Goal: Complete application form

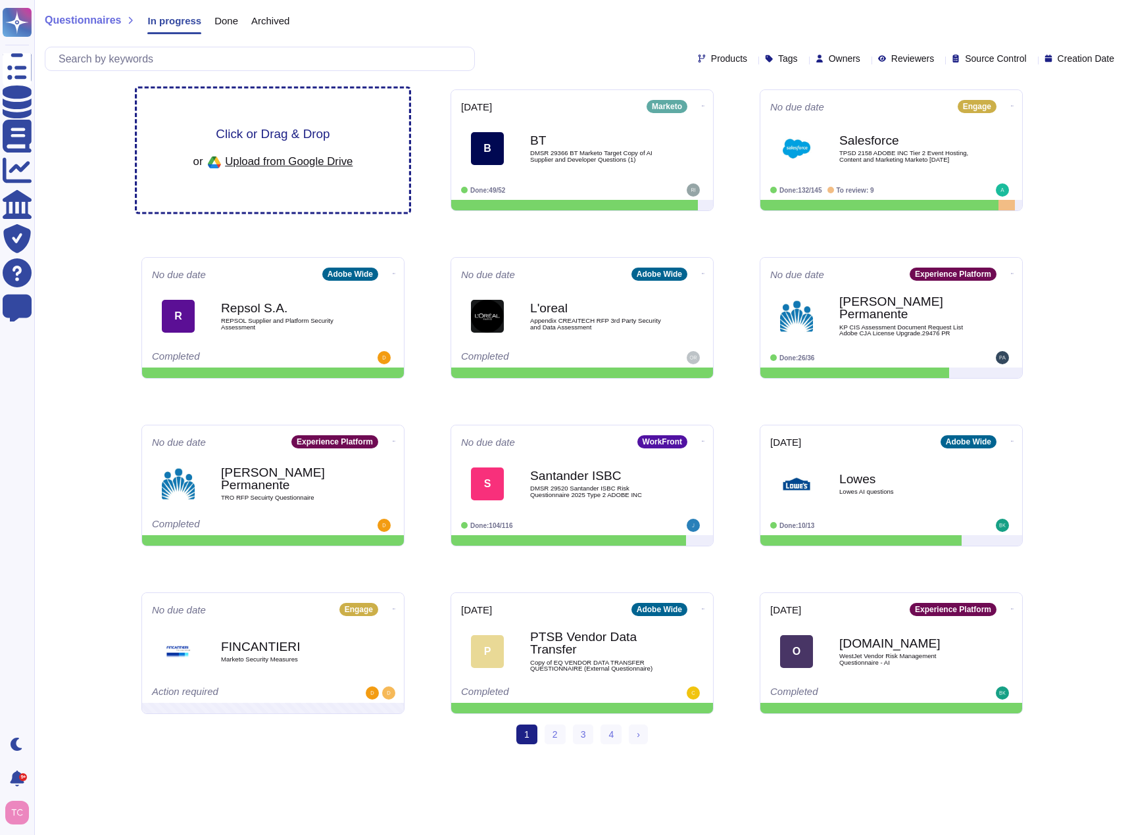
click at [378, 117] on div "Click or Drag & Drop or Upload from Google Drive" at bounding box center [273, 151] width 272 height 124
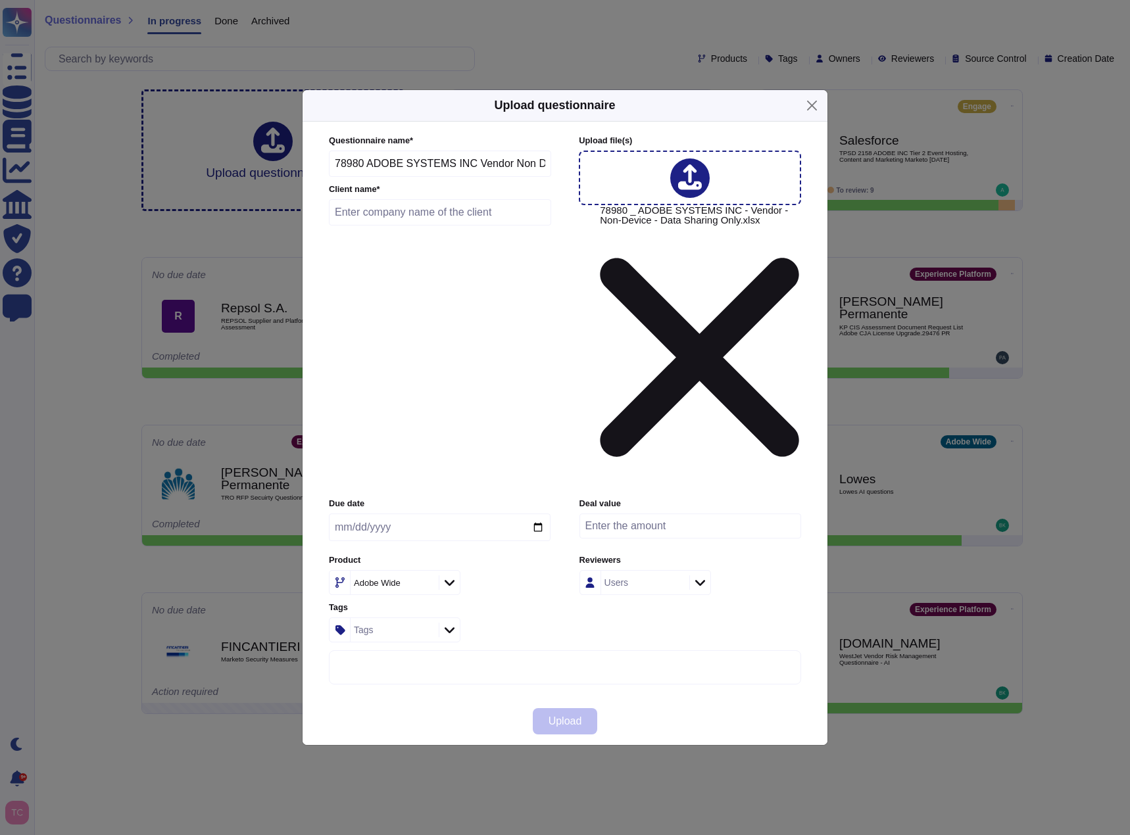
click at [430, 226] on input "text" at bounding box center [440, 212] width 222 height 26
type input "Mayo"
click at [451, 576] on icon at bounding box center [450, 582] width 10 height 13
type input "wide"
click at [500, 570] on div "Adobe Wide" at bounding box center [440, 582] width 222 height 25
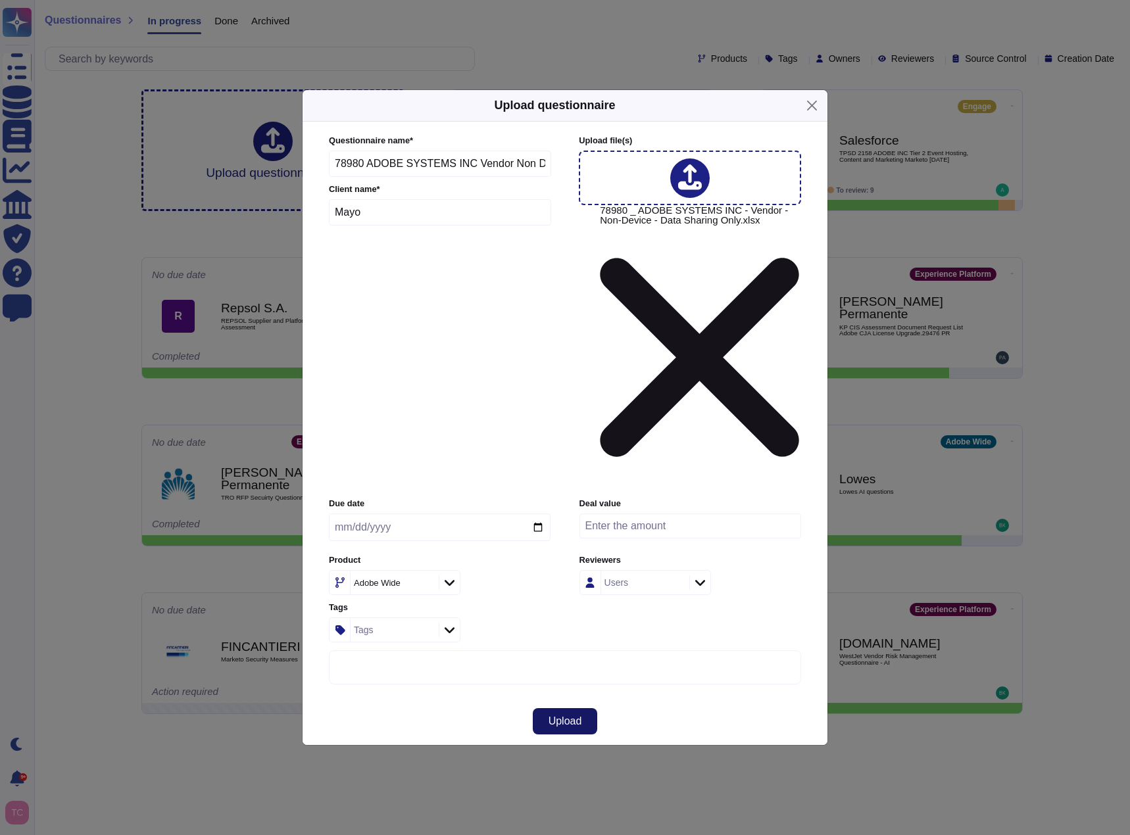
click at [570, 716] on span "Upload" at bounding box center [566, 721] width 34 height 11
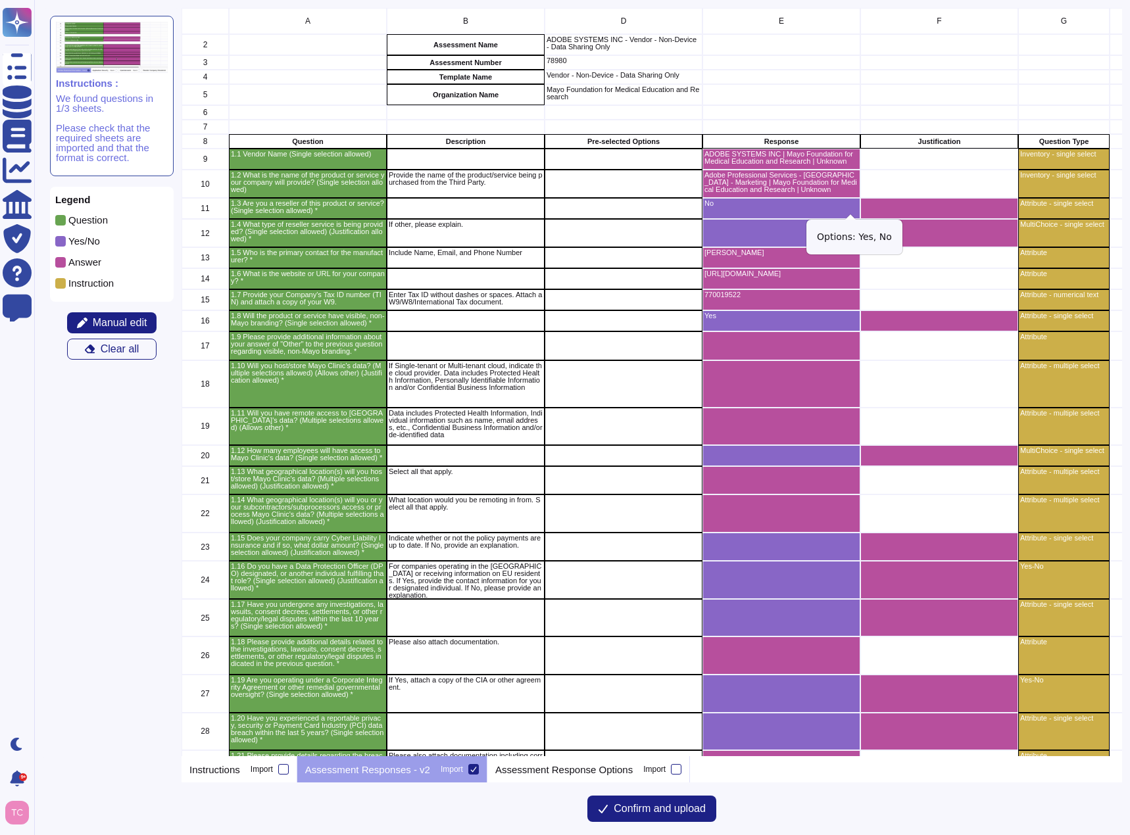
click at [920, 335] on icon "grid" at bounding box center [1004, 387] width 168 height 105
click at [586, 765] on p "Assessment Response Options" at bounding box center [563, 770] width 137 height 10
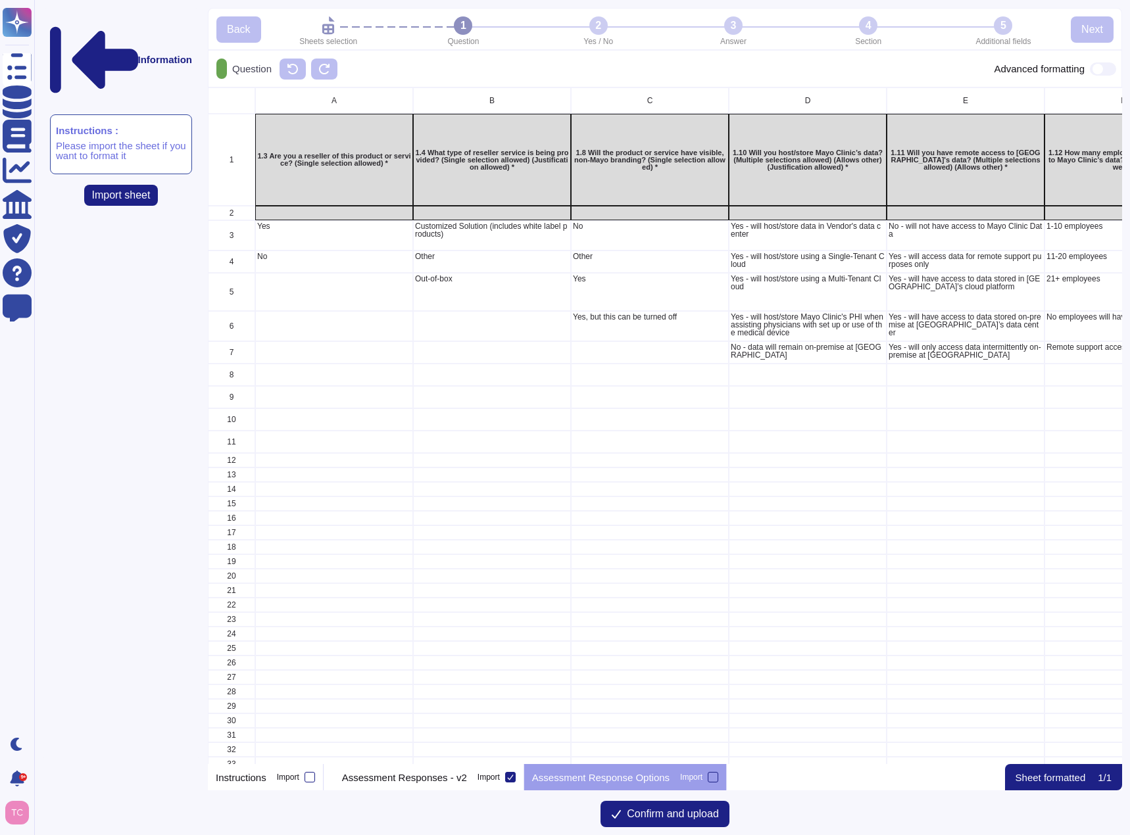
scroll to position [667, 904]
click at [452, 776] on p "Assessment Responses - v2" at bounding box center [404, 778] width 125 height 10
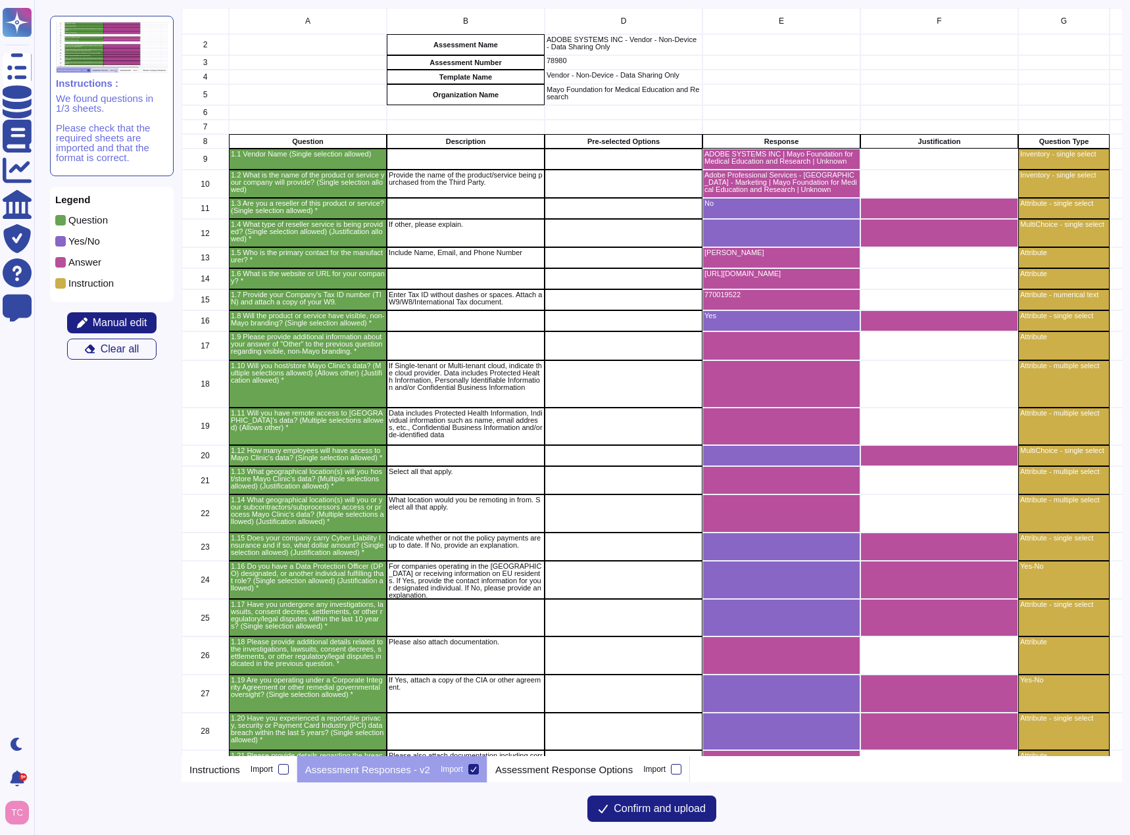
scroll to position [739, 931]
click at [652, 814] on span "Confirm and upload" at bounding box center [660, 809] width 92 height 11
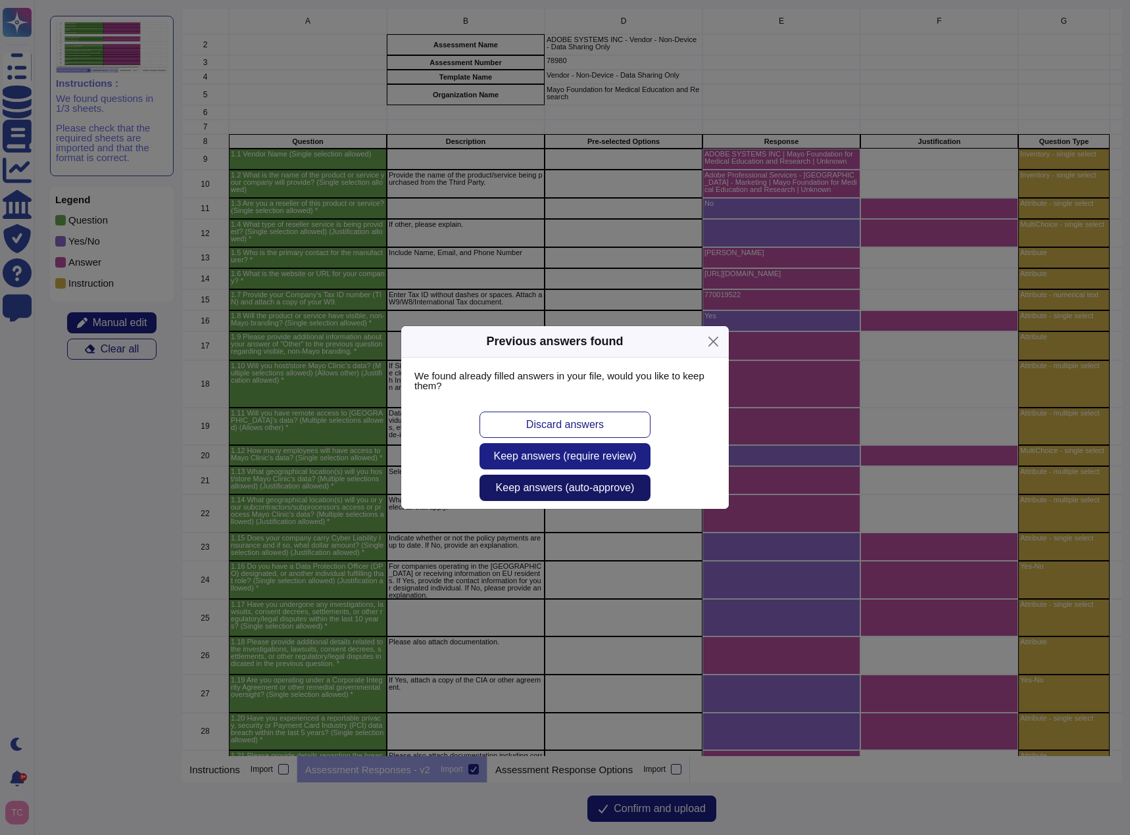
click at [625, 489] on span "Keep answers (auto-approve)" at bounding box center [565, 488] width 139 height 11
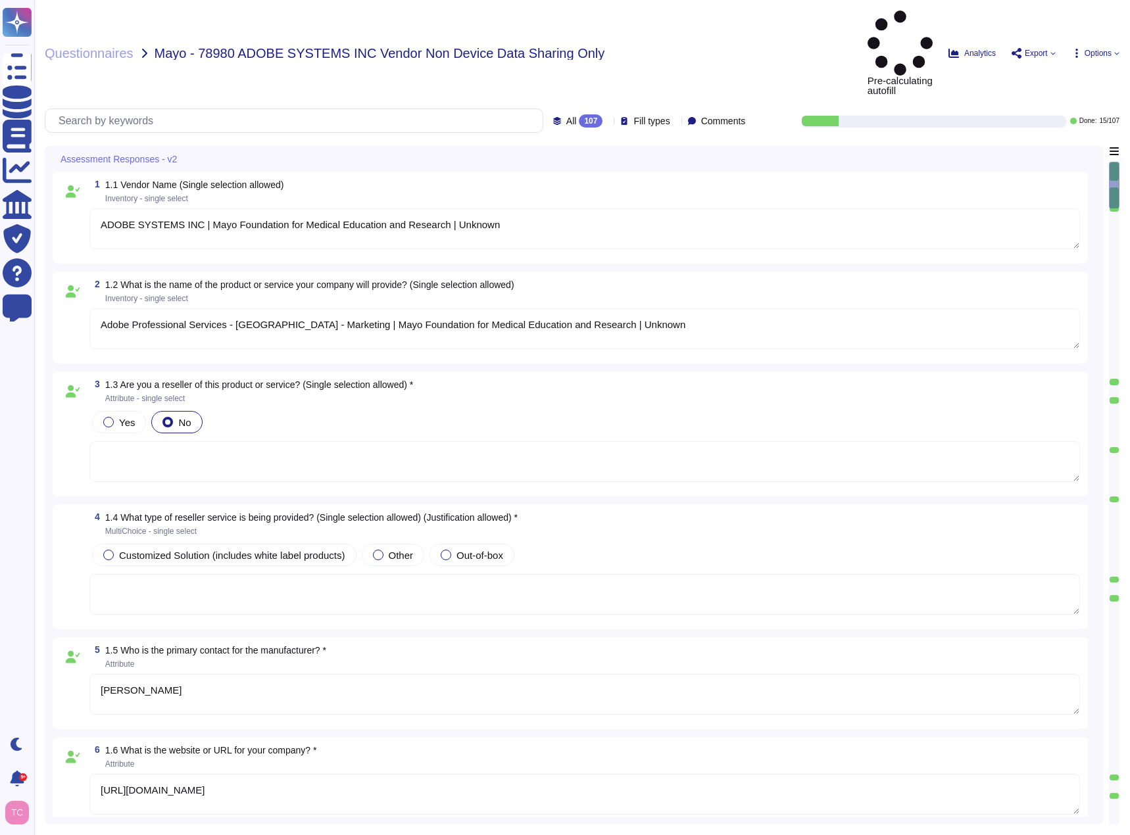
type textarea "ADOBE SYSTEMS INC | Mayo Foundation for Medical Education and Research | Unknown"
type textarea "Adobe Professional Services - Rochester - Marketing | Mayo Foundation for Medic…"
type textarea "Chase Stewart"
type textarea "https://business.adobe.com/customers/consulting-services/main.html"
type textarea "770019522"
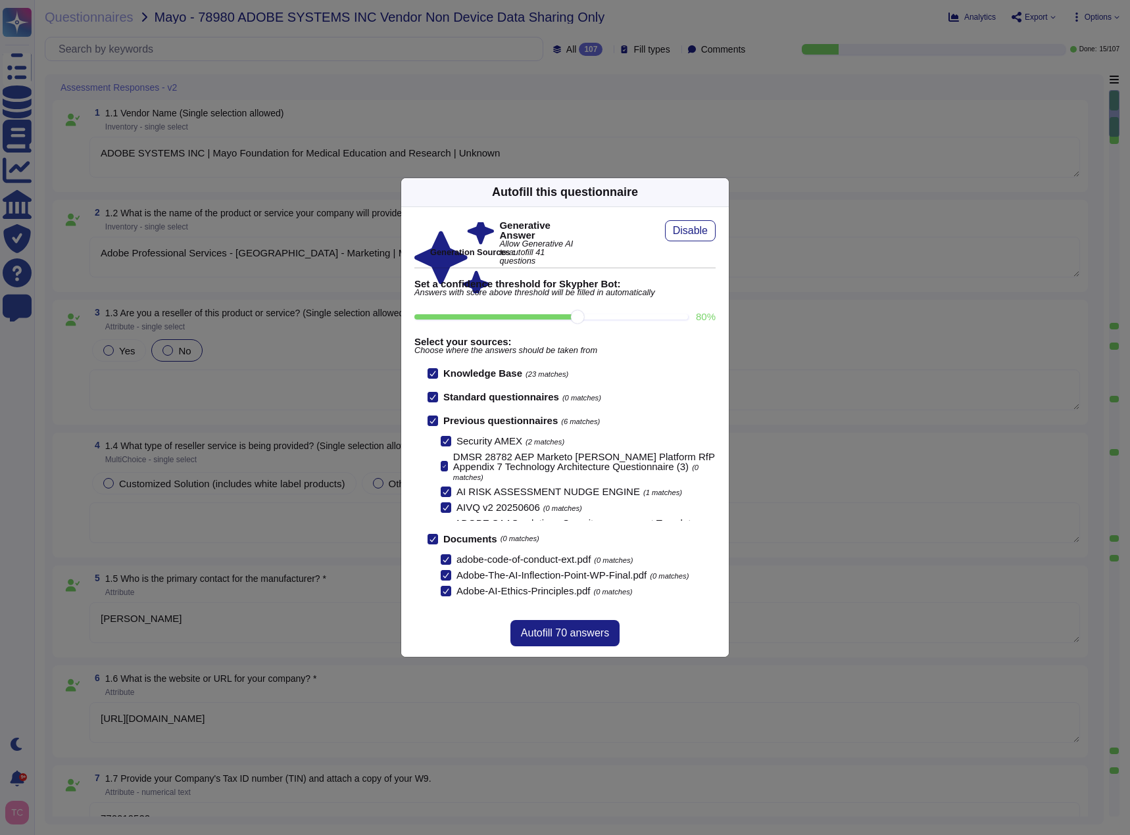
click at [637, 316] on input "80 %" at bounding box center [551, 316] width 274 height 5
click at [593, 316] on input "80 %" at bounding box center [551, 316] width 274 height 5
type input "80"
click at [591, 631] on span "Autofill 70 answers" at bounding box center [565, 633] width 88 height 11
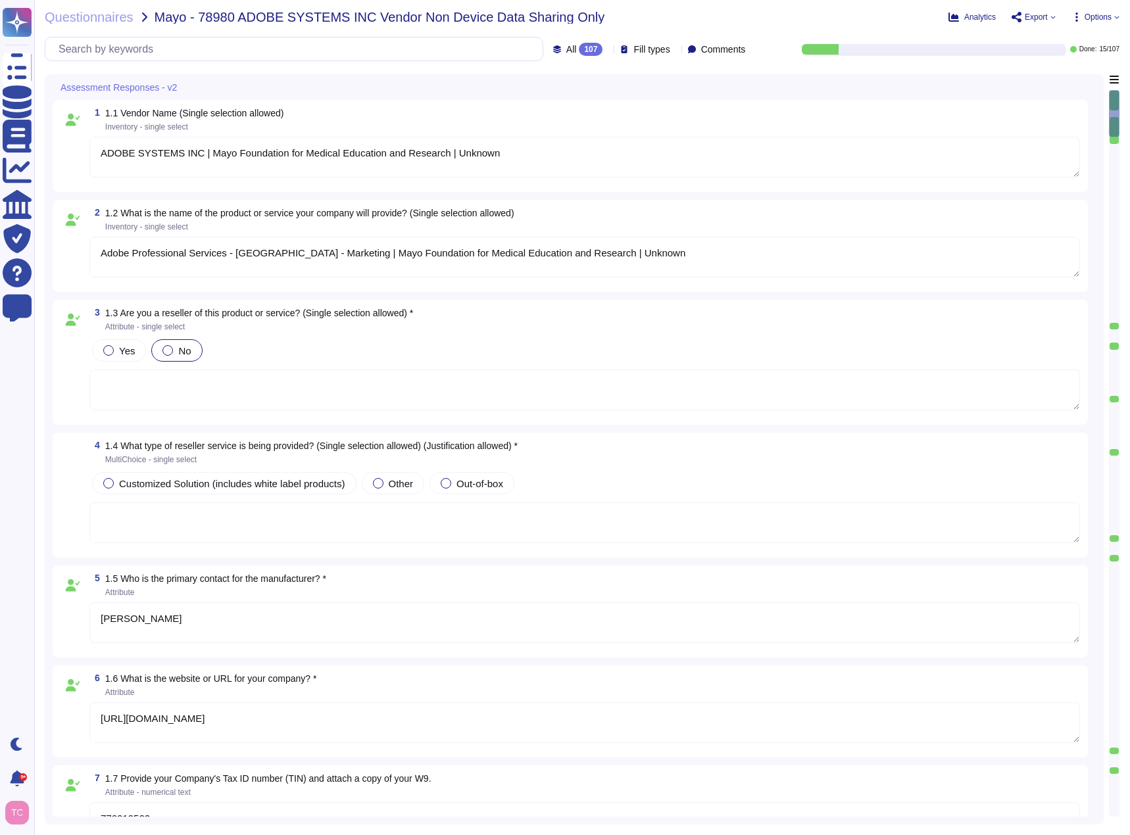
type textarea "Adobe Inc."
type textarea "However, if you are using SSO, the Identity Provider interface can be branded b…"
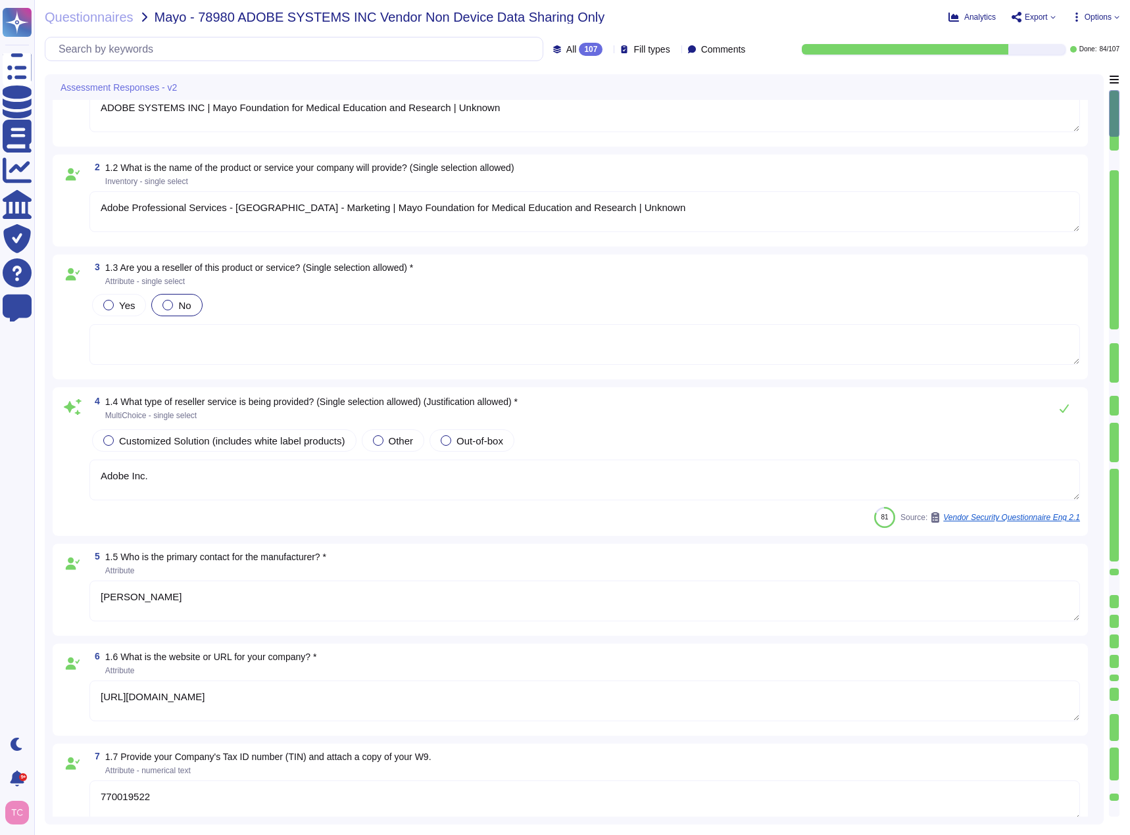
scroll to position [66, 0]
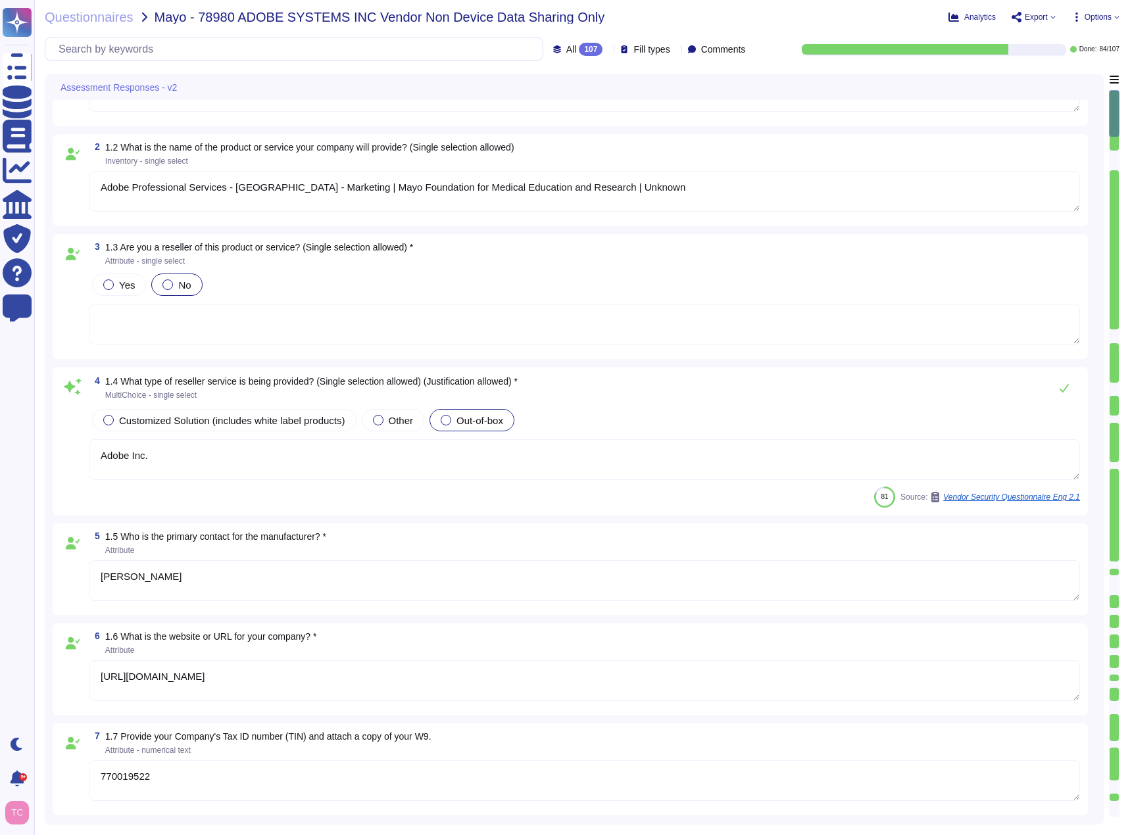
click at [466, 416] on span "Out-of-box" at bounding box center [479, 420] width 47 height 11
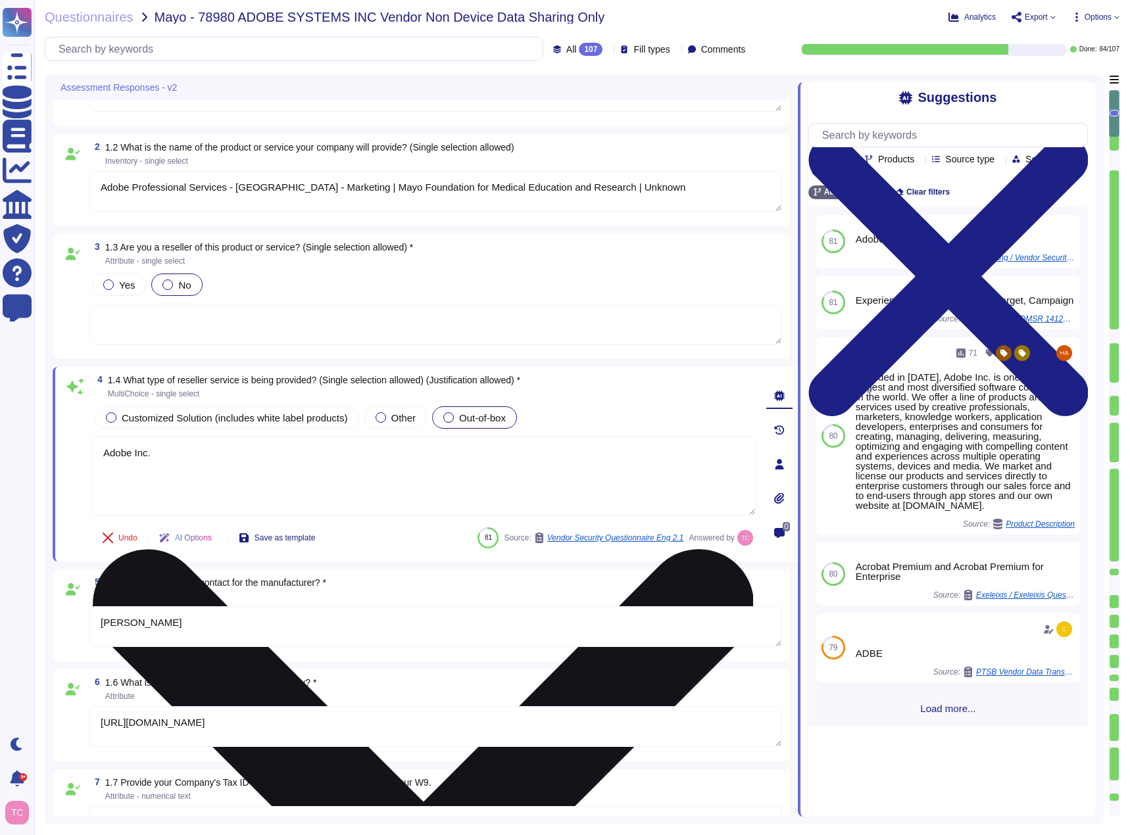
click at [226, 457] on textarea "Adobe Inc." at bounding box center [424, 476] width 664 height 79
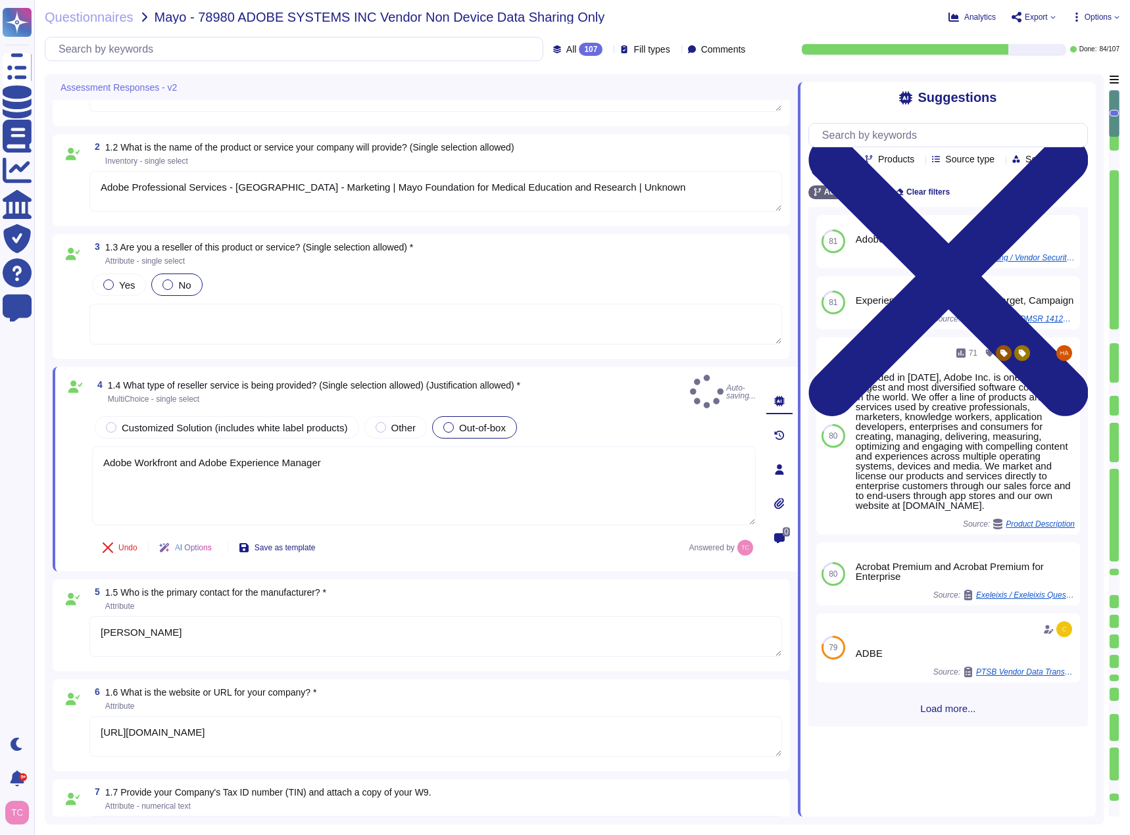
type textarea "Adobe Workfront and Adobe Experience Manager"
click at [429, 588] on div "5 1.5 Who is the primary contact for the manufacturer? * Attribute" at bounding box center [435, 599] width 693 height 24
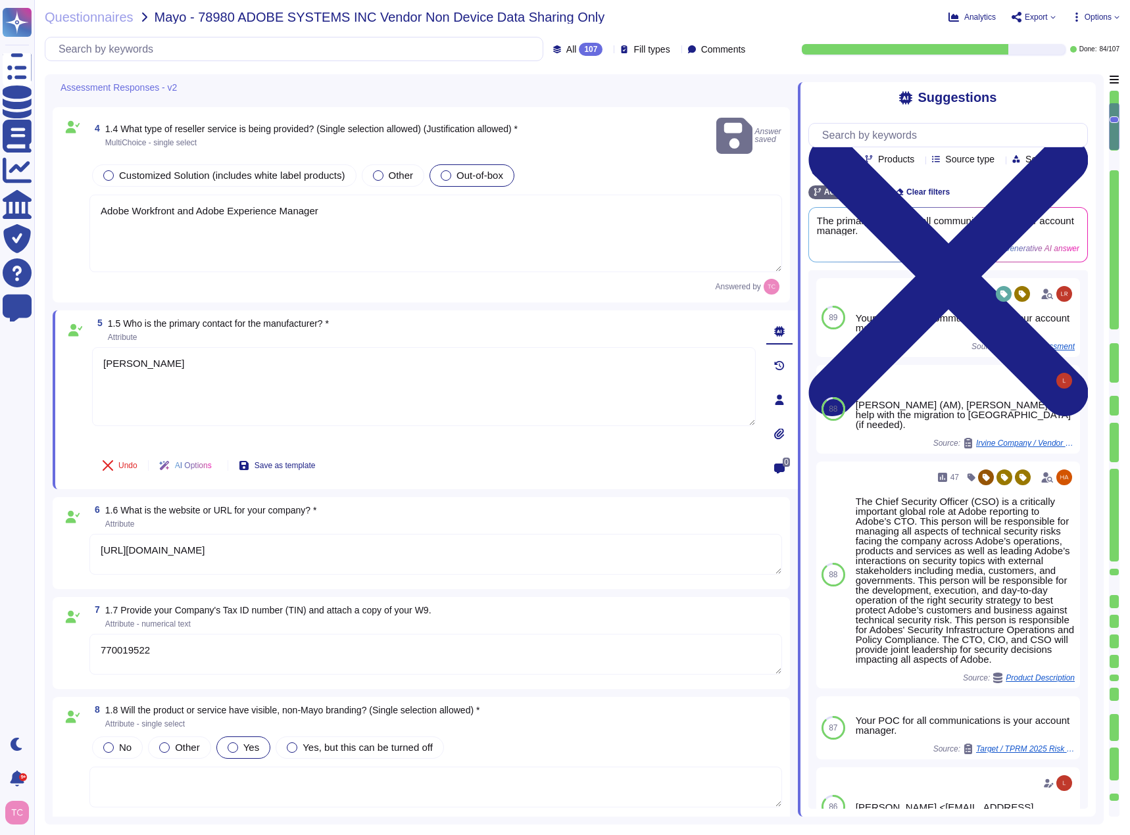
scroll to position [329, 0]
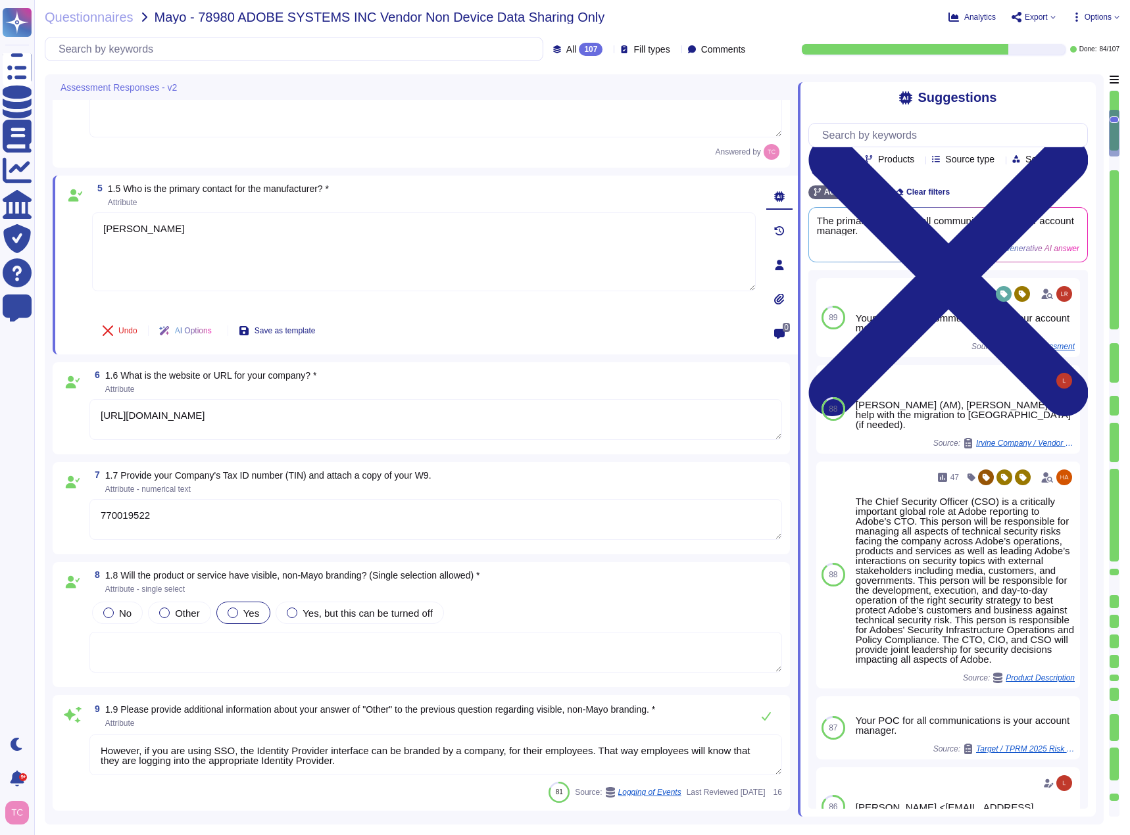
type textarea "Data will be hosted and stored in the following geographical locations: - Unite…"
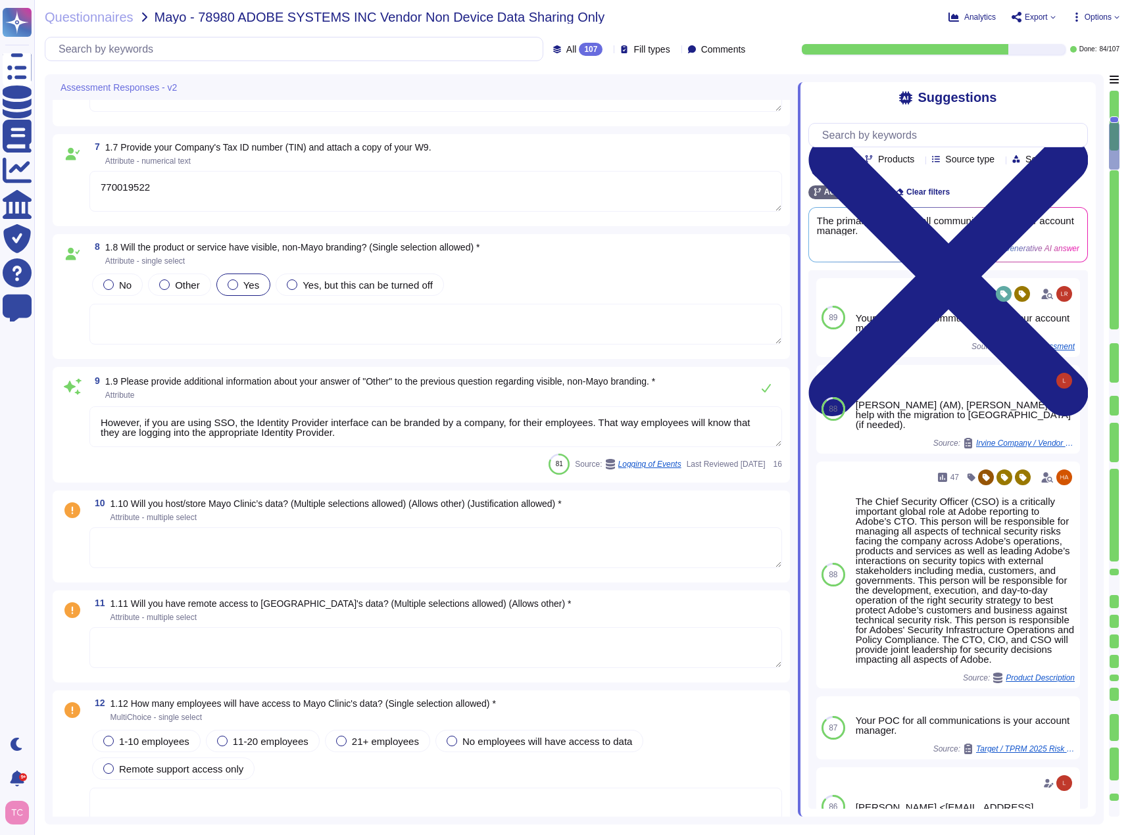
scroll to position [789, 0]
type textarea "Adobe and its subprocessors will access or process data in the following geogra…"
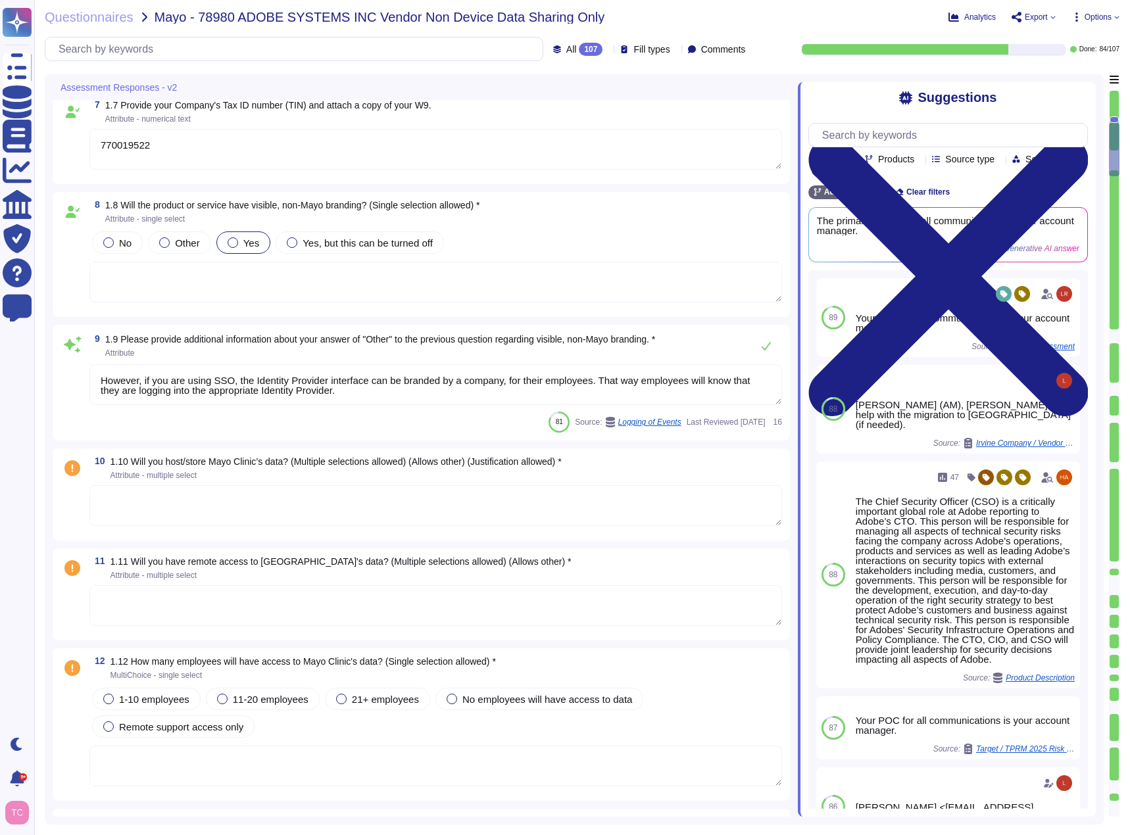
click at [273, 477] on span "Attribute - multiple select" at bounding box center [335, 476] width 451 height 8
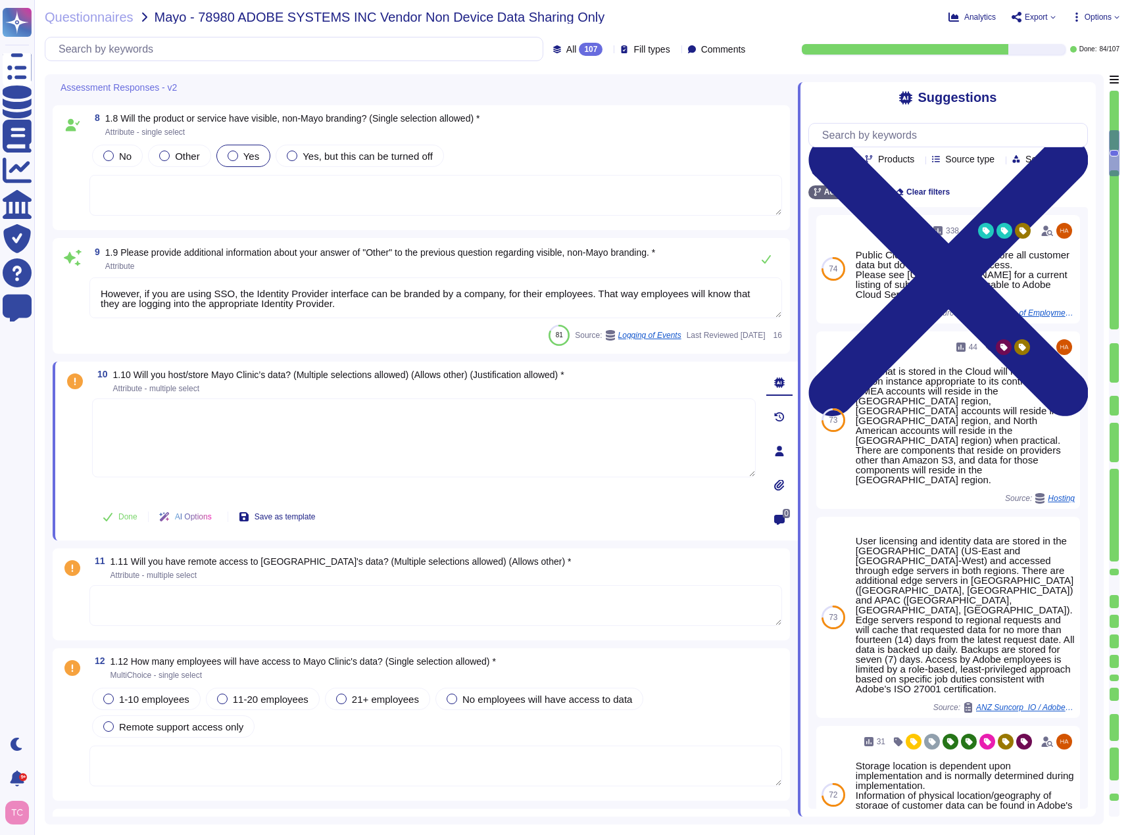
click at [278, 600] on textarea at bounding box center [435, 605] width 693 height 41
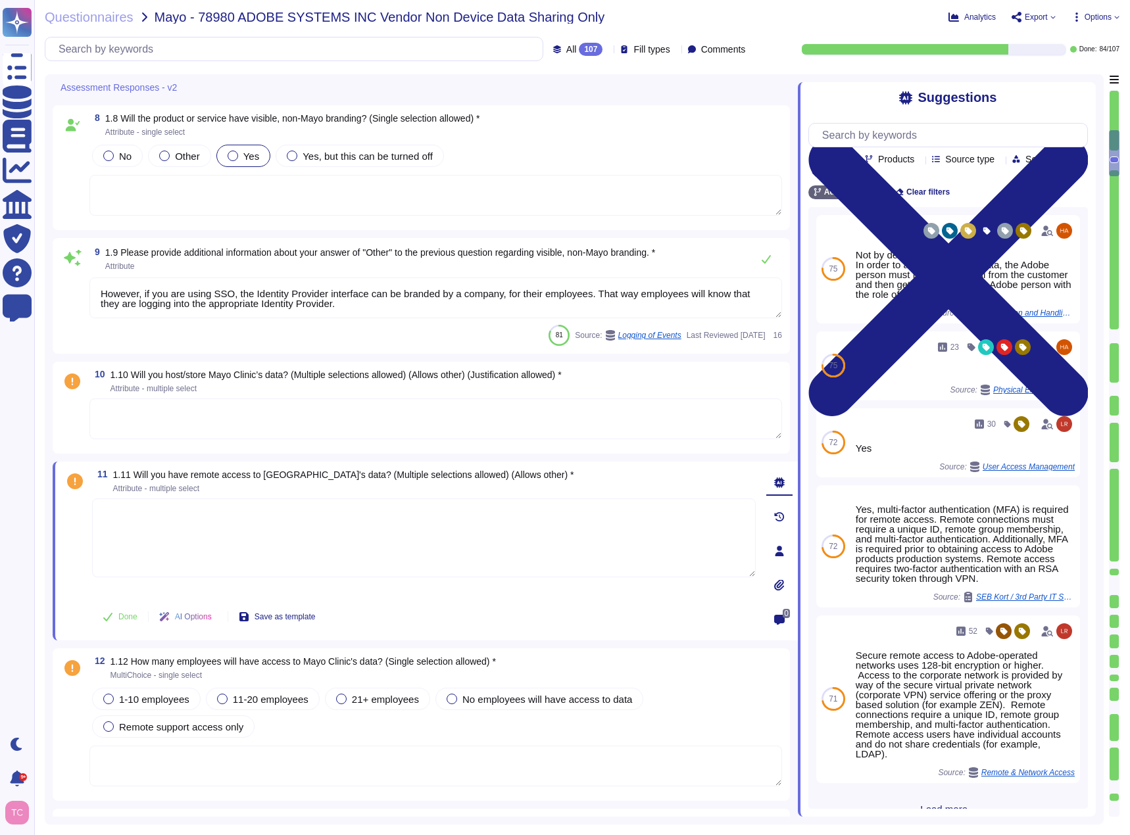
click at [295, 384] on span "1.10 Will you host/store Mayo Clinic’s data? (Multiple selections allowed) (All…" at bounding box center [335, 381] width 451 height 22
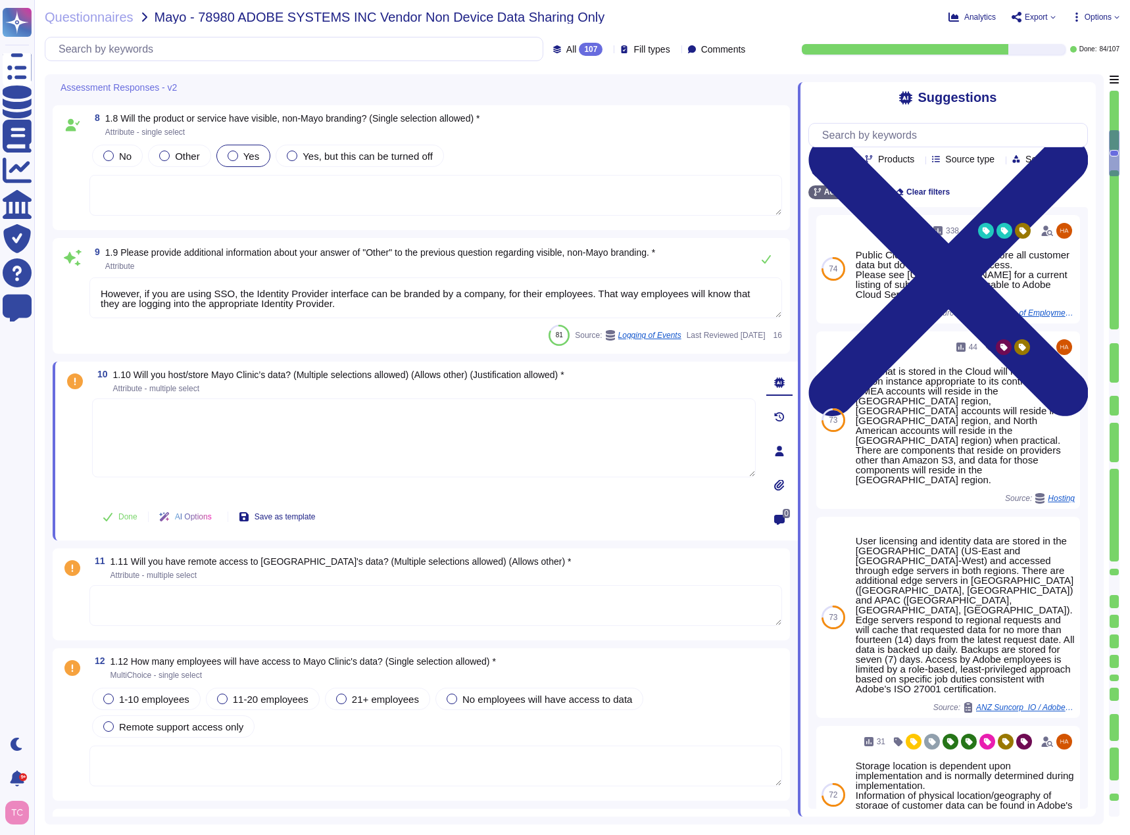
click at [297, 379] on span "1.10 Will you host/store Mayo Clinic’s data? (Multiple selections allowed) (All…" at bounding box center [338, 375] width 451 height 11
click at [200, 432] on textarea at bounding box center [424, 438] width 664 height 79
paste textarea "Yes - will host/store using a Multi-Tenant Cloud"
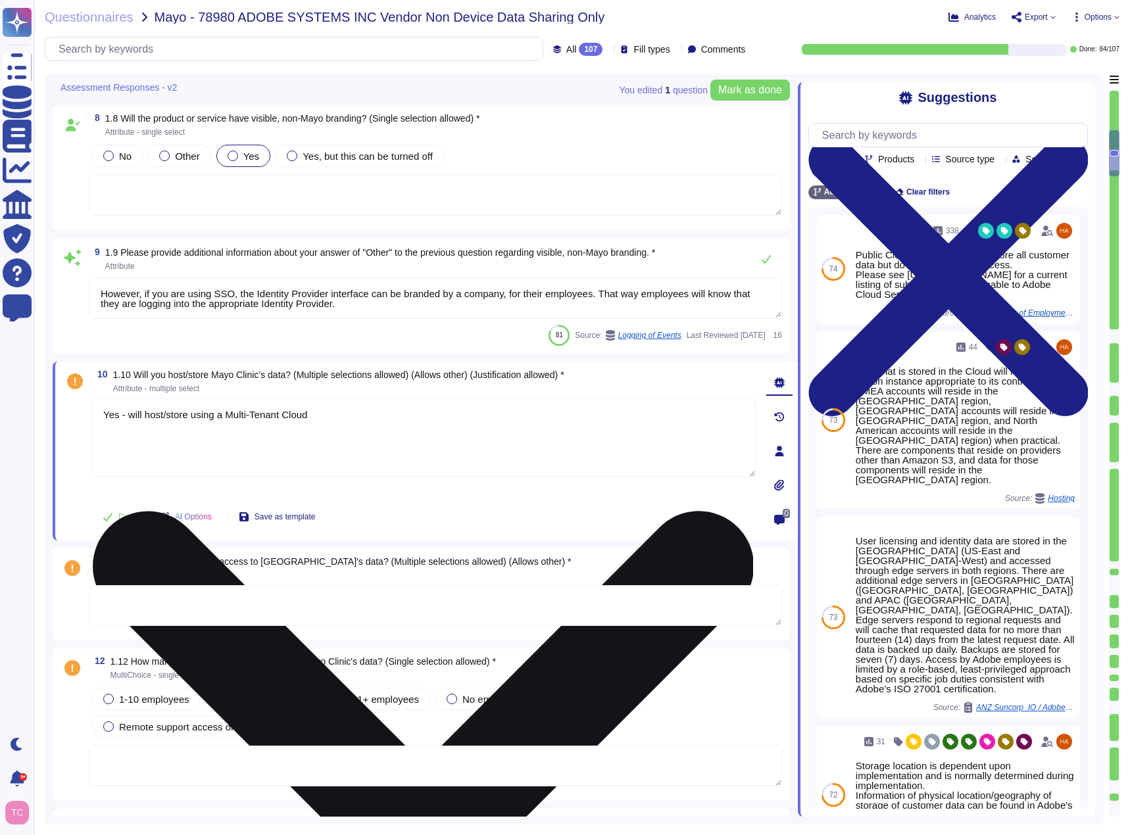
click at [386, 424] on textarea "Yes - will host/store using a Multi-Tenant Cloud" at bounding box center [424, 438] width 664 height 79
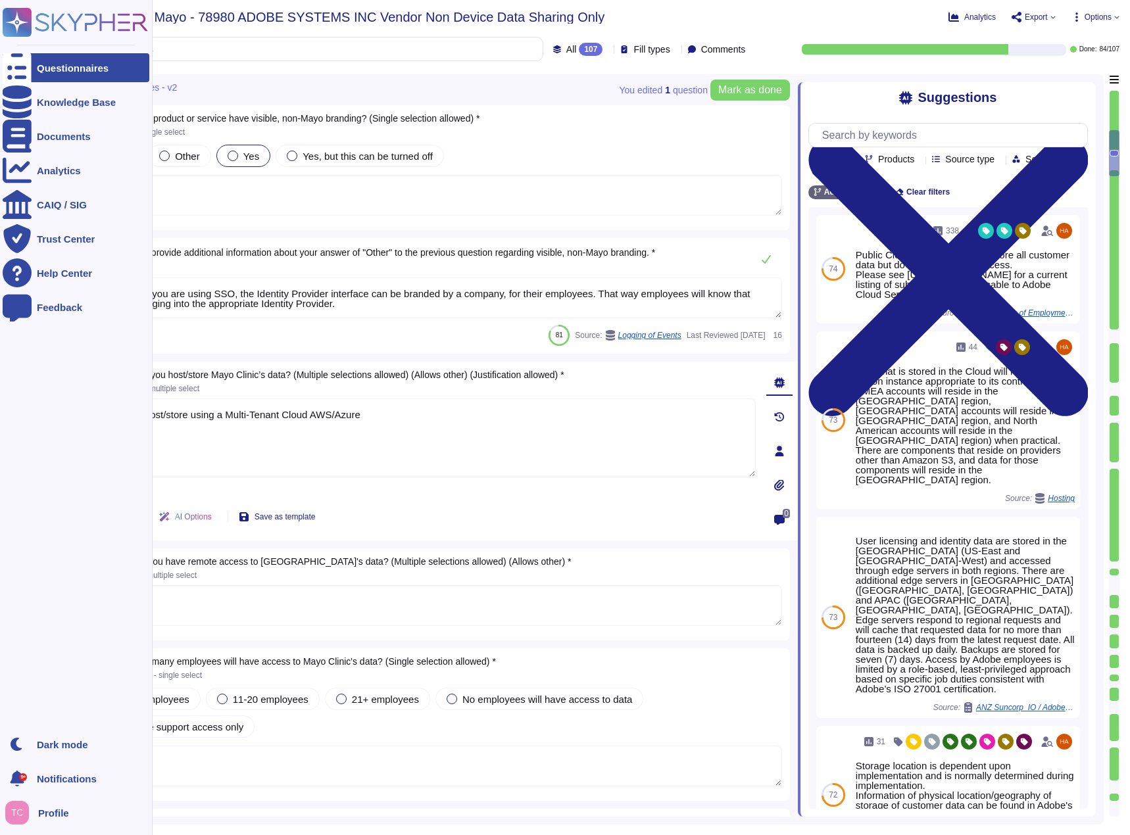
type textarea "Yes - will host/store using a Multi-Tenant Cloud AWS/Azure"
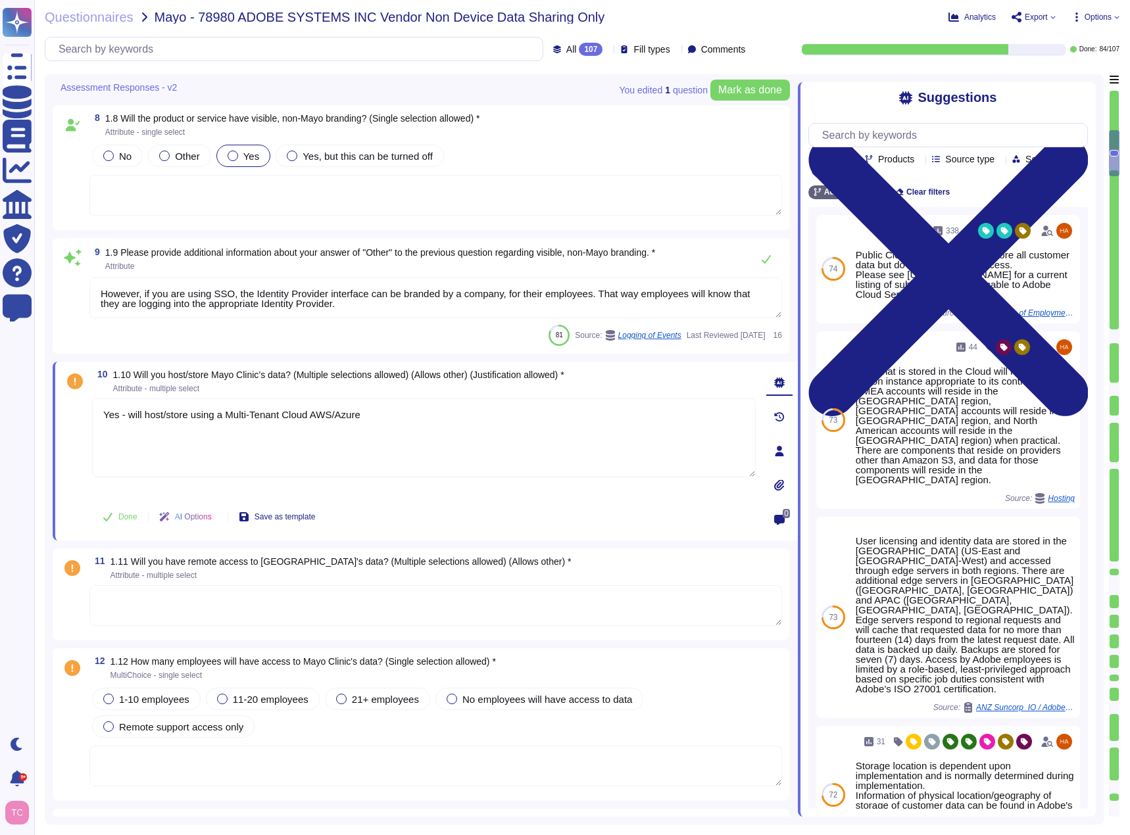
click at [272, 600] on textarea at bounding box center [435, 605] width 693 height 41
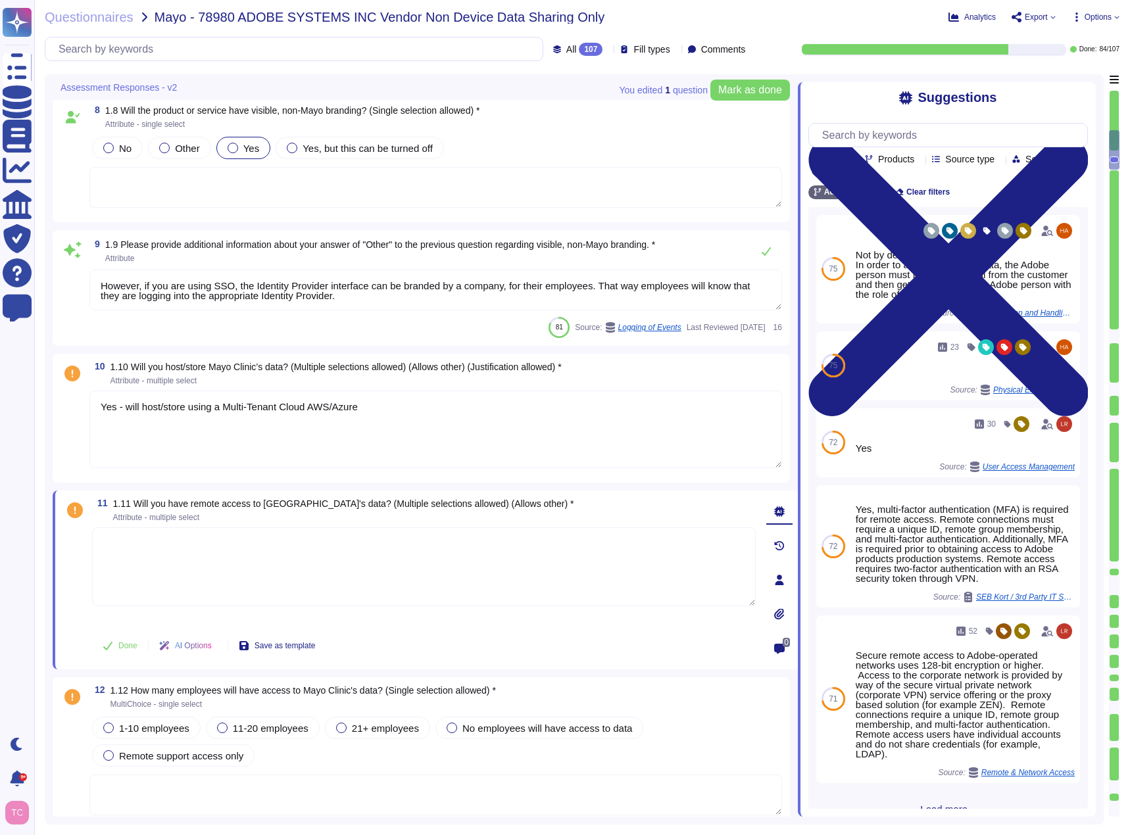
paste textarea "Yes - will access data for remote support purposes only"
type textarea "Adobe and its subprocessors will access or process data in the following geogra…"
type textarea "Yes - will access data for remote support purposes only"
click at [148, 729] on span "1-10 employees" at bounding box center [154, 728] width 70 height 11
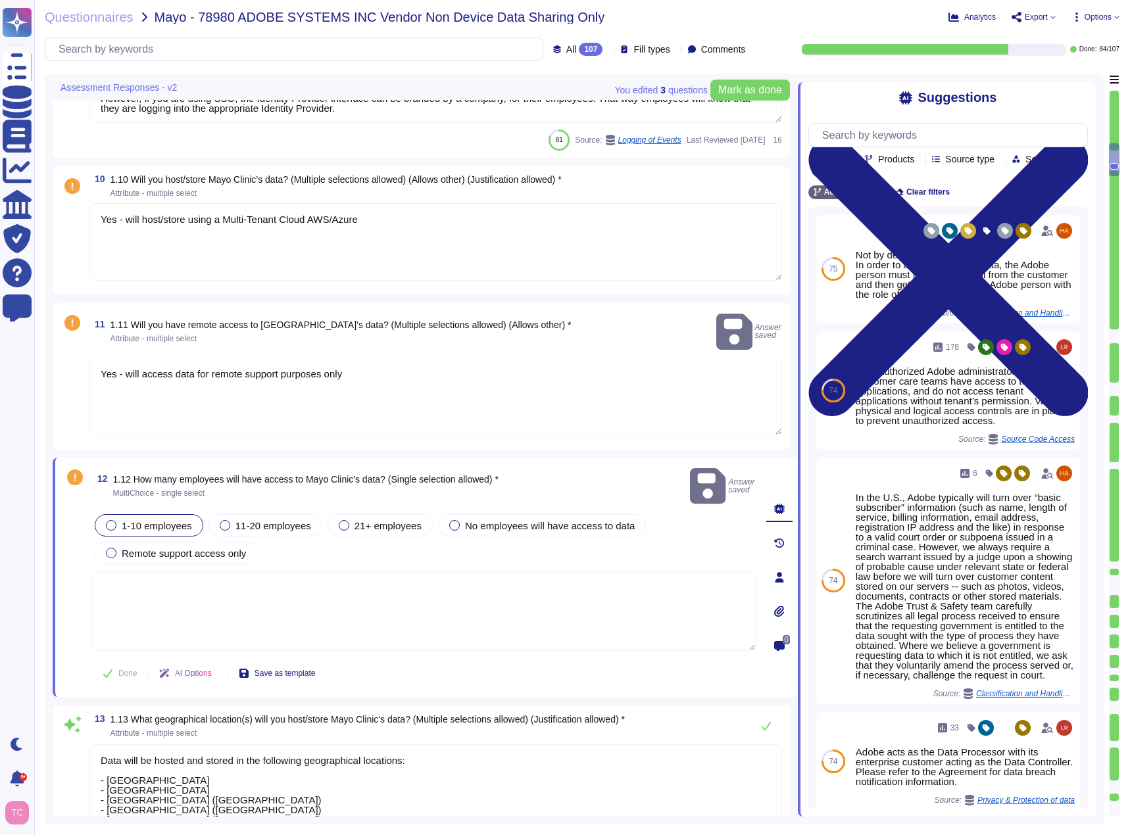
type textarea "Adobe carries Cyber Liability Insurance under its E&O Technical insurance progr…"
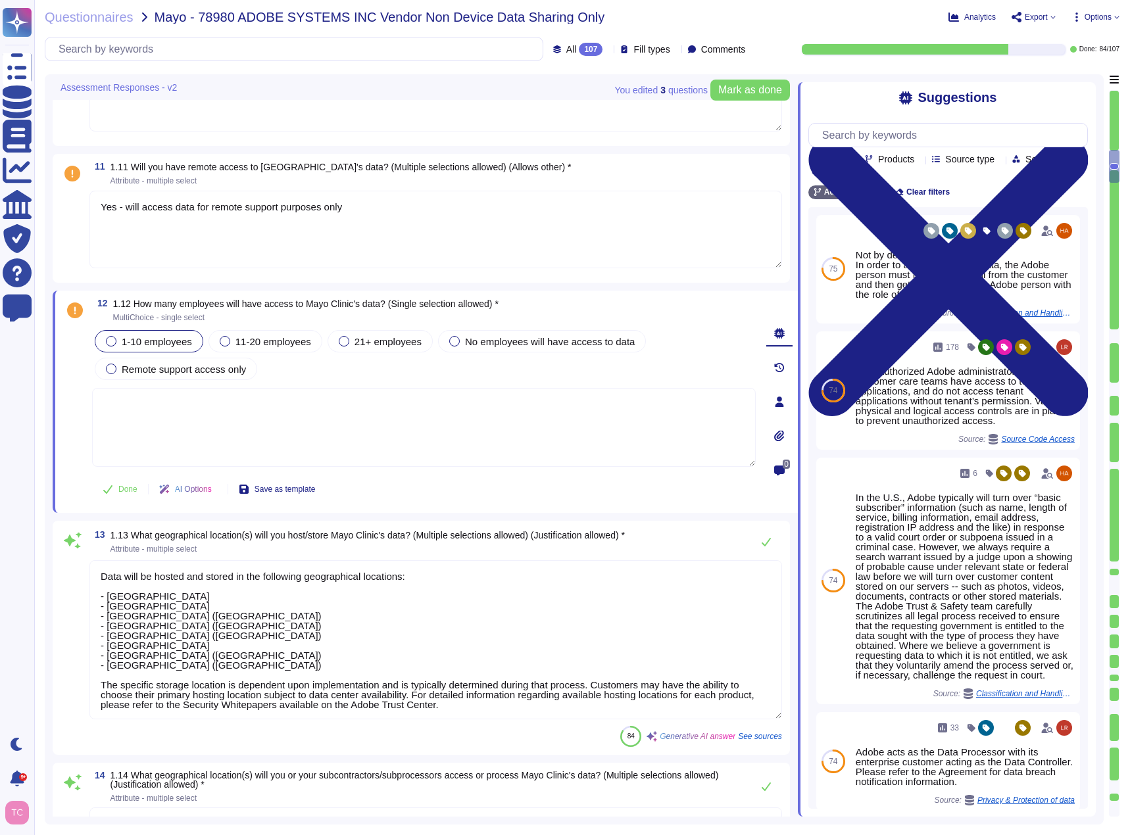
scroll to position [1, 0]
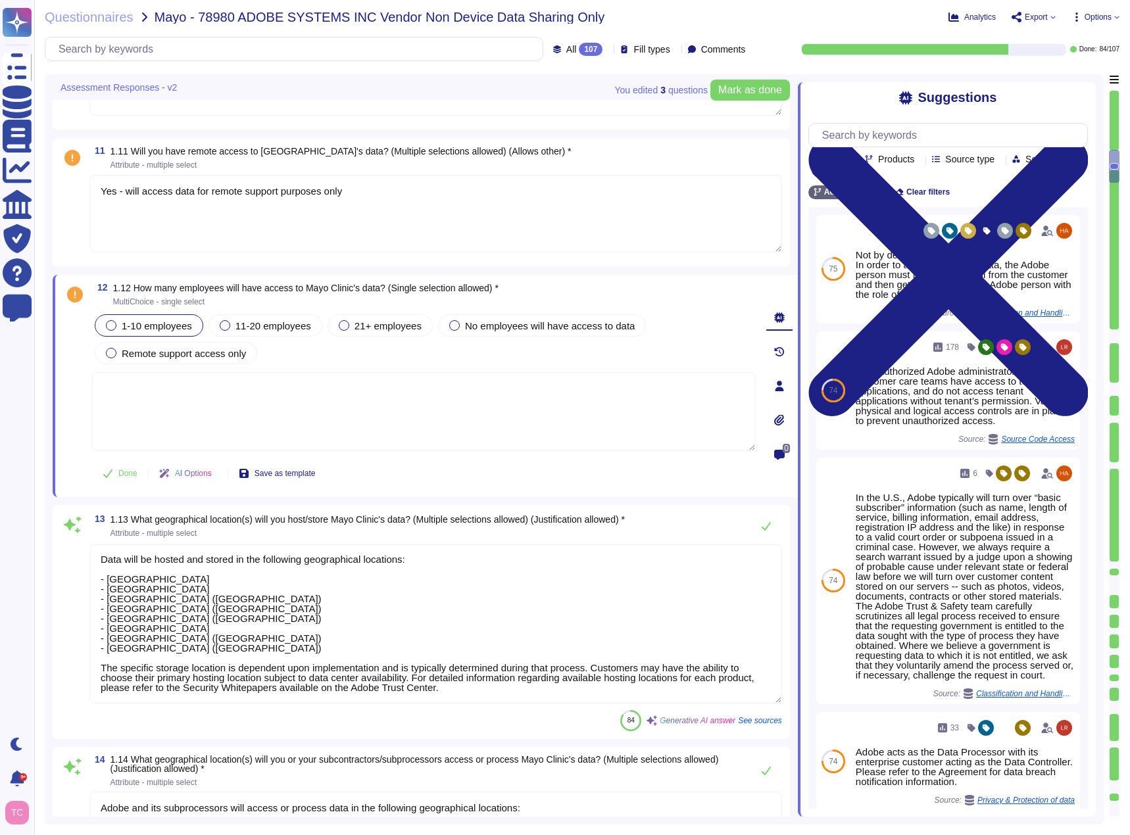
type textarea "Yes, Adobe has appointed a dedicated Data Protection Officer (DPO) who assists …"
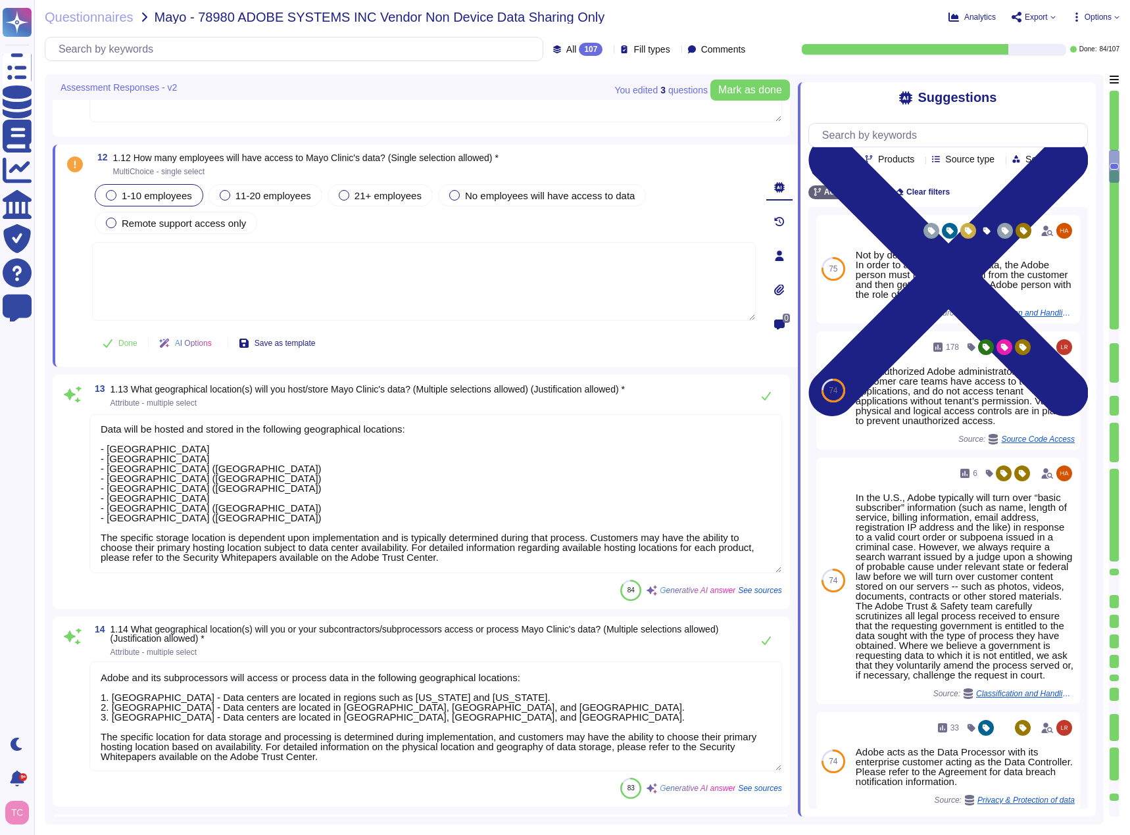
scroll to position [1250, 0]
drag, startPoint x: 206, startPoint y: 519, endPoint x: 114, endPoint y: 513, distance: 92.3
click at [114, 513] on textarea "Data will be hosted and stored in the following geographical locations: - Unite…" at bounding box center [435, 492] width 693 height 159
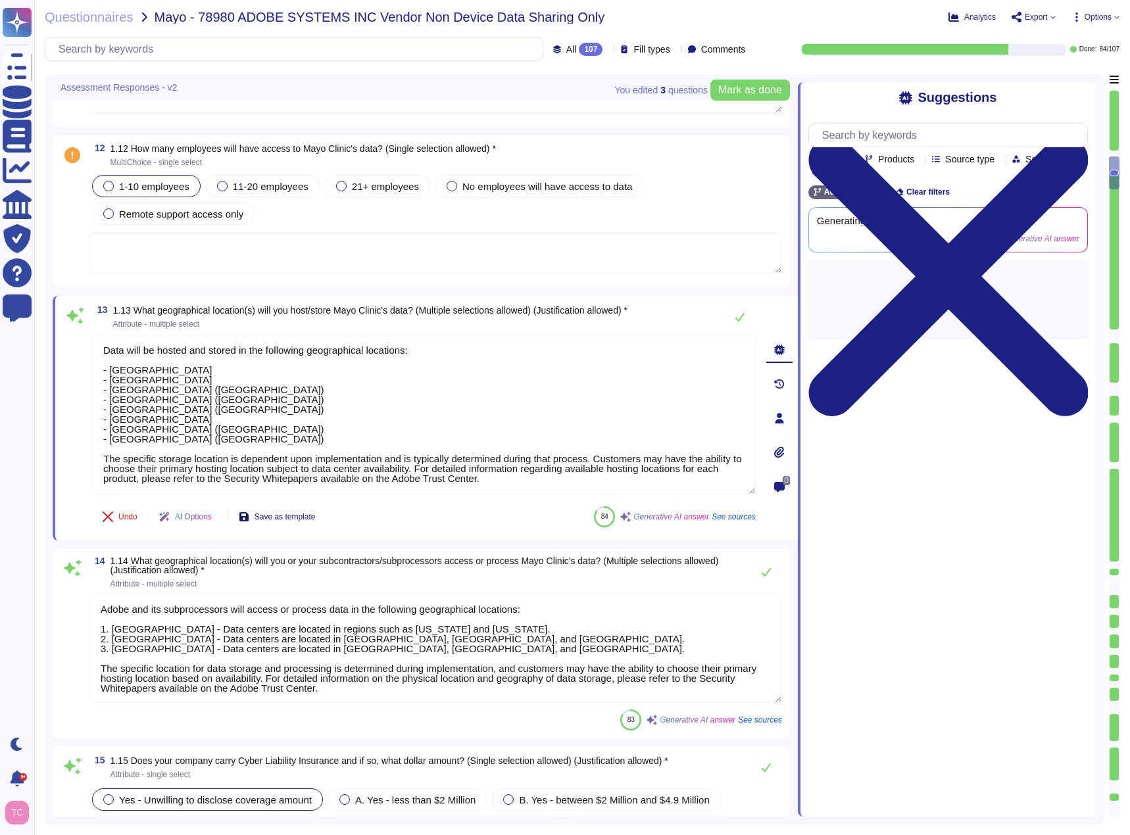
type textarea "Adobe has not experienced any losses or breaches in the last five years that re…"
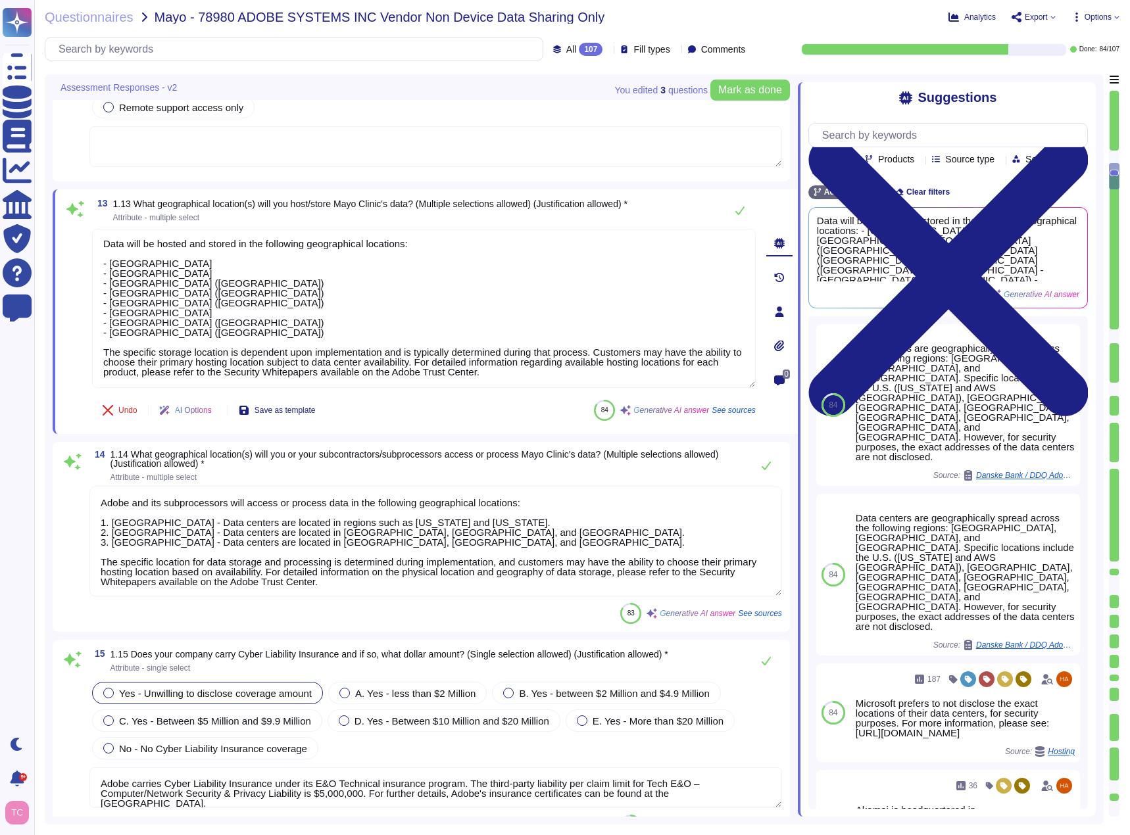
scroll to position [1447, 0]
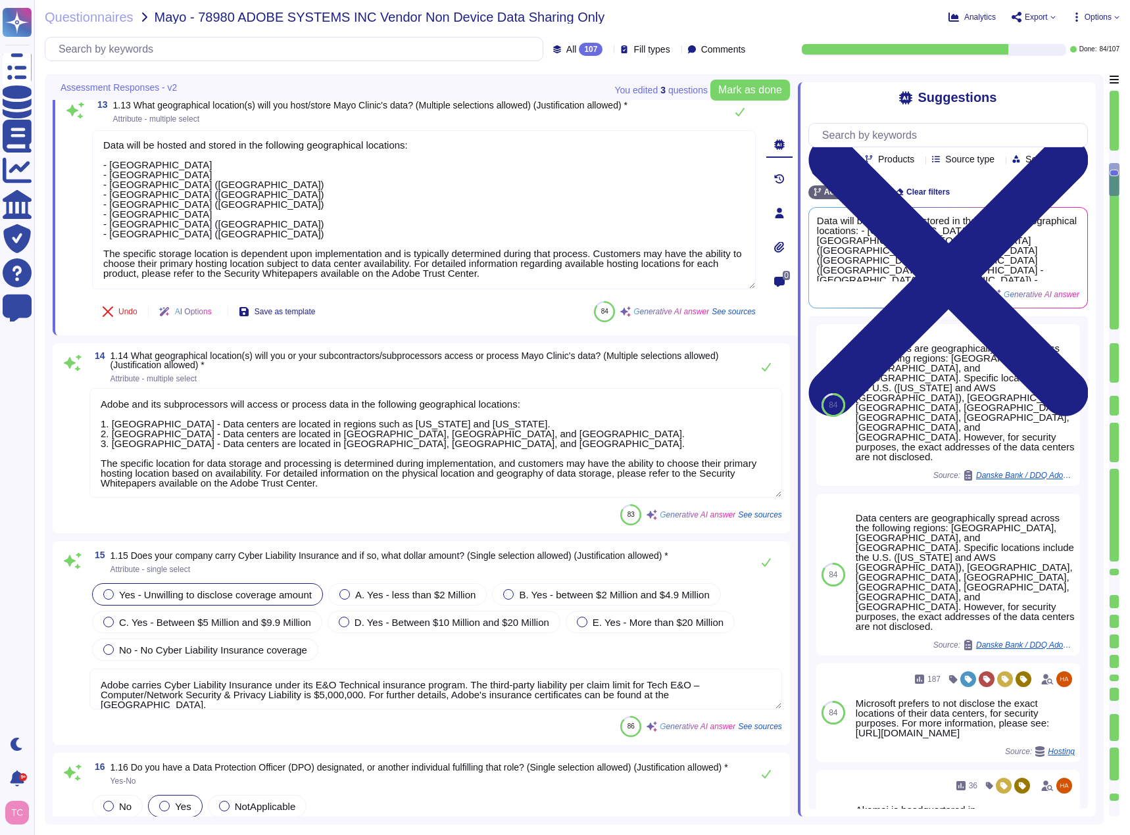
type textarea "Adobe does not comment on specific legal complaints. Being a publicly traded co…"
click at [291, 380] on span "Attribute - multiple select" at bounding box center [427, 379] width 635 height 8
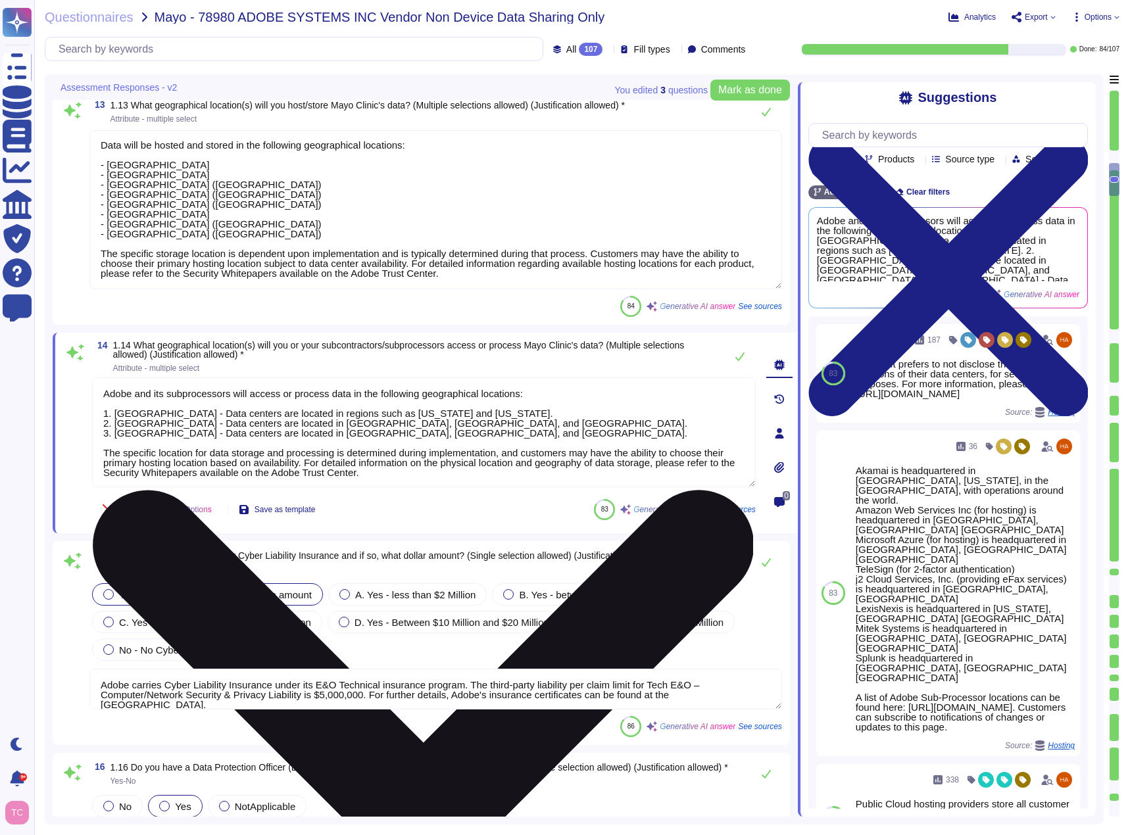
scroll to position [1, 0]
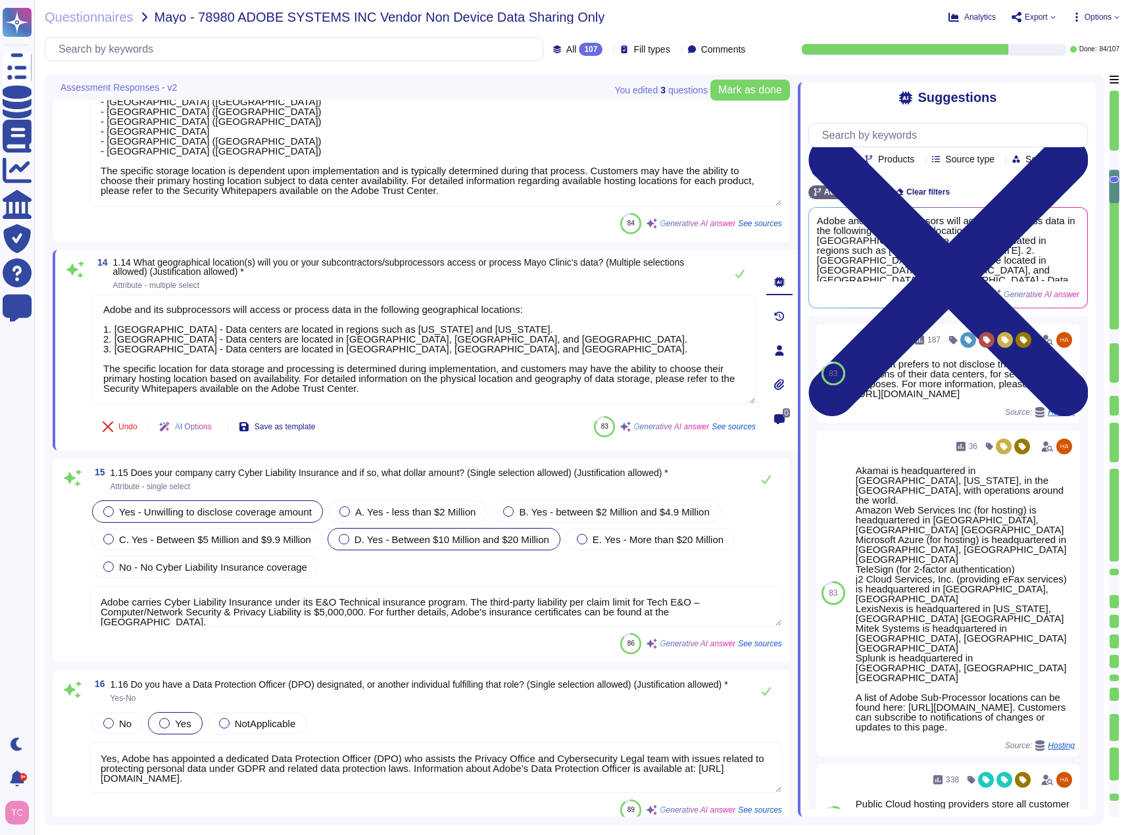
type textarea "Adobe has nothing to report at this time with respect to any supervisory author…"
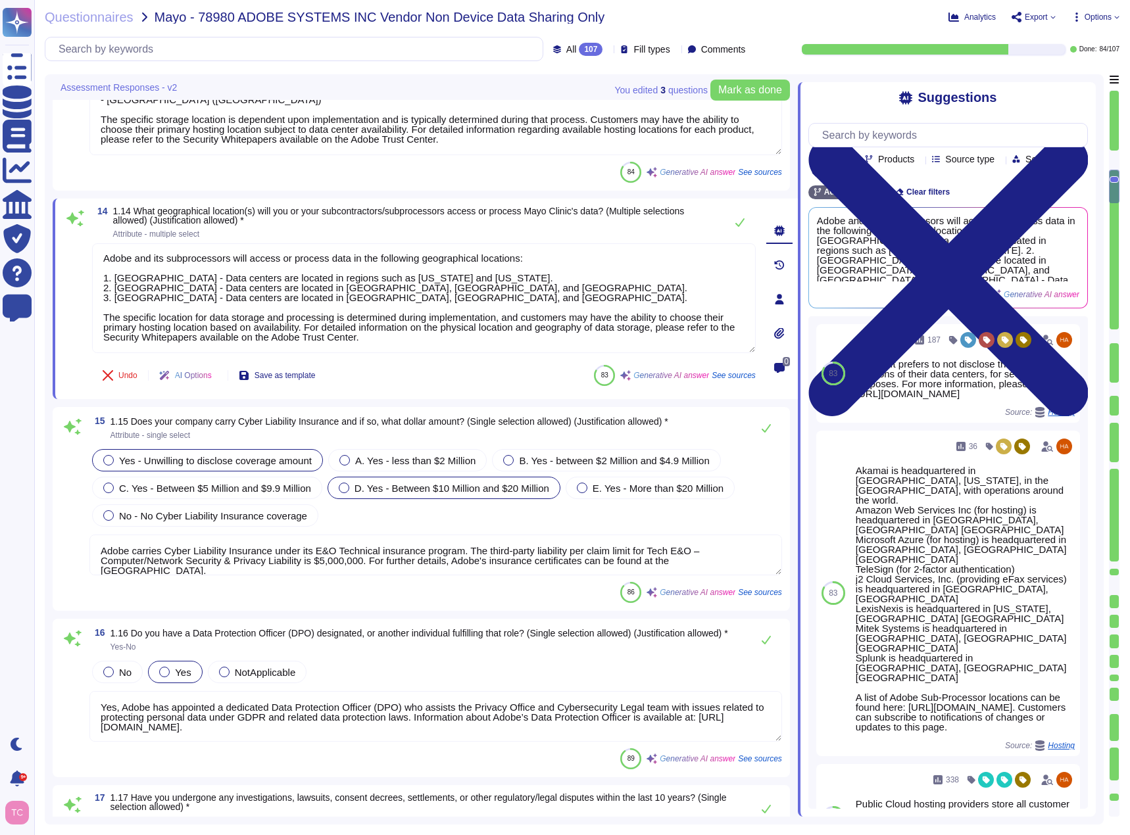
scroll to position [1578, 0]
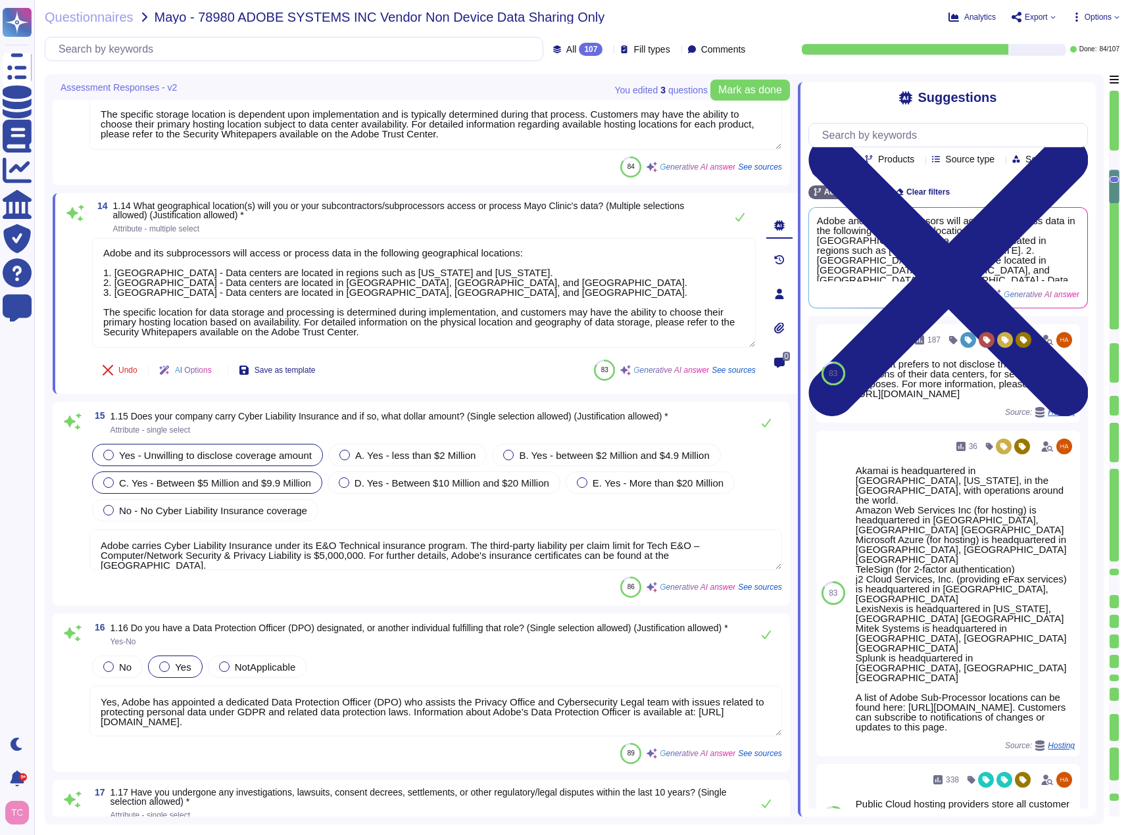
click at [277, 487] on span "C. Yes - Between $5 Million and $9.9 Million" at bounding box center [215, 482] width 192 height 11
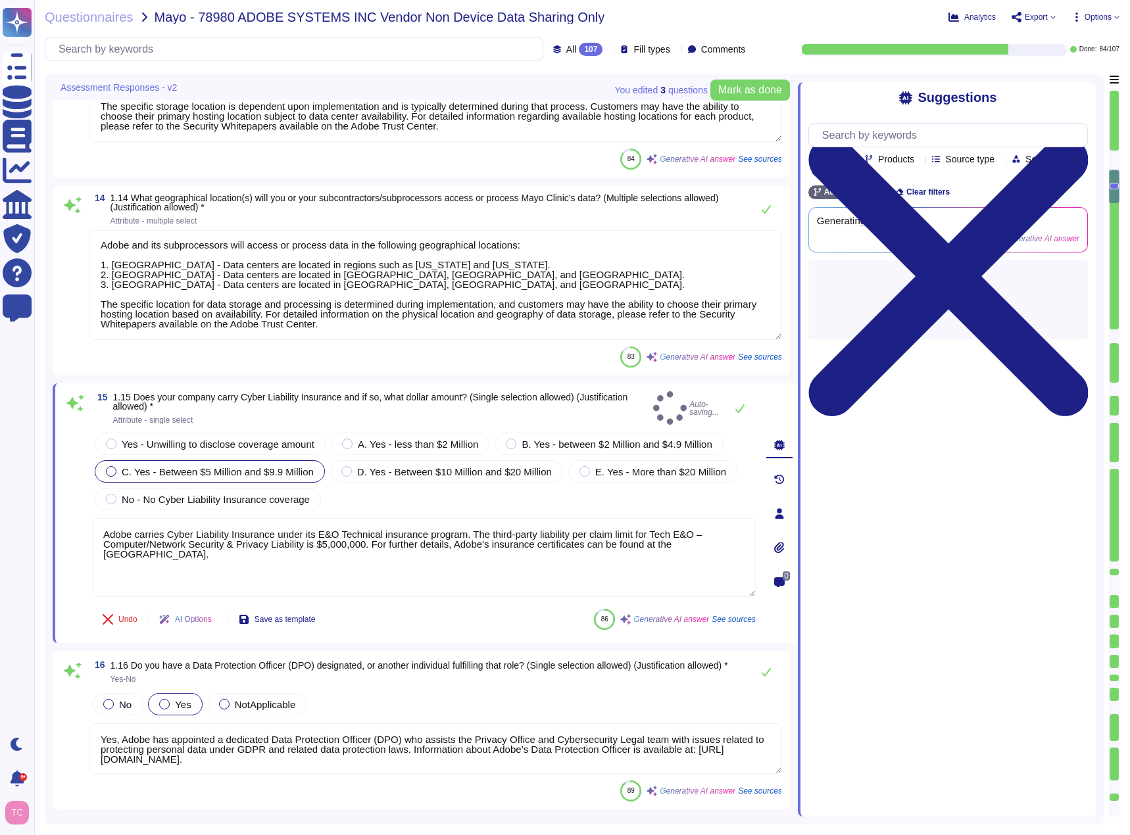
type textarea "Adobe has nothing to report at this time with respect to any supervisory author…"
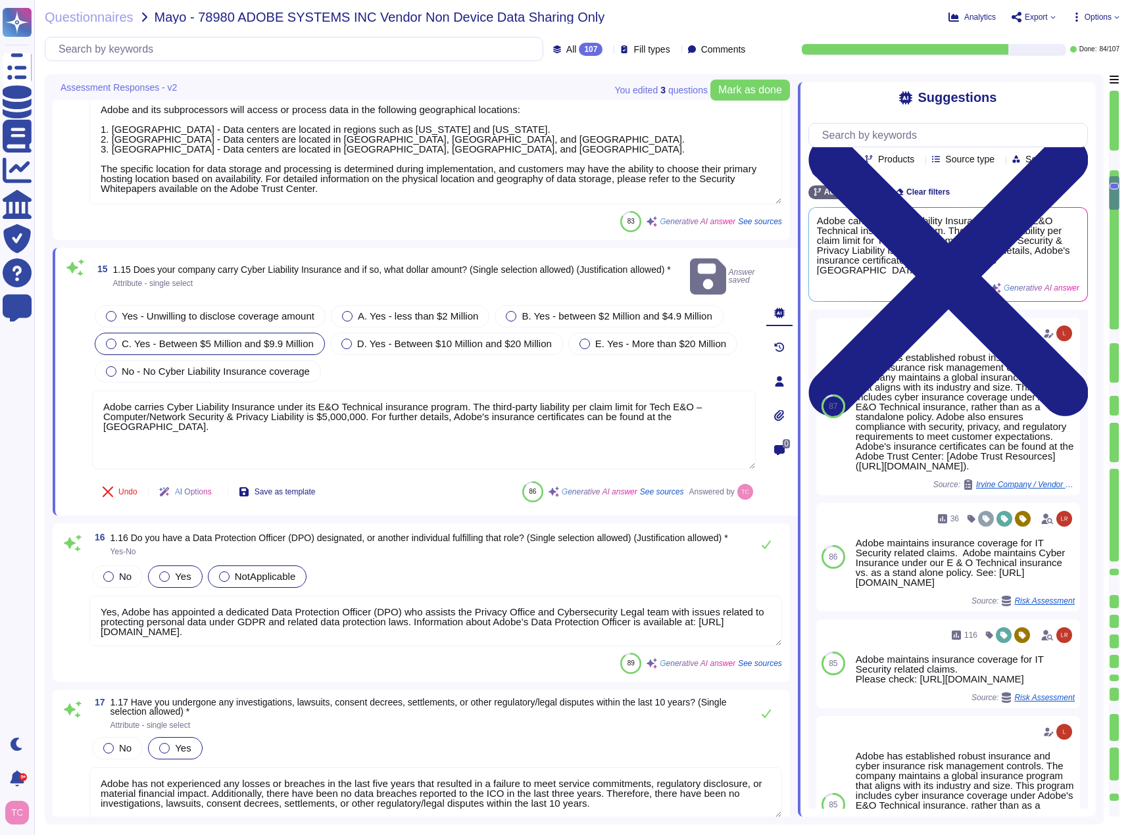
type textarea "Adobe has not experienced any losses or breaches in the last five years that re…"
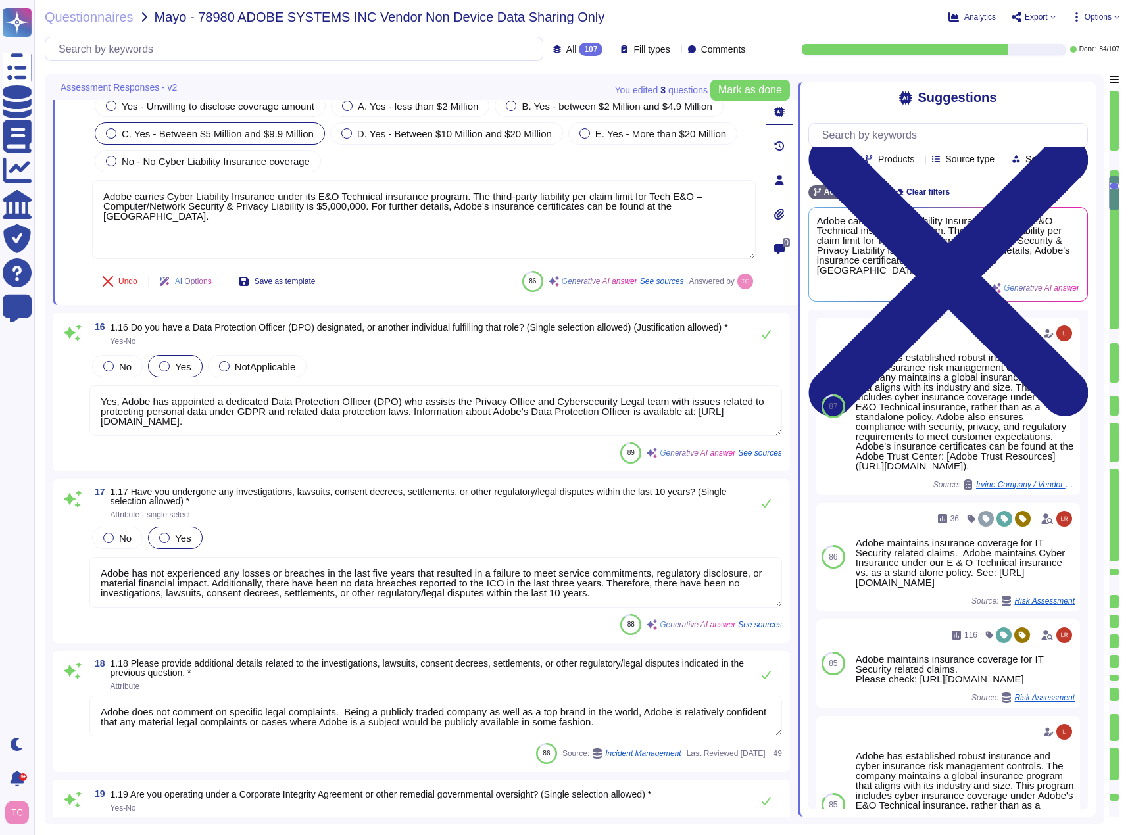
scroll to position [1907, 0]
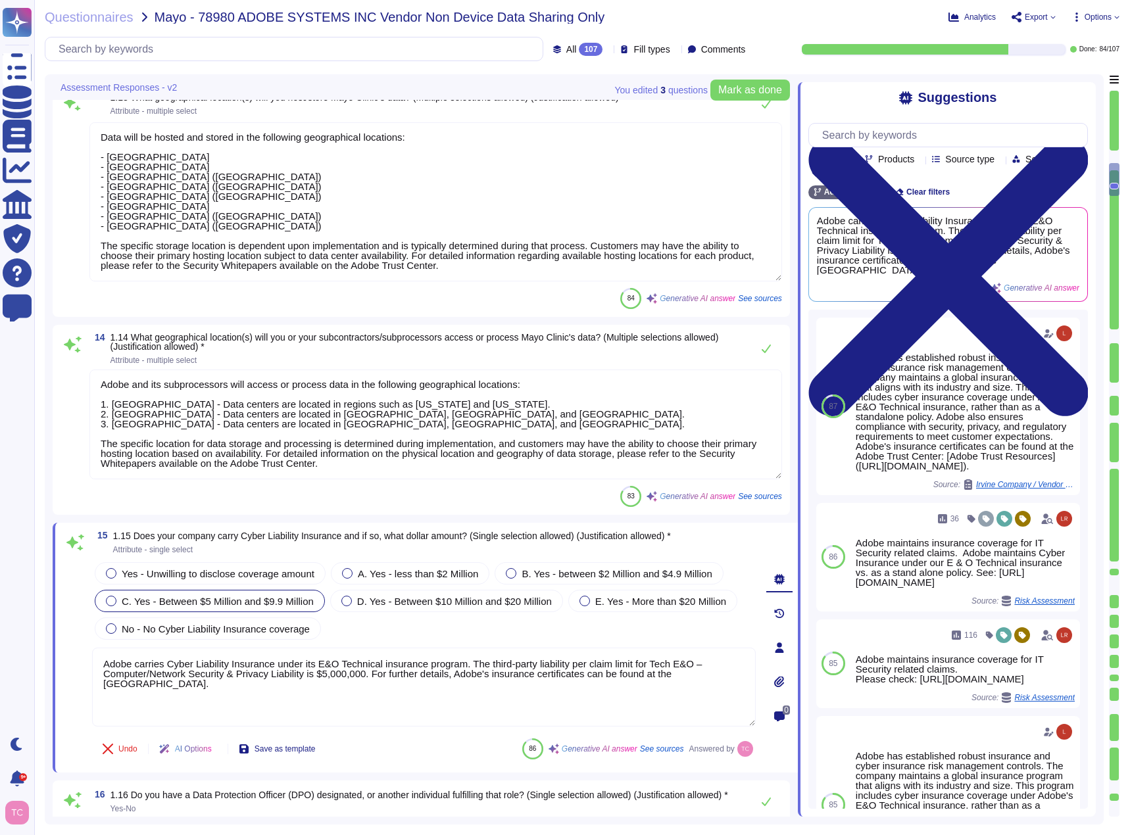
type textarea "Yes - will access data for remote support purposes only"
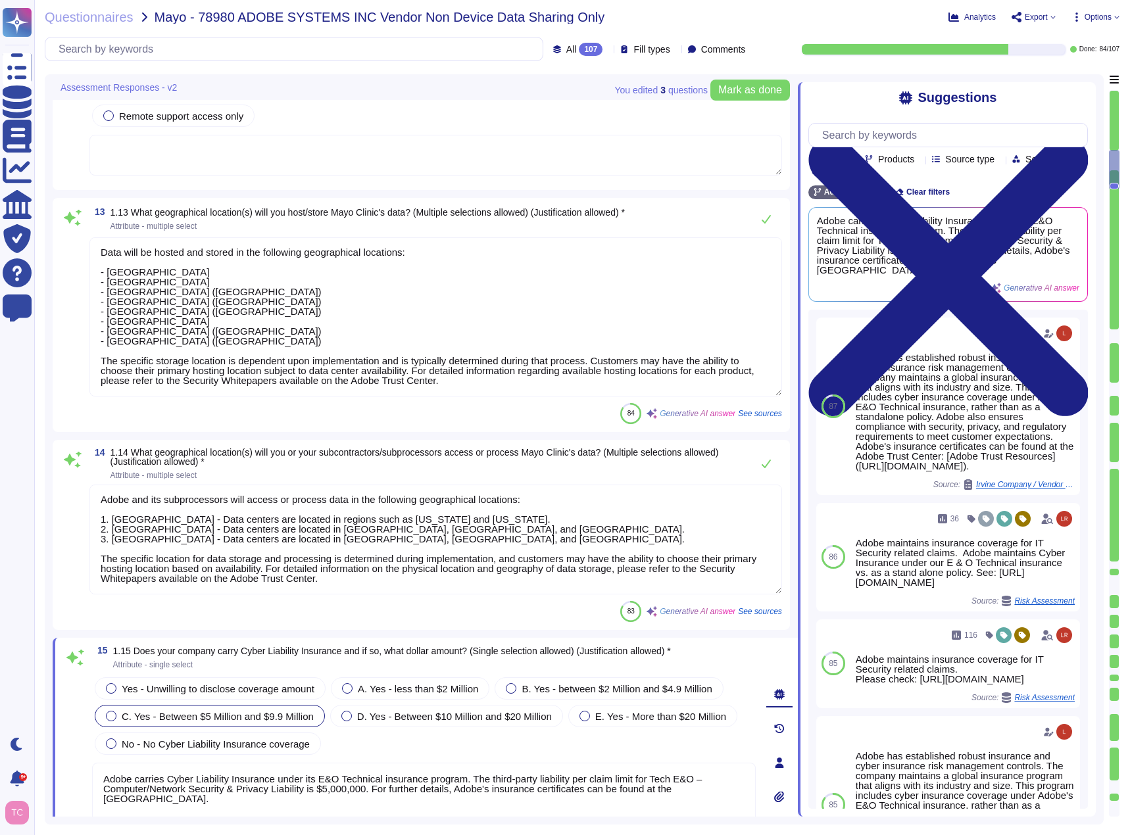
type textarea "However, if you are using SSO, the Identity Provider interface can be branded b…"
type textarea "Yes - will host/store using a Multi-Tenant Cloud AWS/Azure"
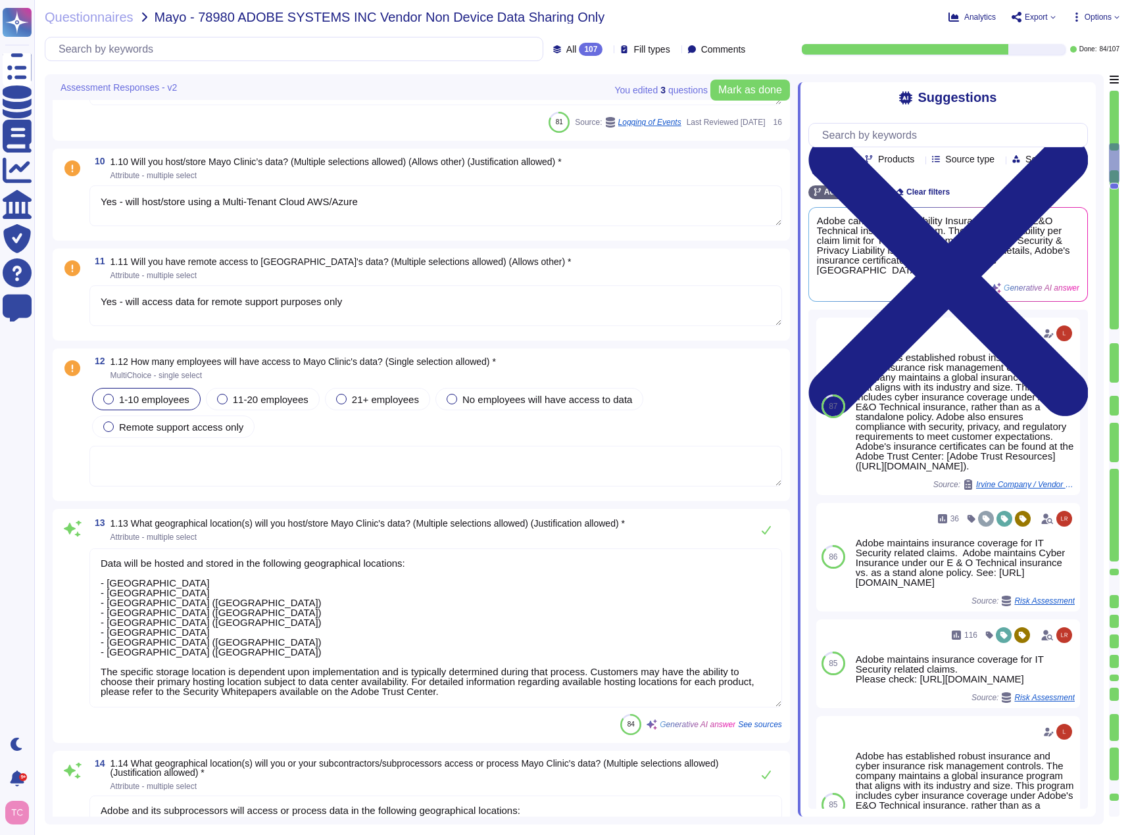
type textarea "770019522"
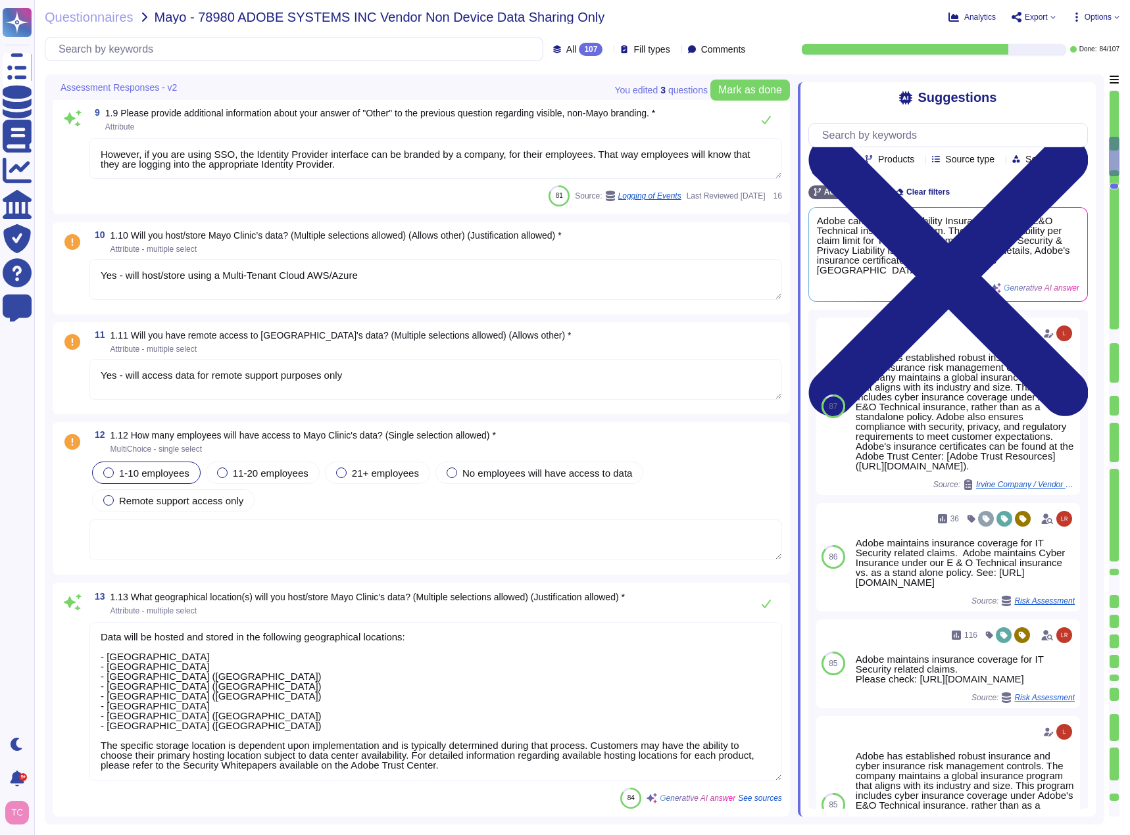
type textarea "https://business.adobe.com/customers/consulting-services/main.html"
click at [78, 274] on span at bounding box center [73, 280] width 24 height 42
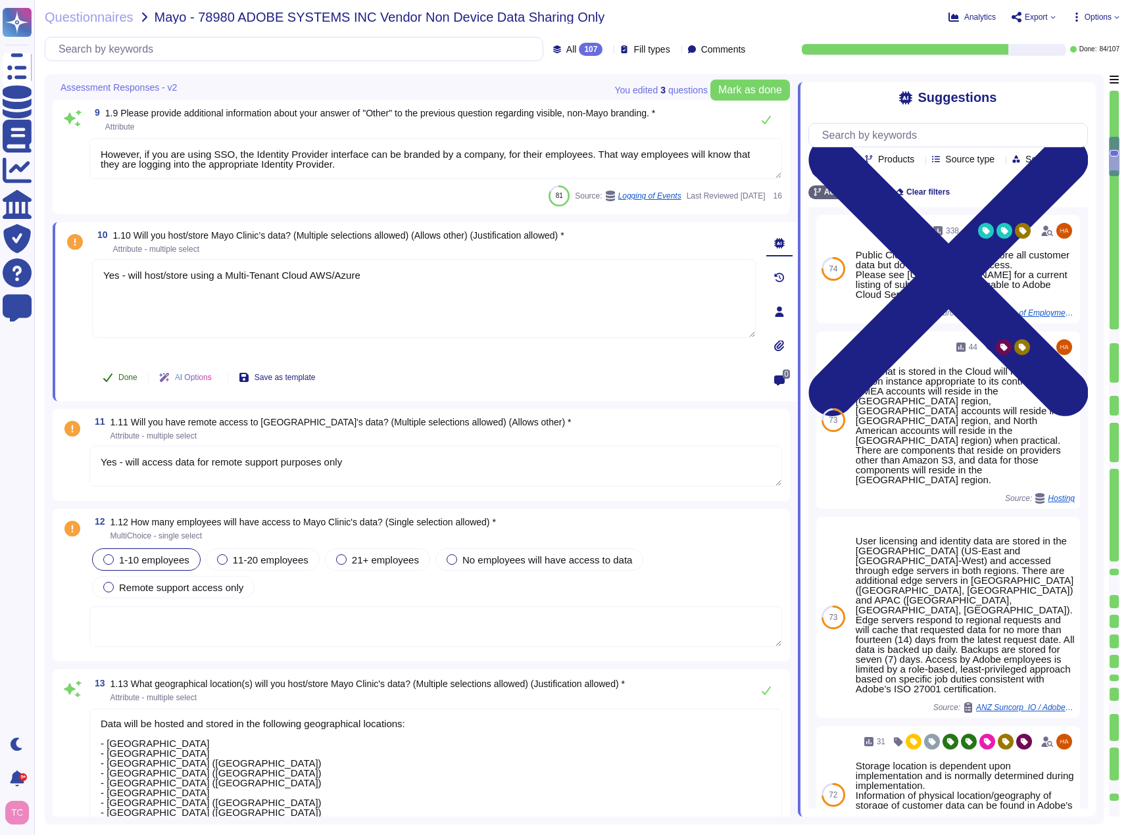
click at [116, 371] on button "Done" at bounding box center [120, 377] width 56 height 26
click at [82, 472] on span at bounding box center [73, 467] width 24 height 42
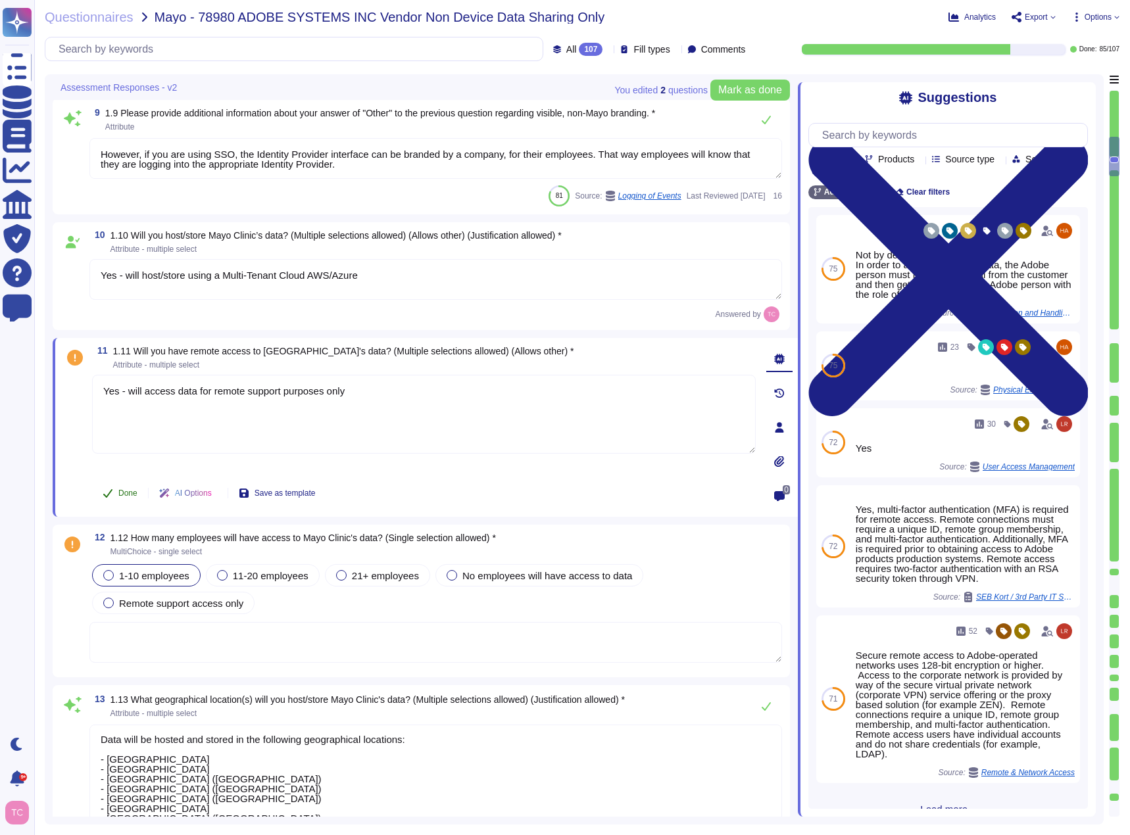
click at [125, 497] on span "Done" at bounding box center [127, 493] width 19 height 8
click at [75, 617] on span at bounding box center [73, 613] width 24 height 103
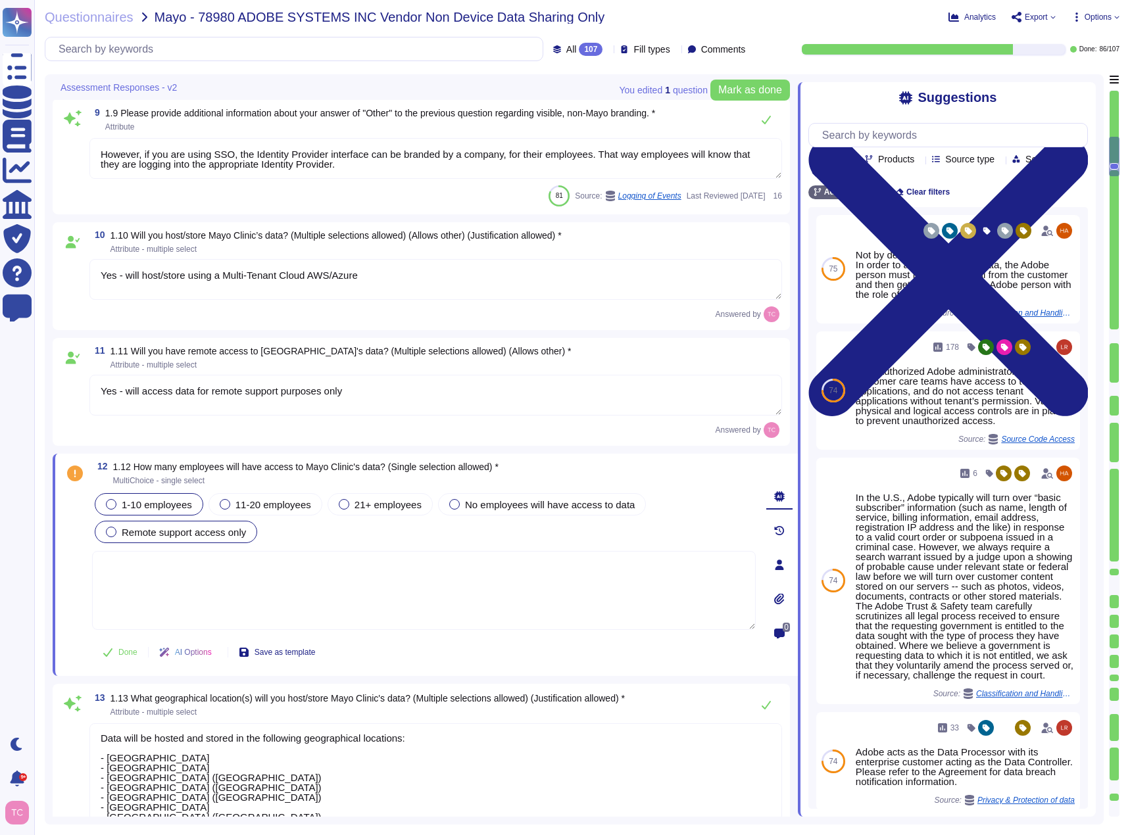
click at [173, 531] on span "Remote support access only" at bounding box center [184, 532] width 124 height 11
click at [165, 502] on span "1-10 employees" at bounding box center [157, 504] width 70 height 11
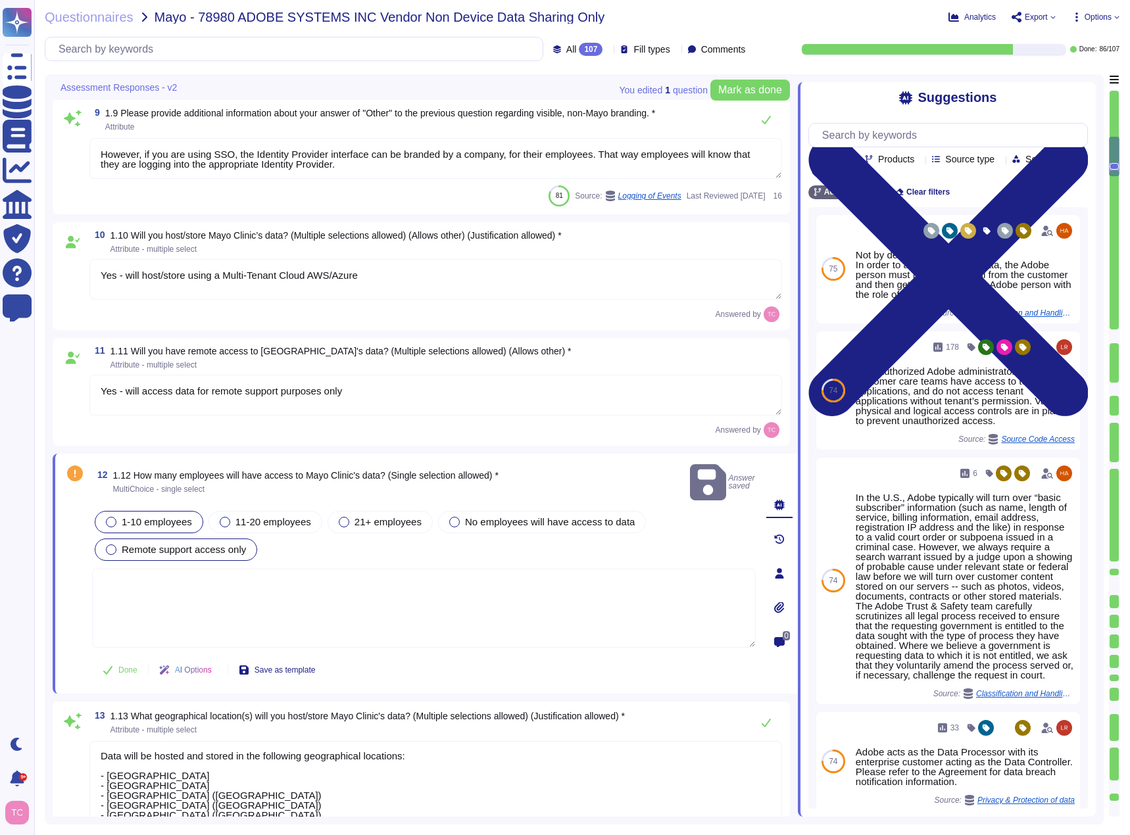
click at [163, 544] on span "Remote support access only" at bounding box center [184, 549] width 124 height 11
click at [166, 516] on span "1-10 employees" at bounding box center [157, 521] width 70 height 11
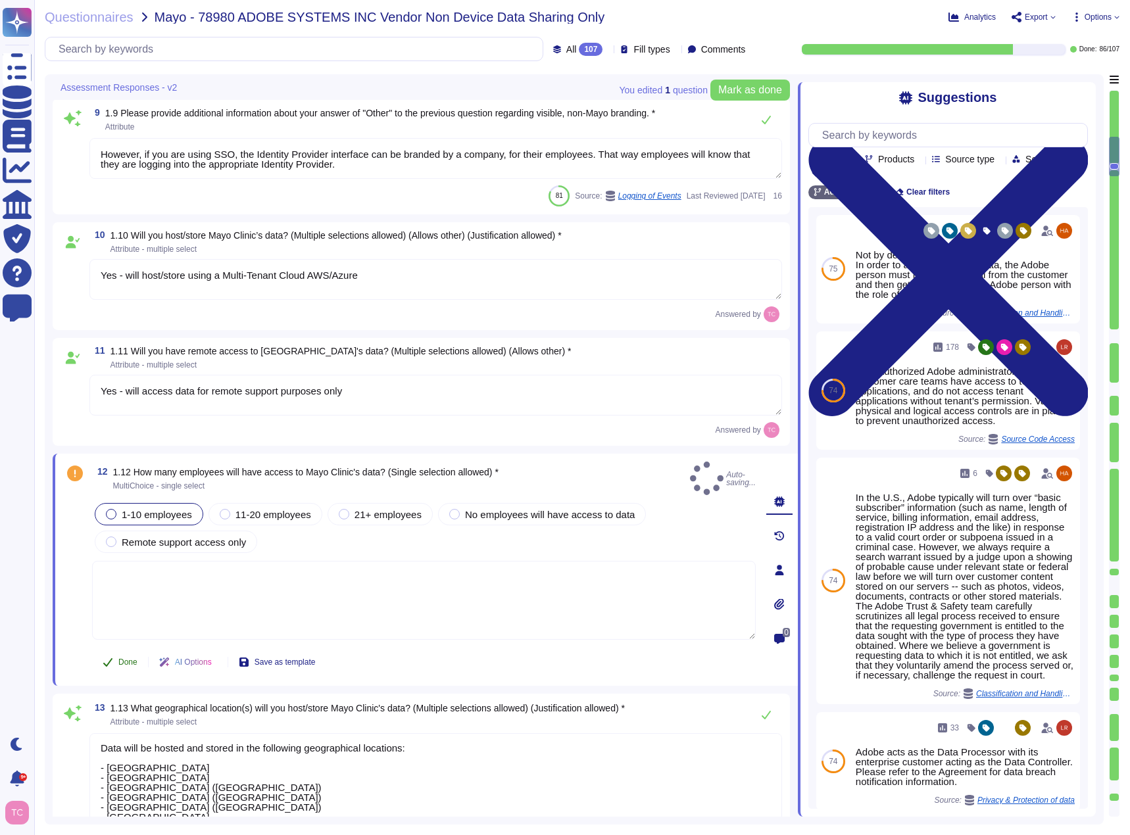
click at [118, 649] on button "Done" at bounding box center [120, 662] width 56 height 26
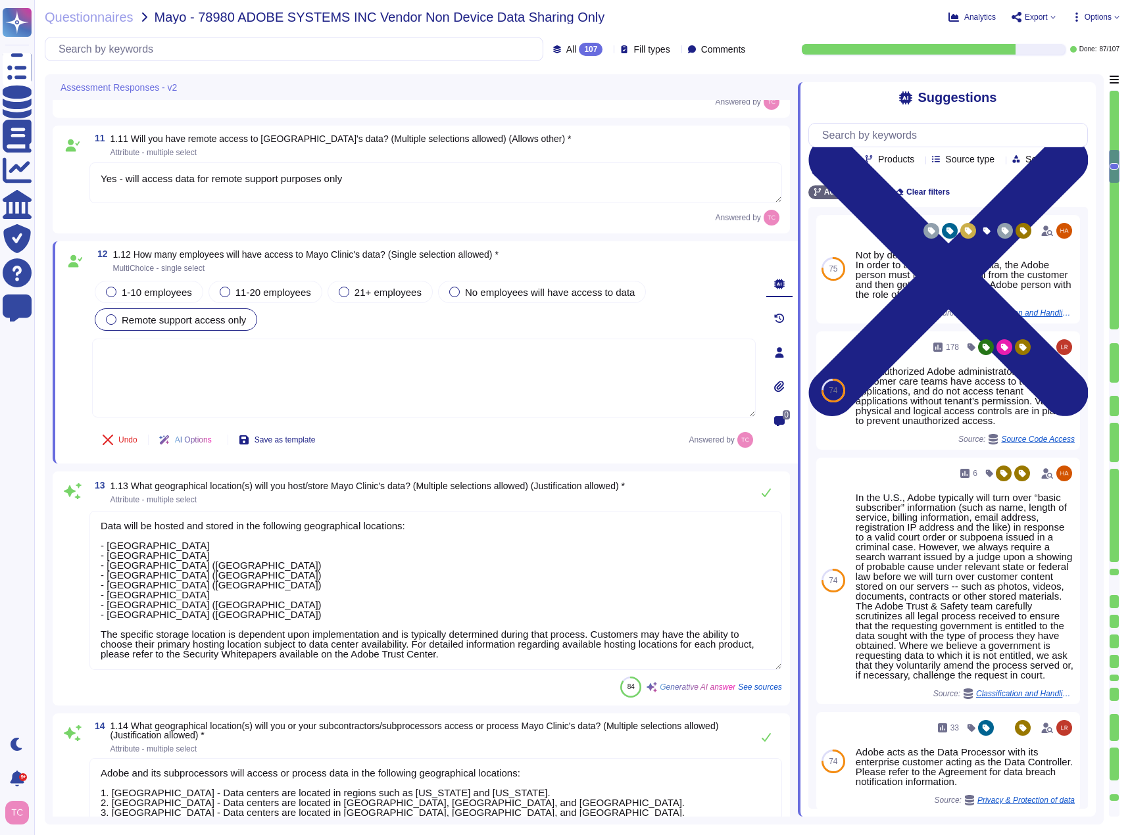
scroll to position [1110, 0]
type textarea "Yes, Adobe has appointed a dedicated Data Protection Officer (DPO) who assists …"
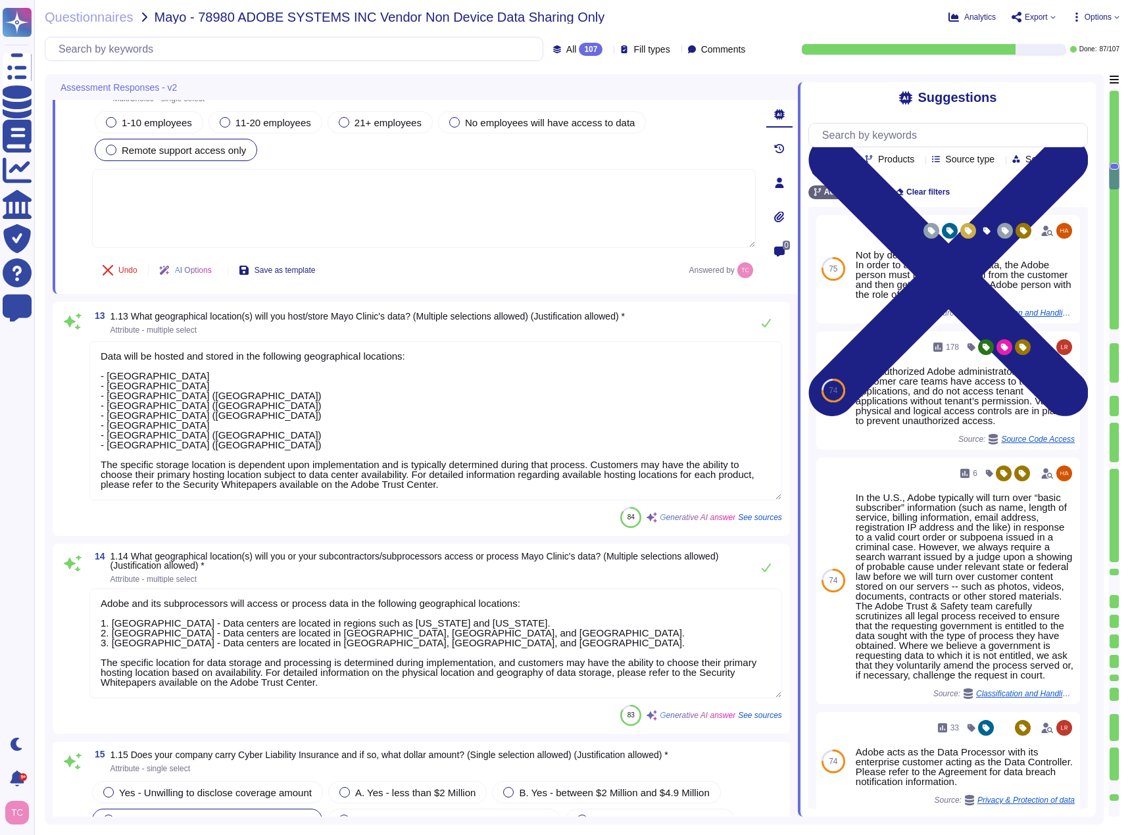
type textarea "Adobe has not experienced any losses or breaches in the last five years that re…"
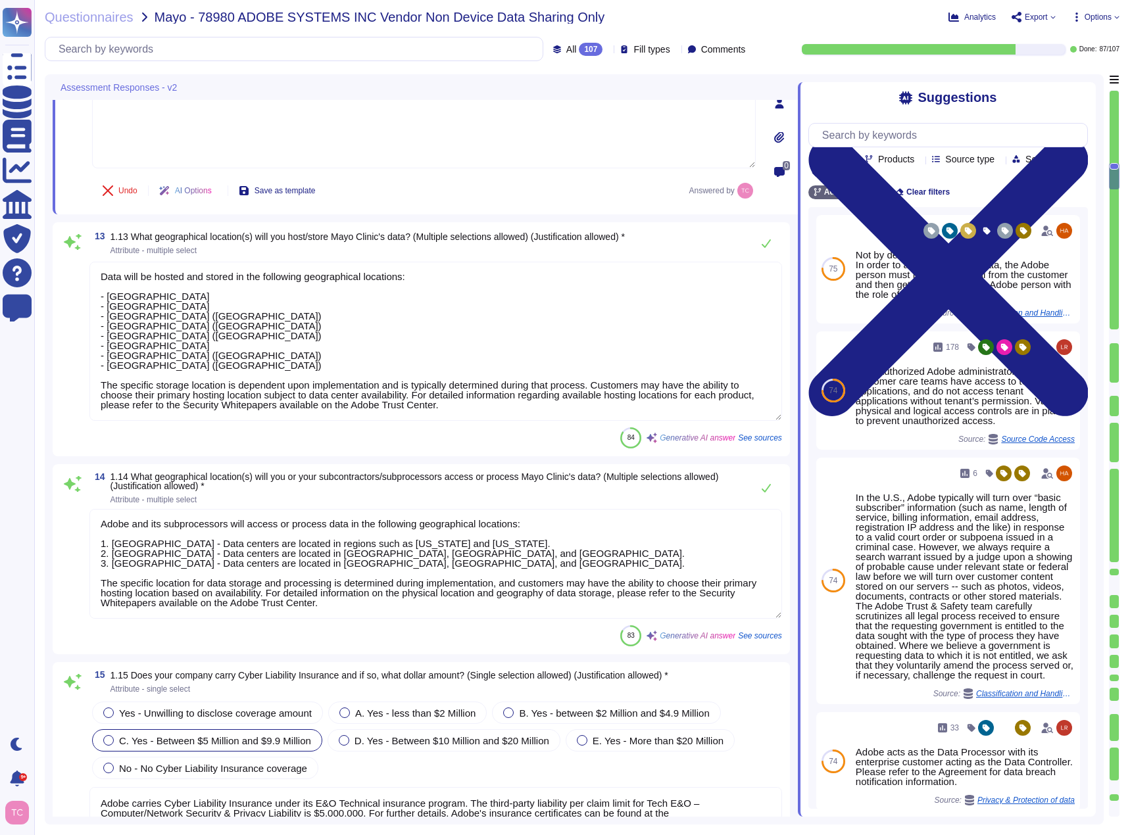
scroll to position [1373, 0]
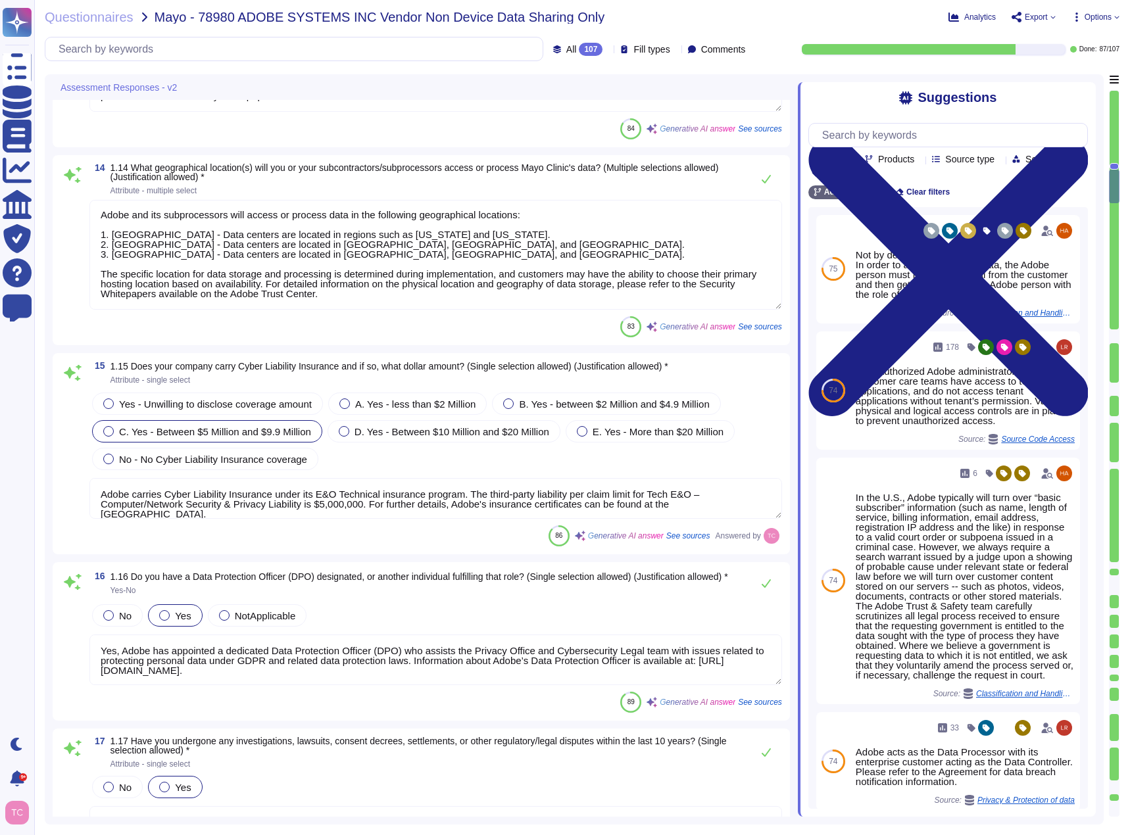
type textarea "Adobe does not comment on specific legal complaints. Being a publicly traded co…"
type textarea "Adobe has nothing to report at this time with respect to any supervisory author…"
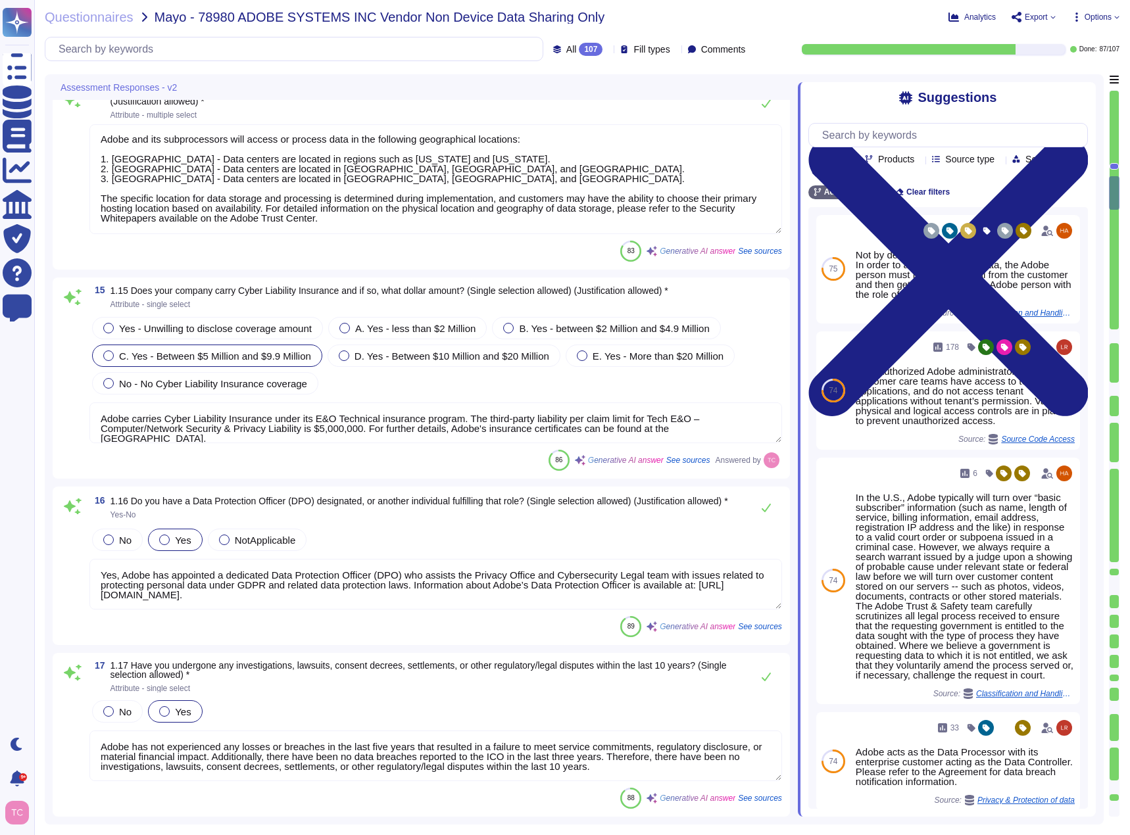
scroll to position [1899, 0]
type textarea "Adobe has not experienced any losses or breaches in the last five years that re…"
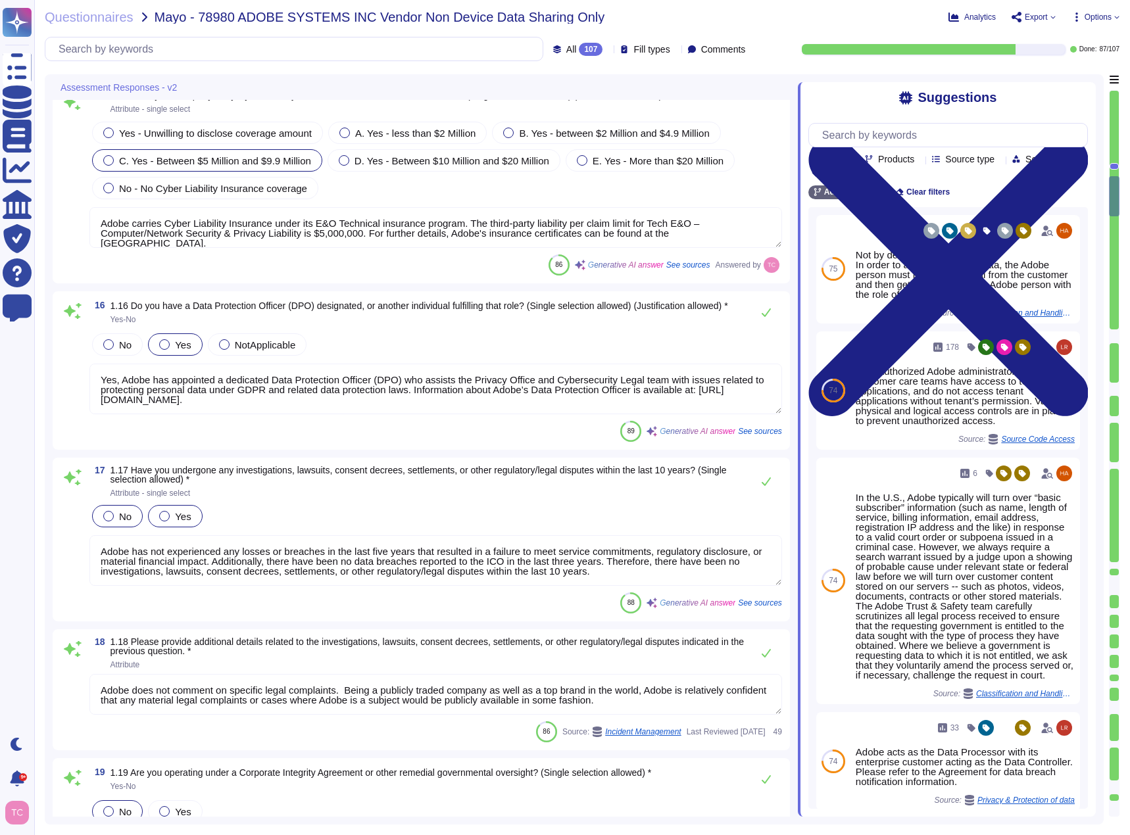
type textarea "On October 3, 2013, Adobe's security team publicly reported a significant breac…"
click at [122, 518] on span "No" at bounding box center [125, 516] width 12 height 11
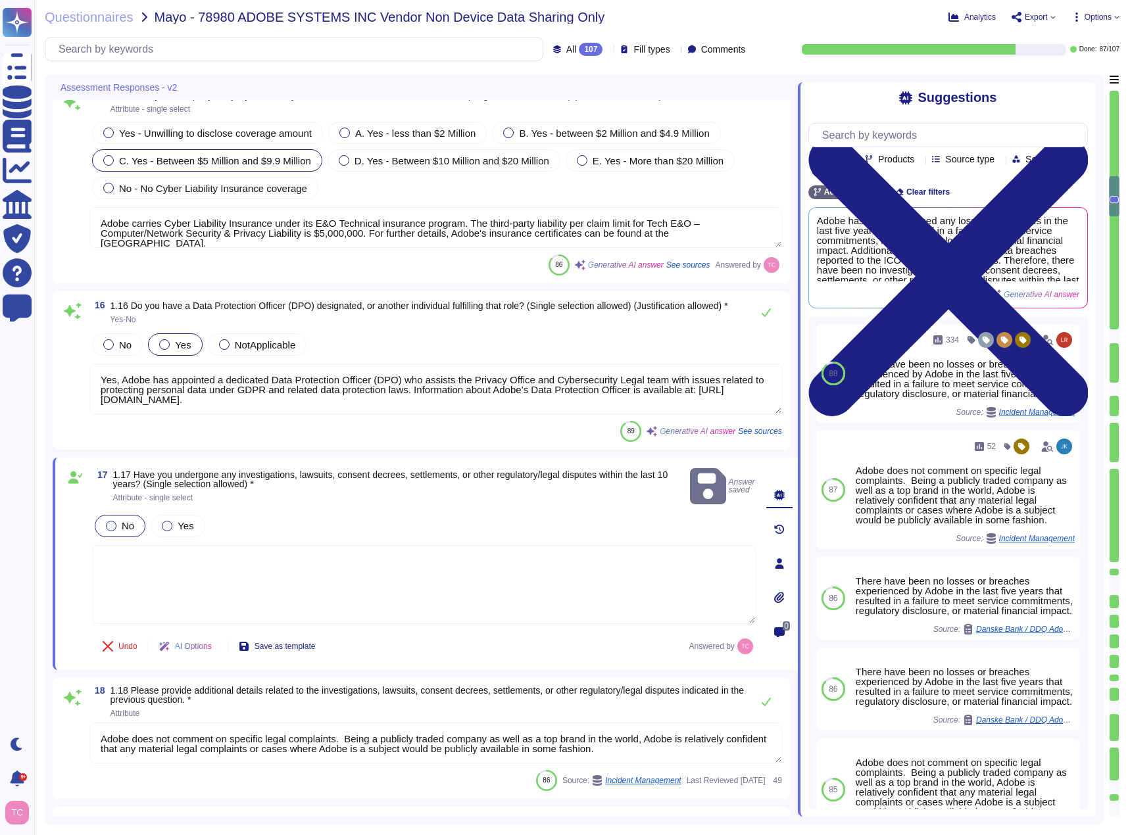
click at [89, 572] on div "17 1.17 Have you undergone any investigations, lawsuits, consent decrees, settl…" at bounding box center [409, 564] width 693 height 197
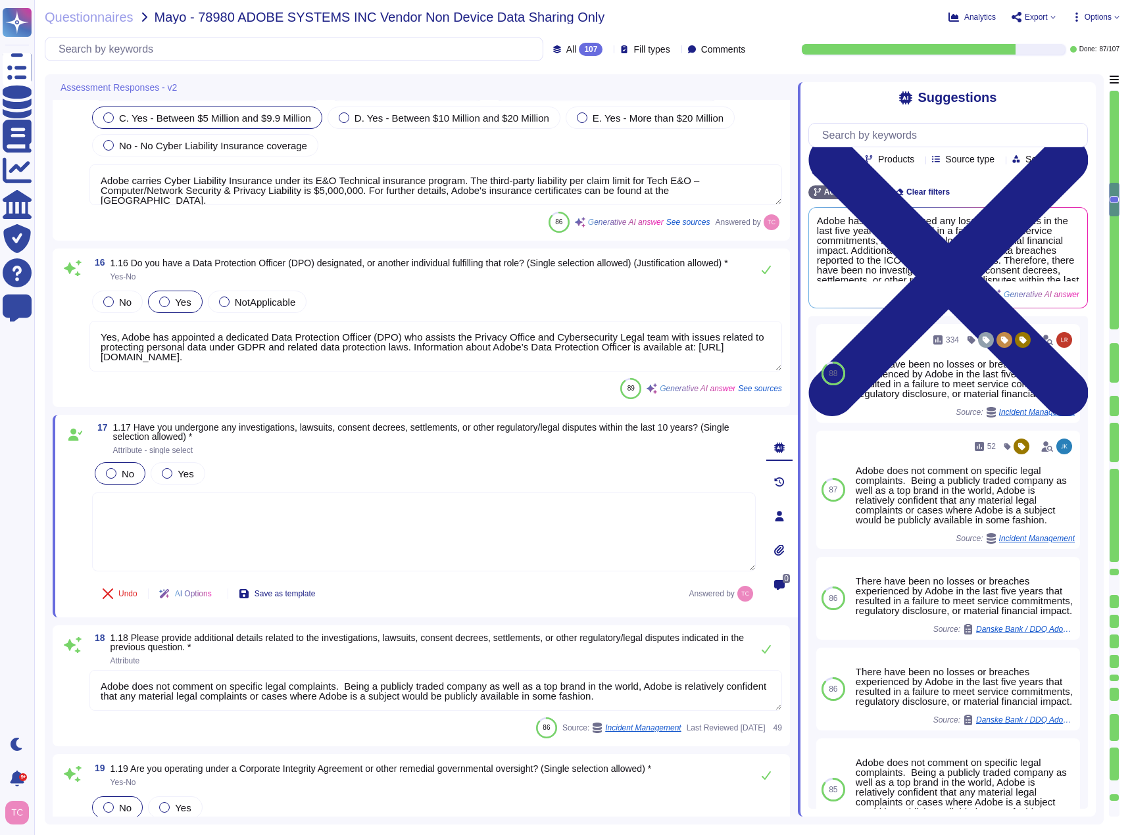
type textarea "On October 3, 2013, Adobe's security team publicly reported a significant breac…"
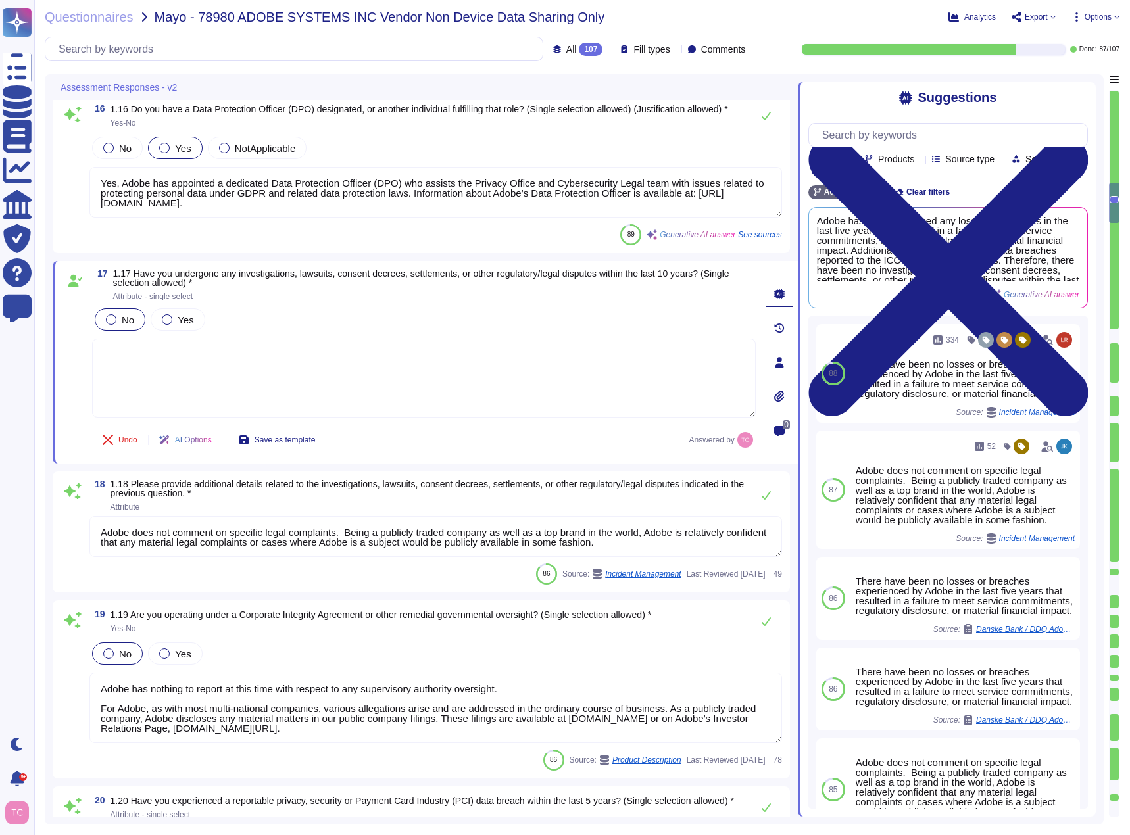
scroll to position [2097, 0]
click at [71, 560] on div "18 1.18 Please provide additional details related to the investigations, lawsui…" at bounding box center [421, 531] width 721 height 105
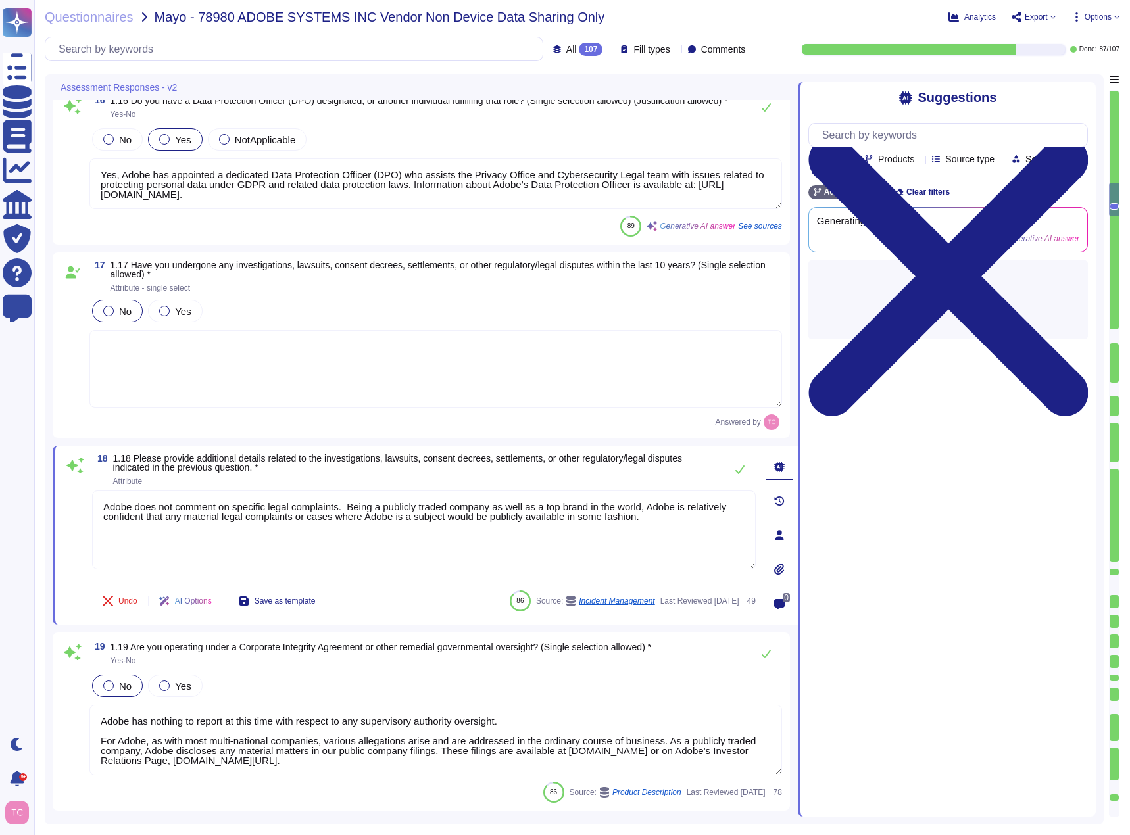
type textarea "On October 3, 2013, Adobe's security team publicly reported a significant breac…"
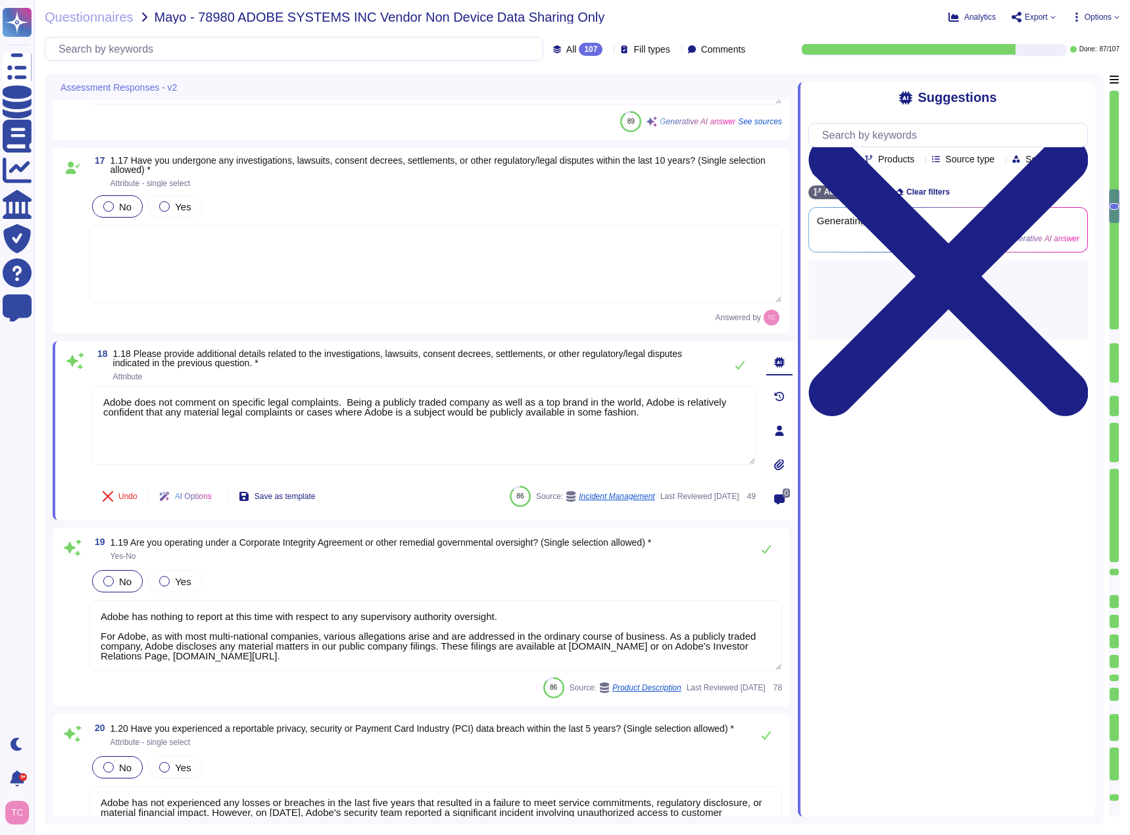
type textarea "2013-10-03"
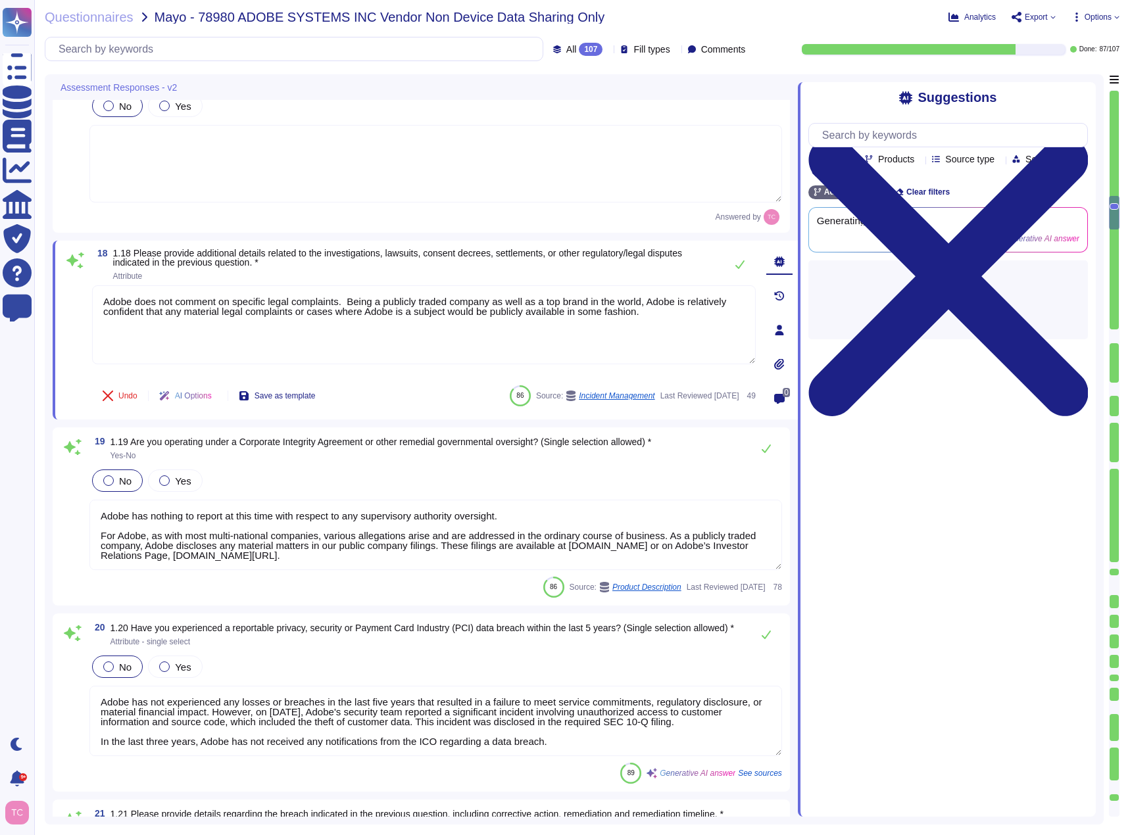
type textarea "Yes, Adobe maintains and publishes a comprehensive Privacy Policy that describe…"
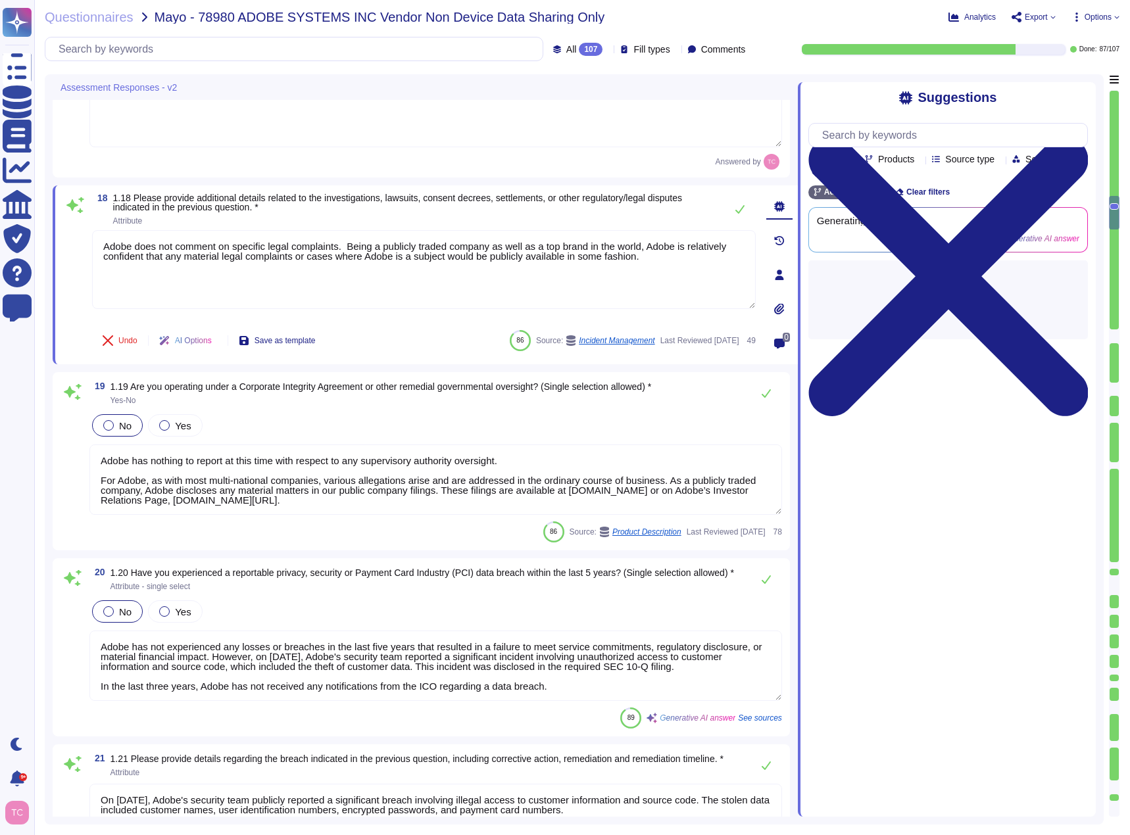
scroll to position [2360, 0]
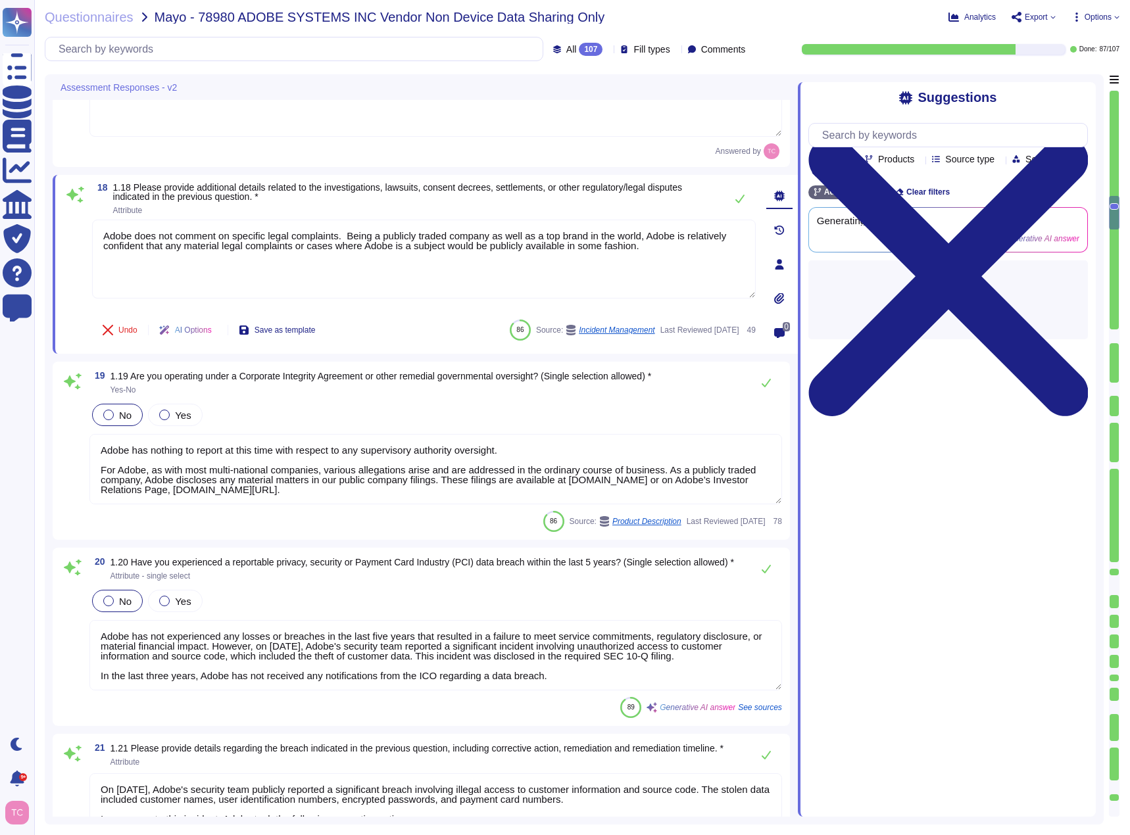
click at [76, 486] on span at bounding box center [73, 453] width 24 height 105
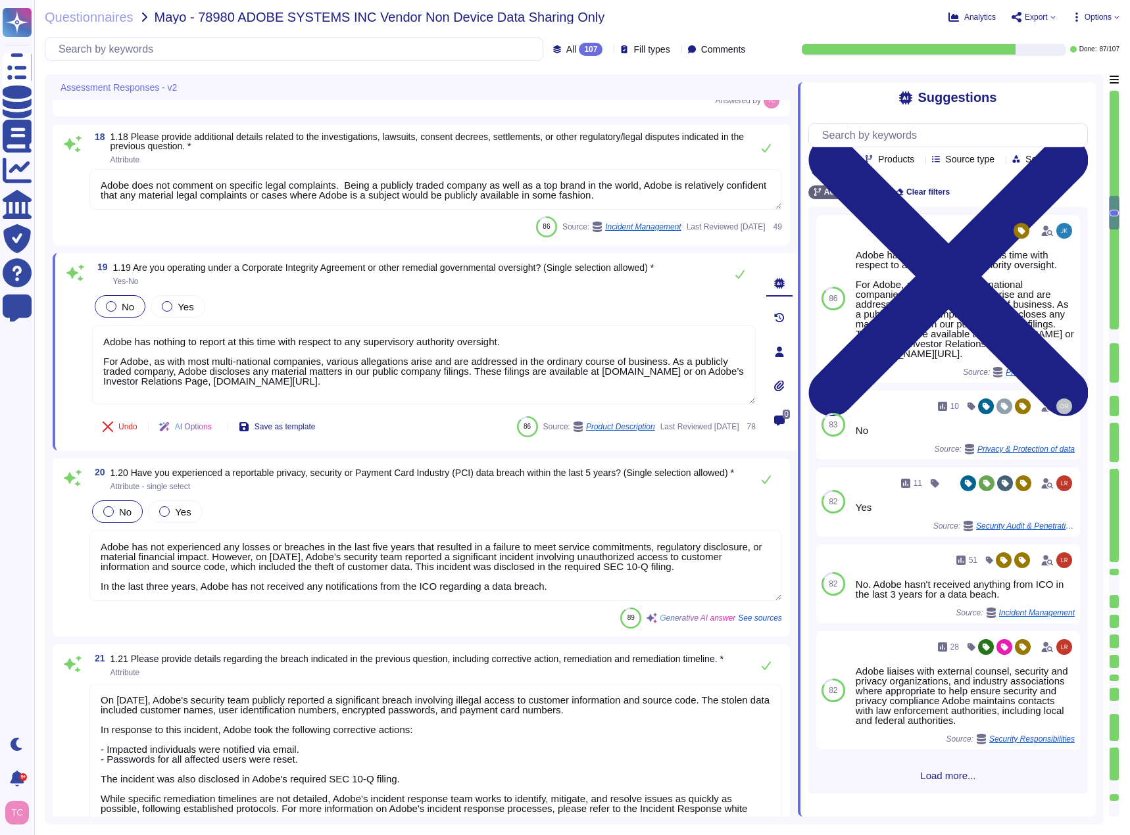
type textarea "All Adobe employees are required to complete annual privacy awareness training.…"
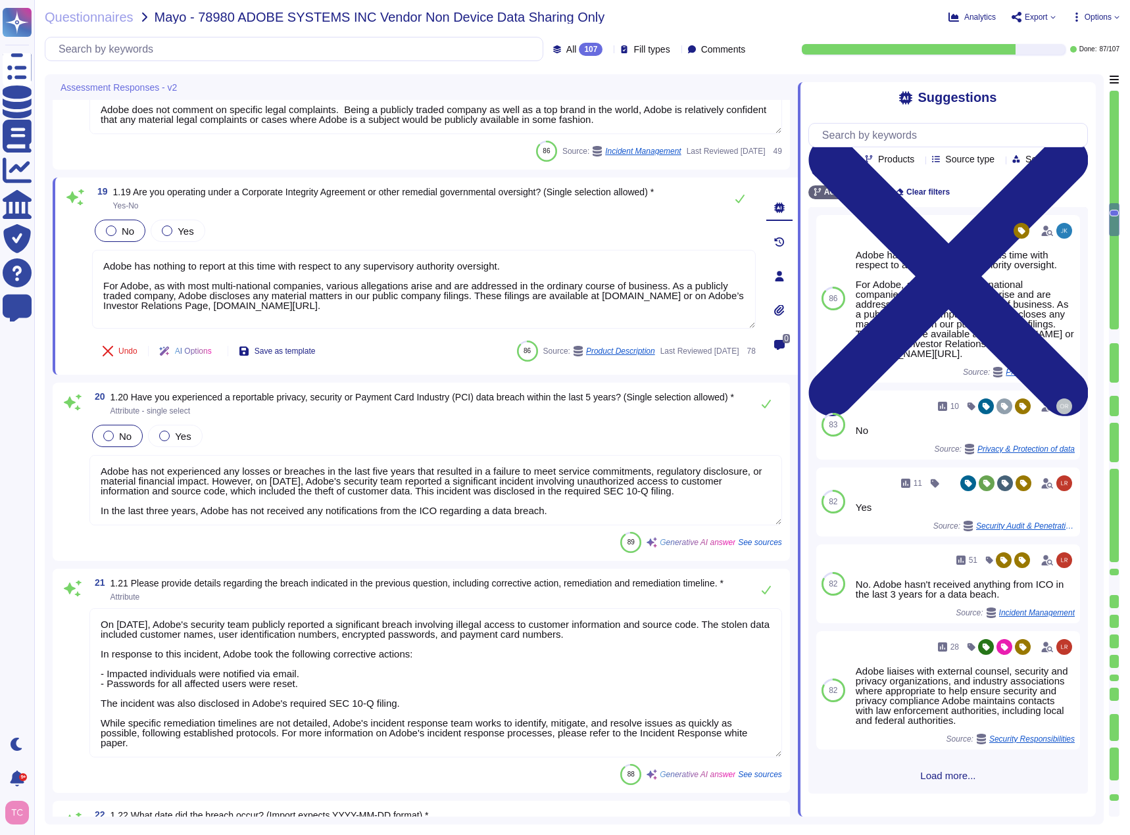
scroll to position [2491, 0]
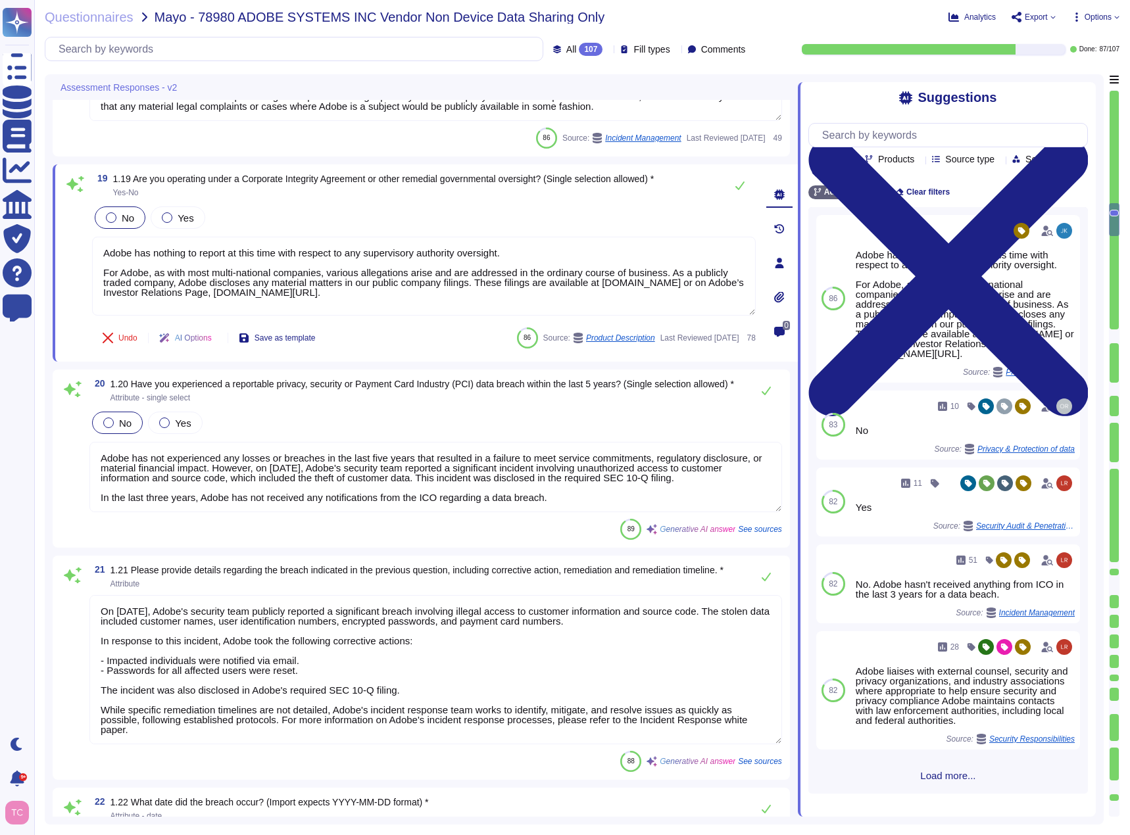
click at [764, 458] on textarea "Adobe has not experienced any losses or breaches in the last five years that re…" at bounding box center [435, 477] width 693 height 70
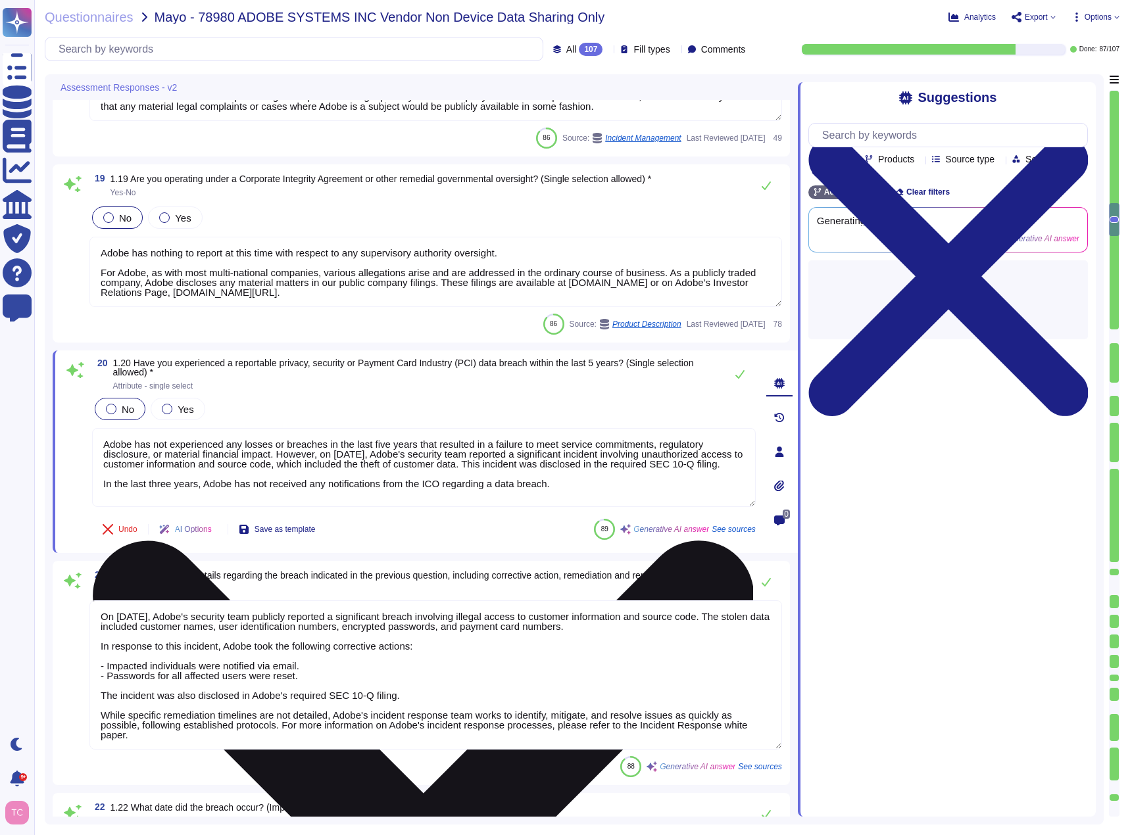
type textarea "All Adobe employees are required to complete annual privacy awareness training.…"
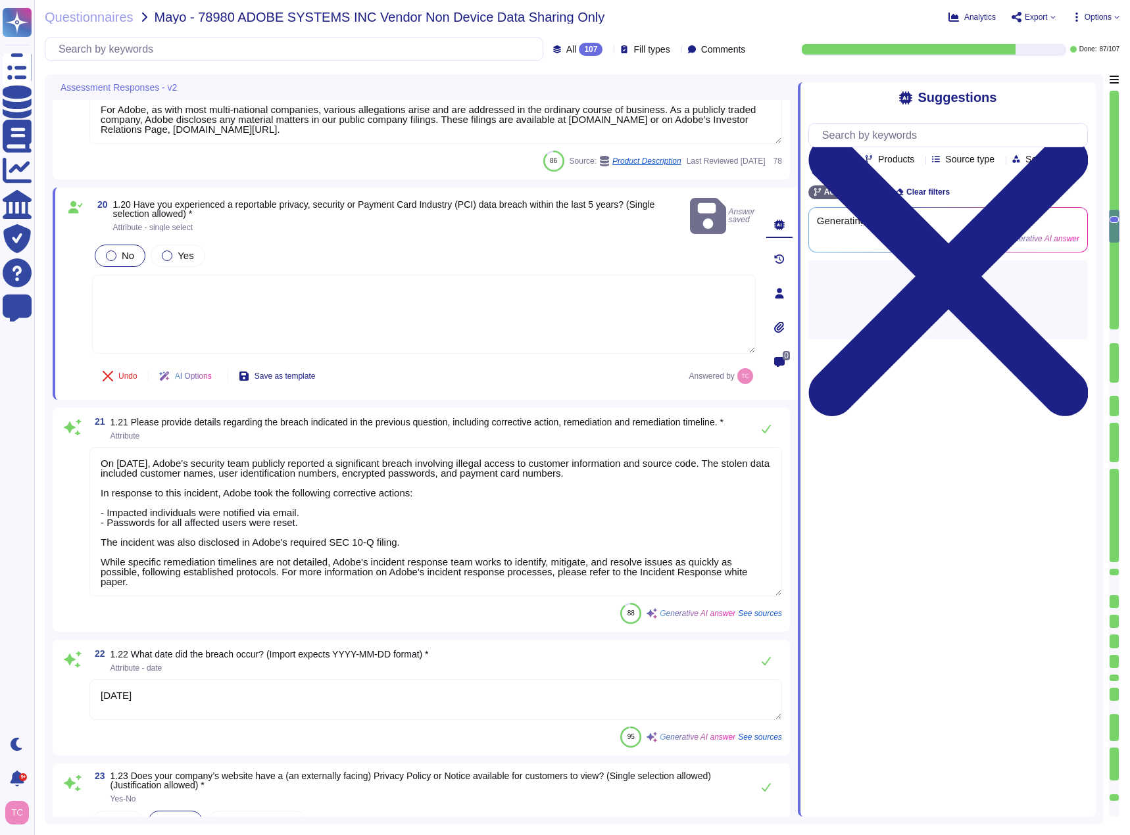
scroll to position [2689, 0]
type textarea "Yes, Adobe has established processes to ensure that access to data is granted s…"
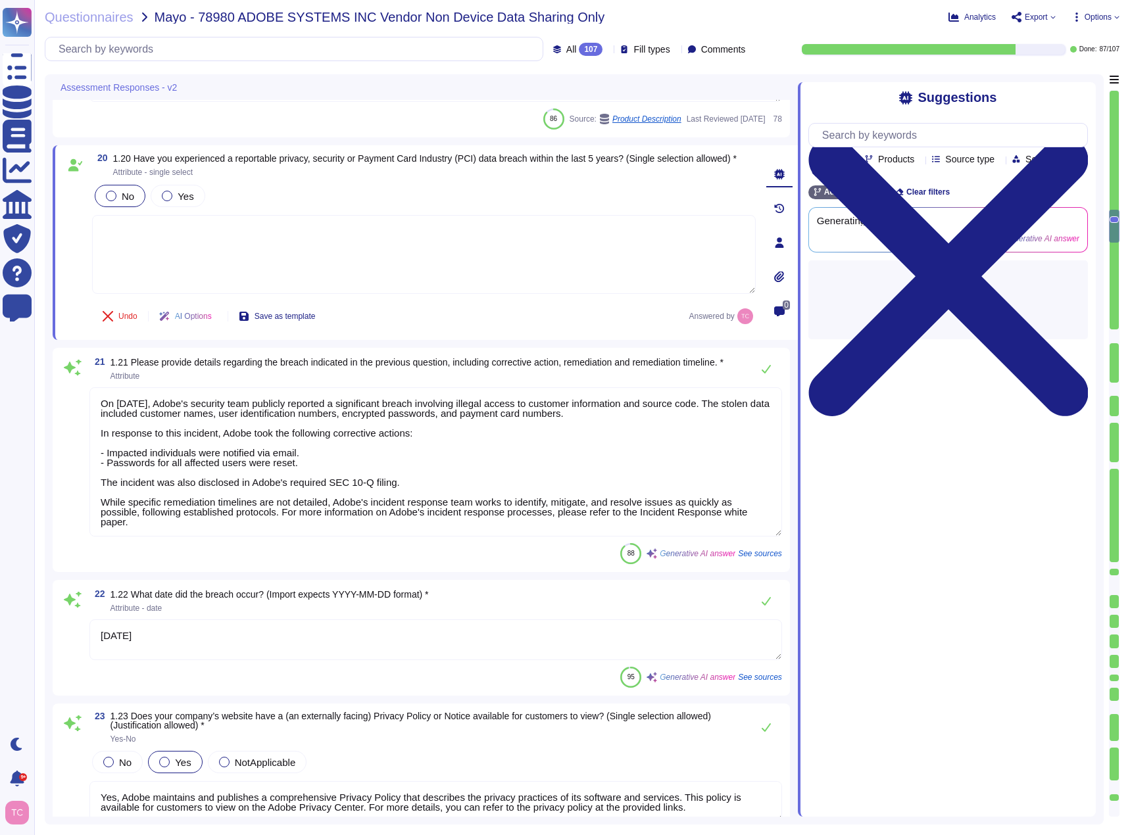
click at [386, 429] on textarea "On October 3, 2013, Adobe's security team publicly reported a significant breac…" at bounding box center [435, 461] width 693 height 149
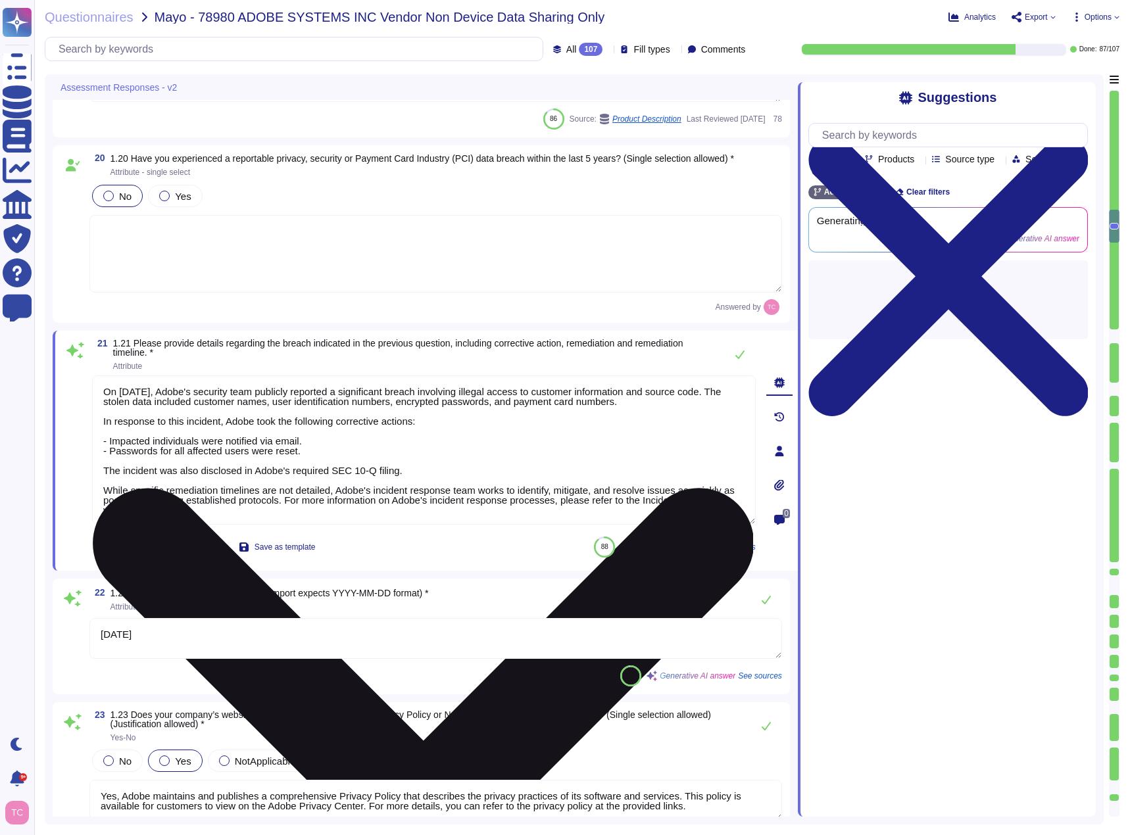
click at [746, 381] on icon at bounding box center [422, 818] width 661 height 881
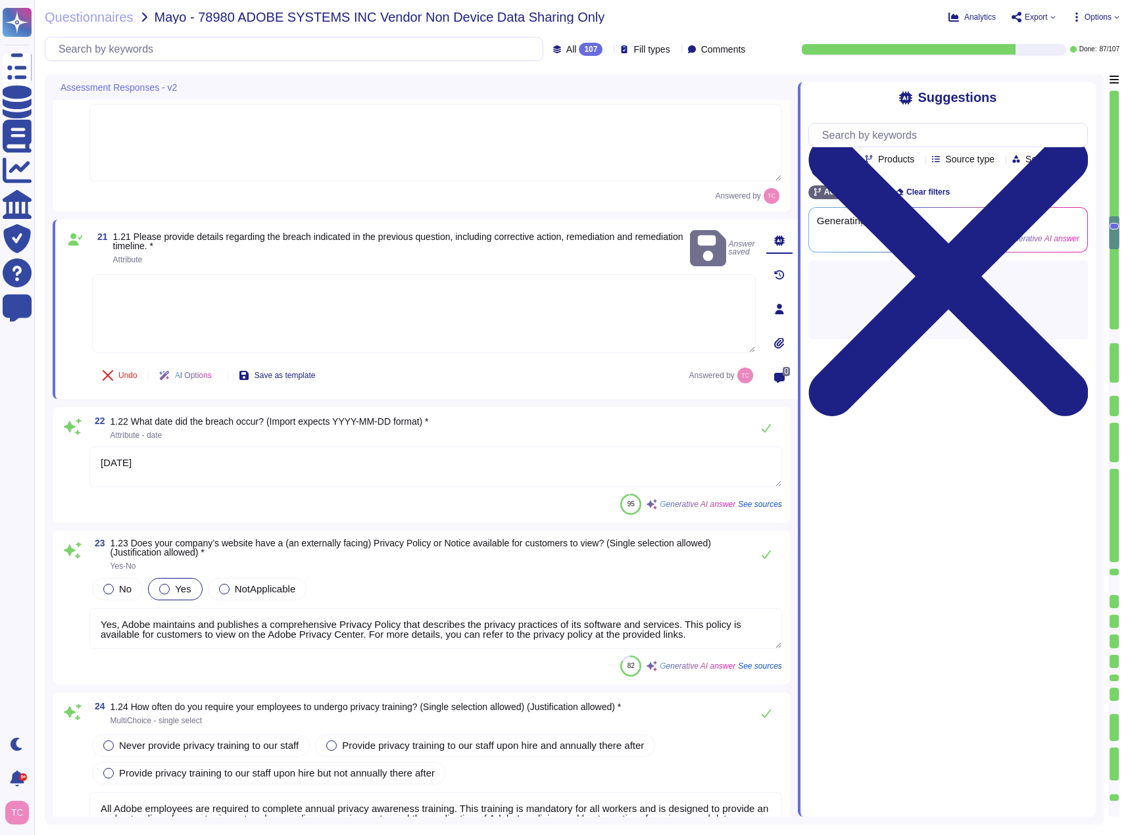
scroll to position [2820, 0]
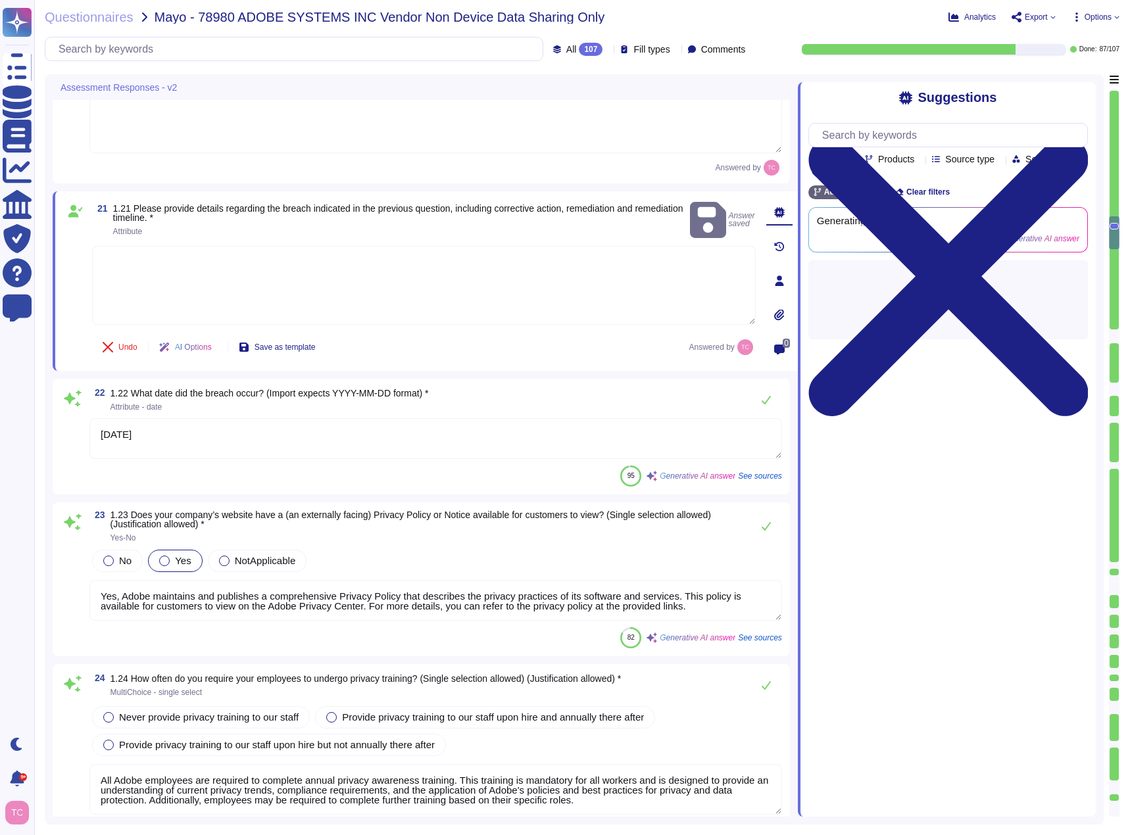
type textarea "Yes, Adobe has established processes to ensure that both physical and logical a…"
click at [76, 450] on span at bounding box center [73, 439] width 24 height 42
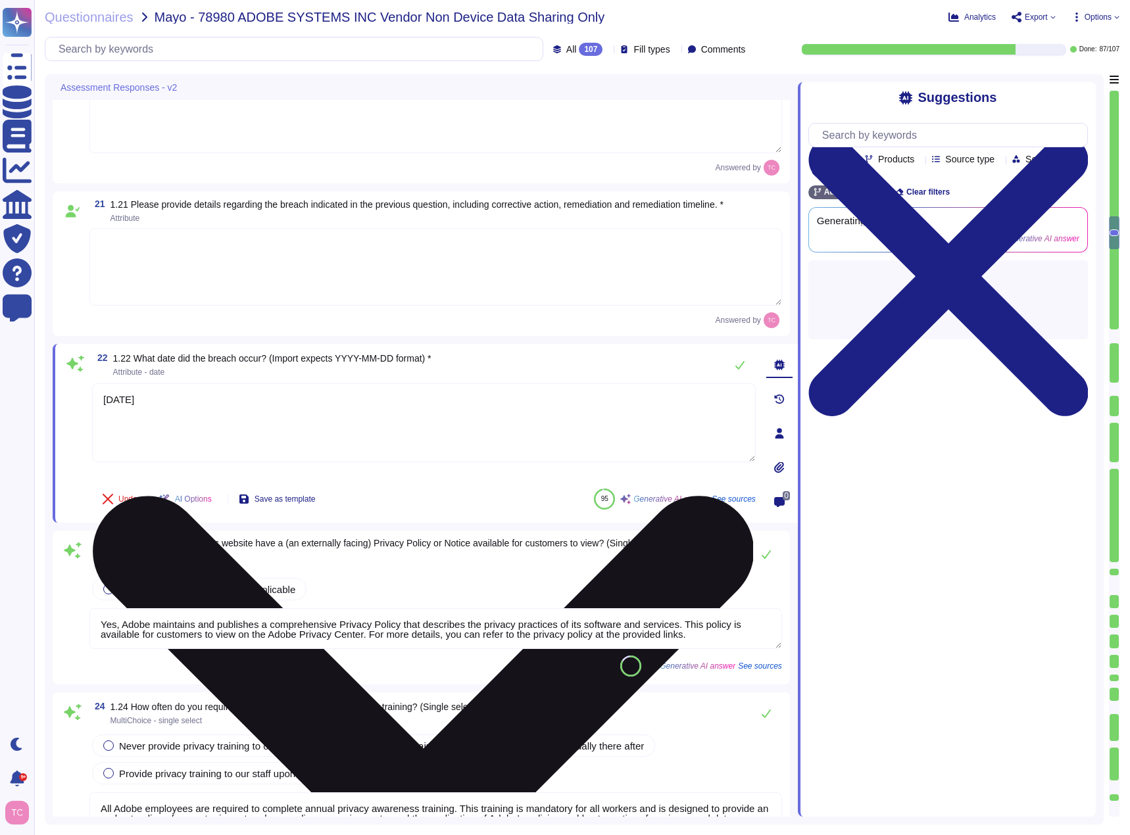
click at [746, 496] on icon at bounding box center [423, 826] width 661 height 661
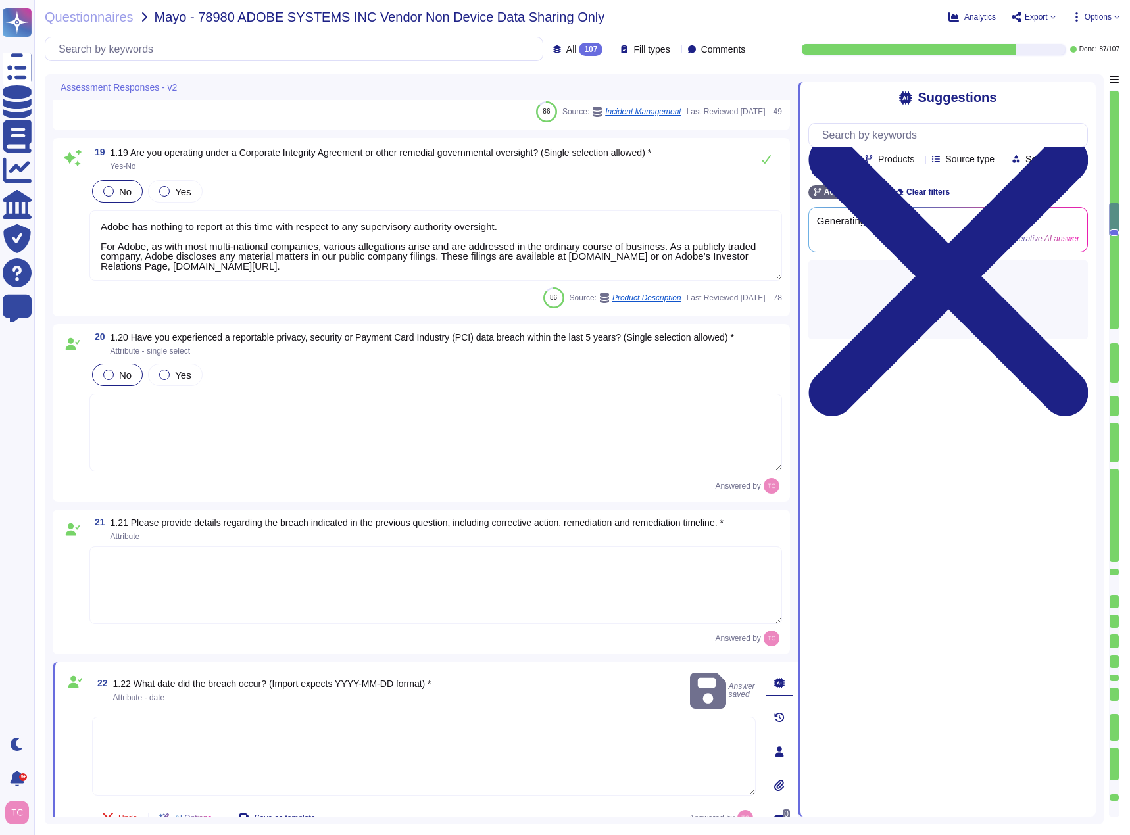
type textarea "Yes, Adobe has appointed a dedicated Data Protection Officer (DPO) who assists …"
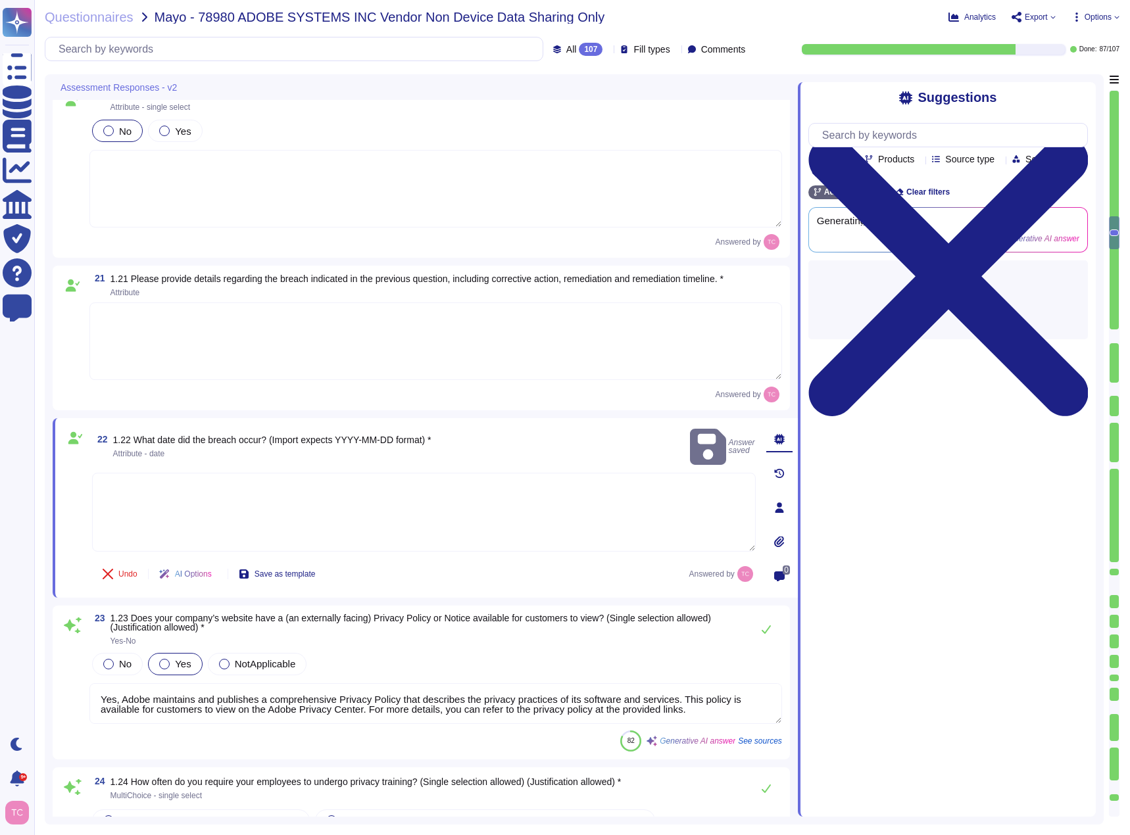
type textarea "Yes, Adobe has established processes to ensure that access to data is granted s…"
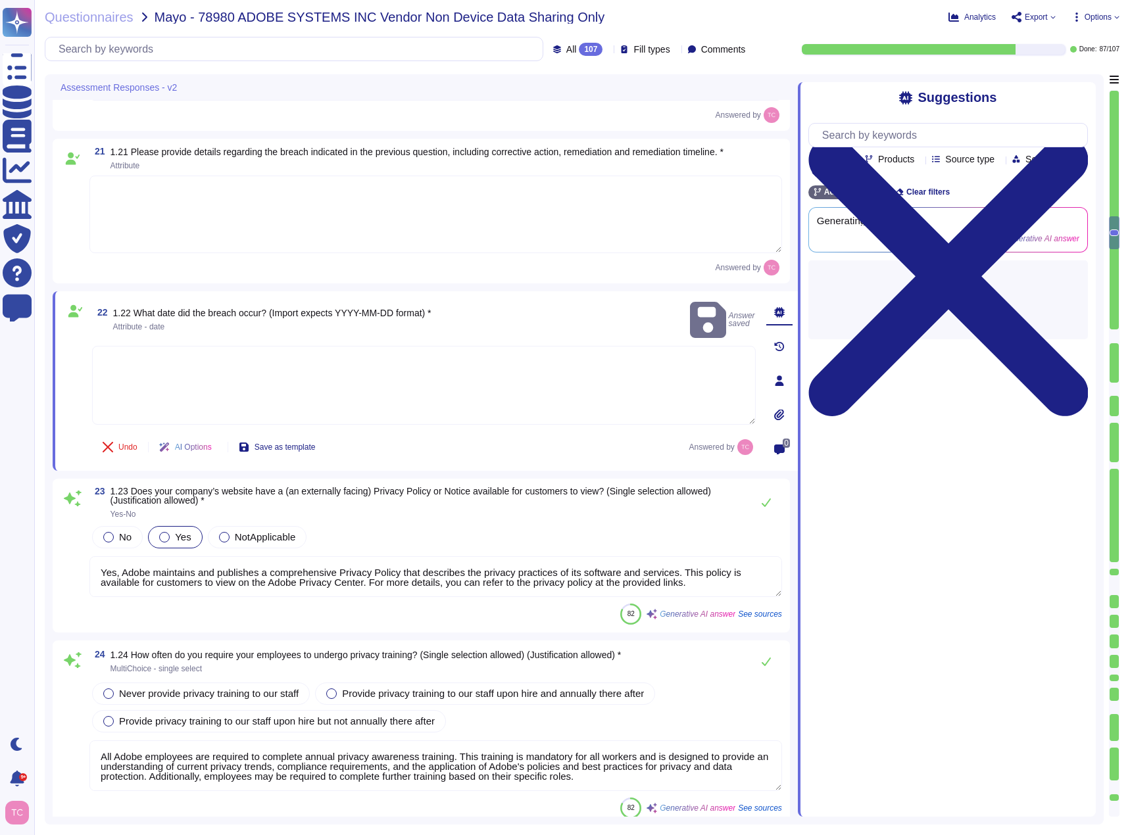
type textarea "Yes, Adobe has established processes to ensure that both physical and logical a…"
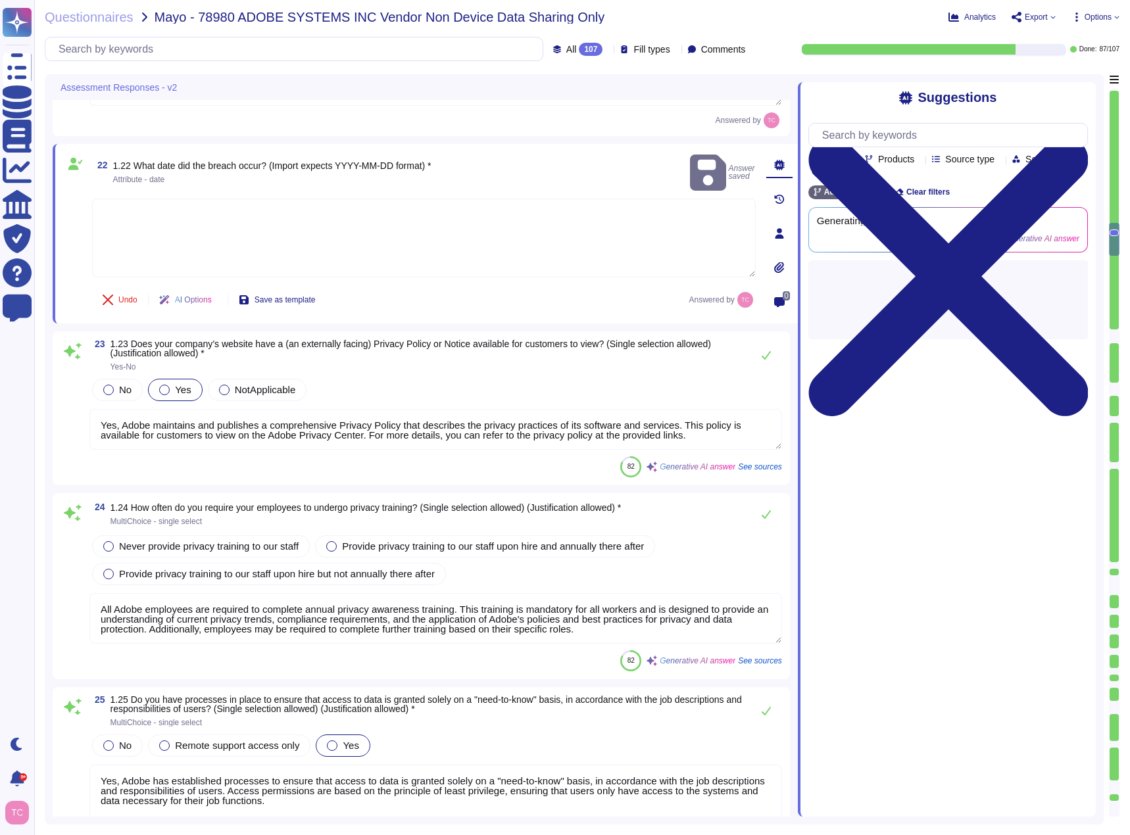
scroll to position [2981, 0]
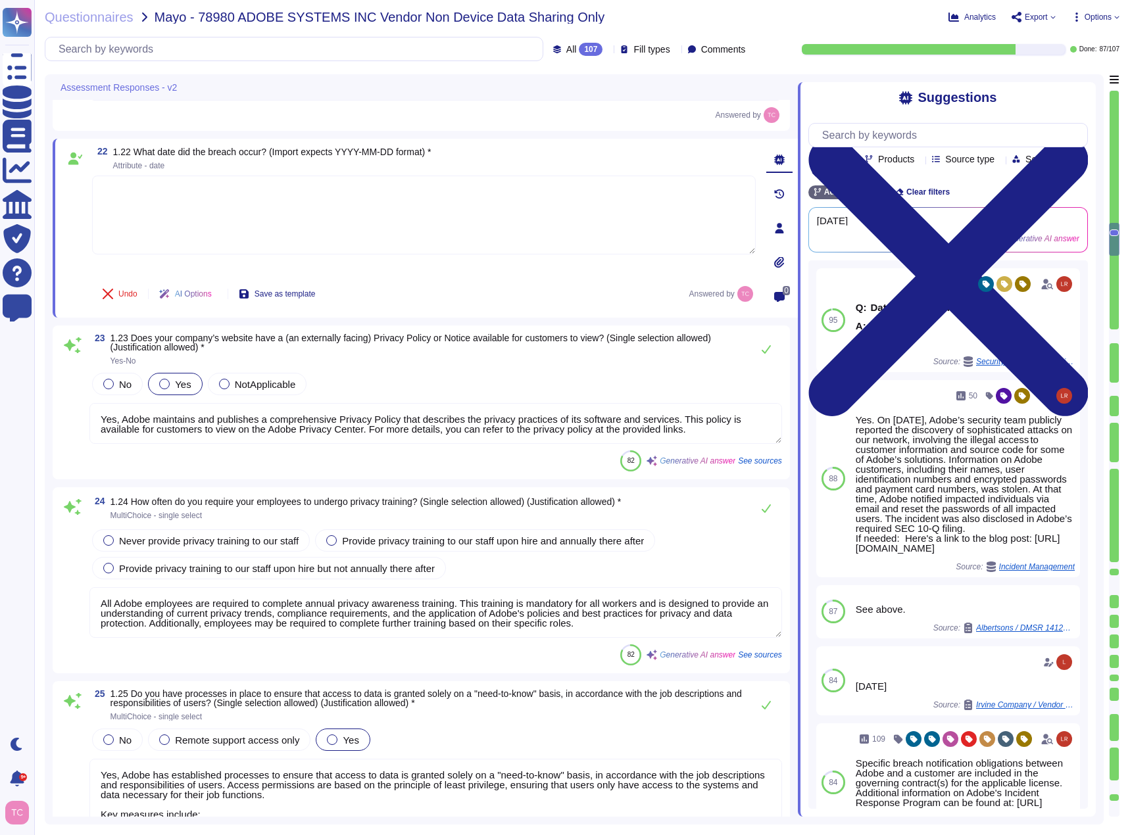
click at [708, 432] on textarea "Yes, Adobe maintains and publishes a comprehensive Privacy Policy that describe…" at bounding box center [435, 423] width 693 height 41
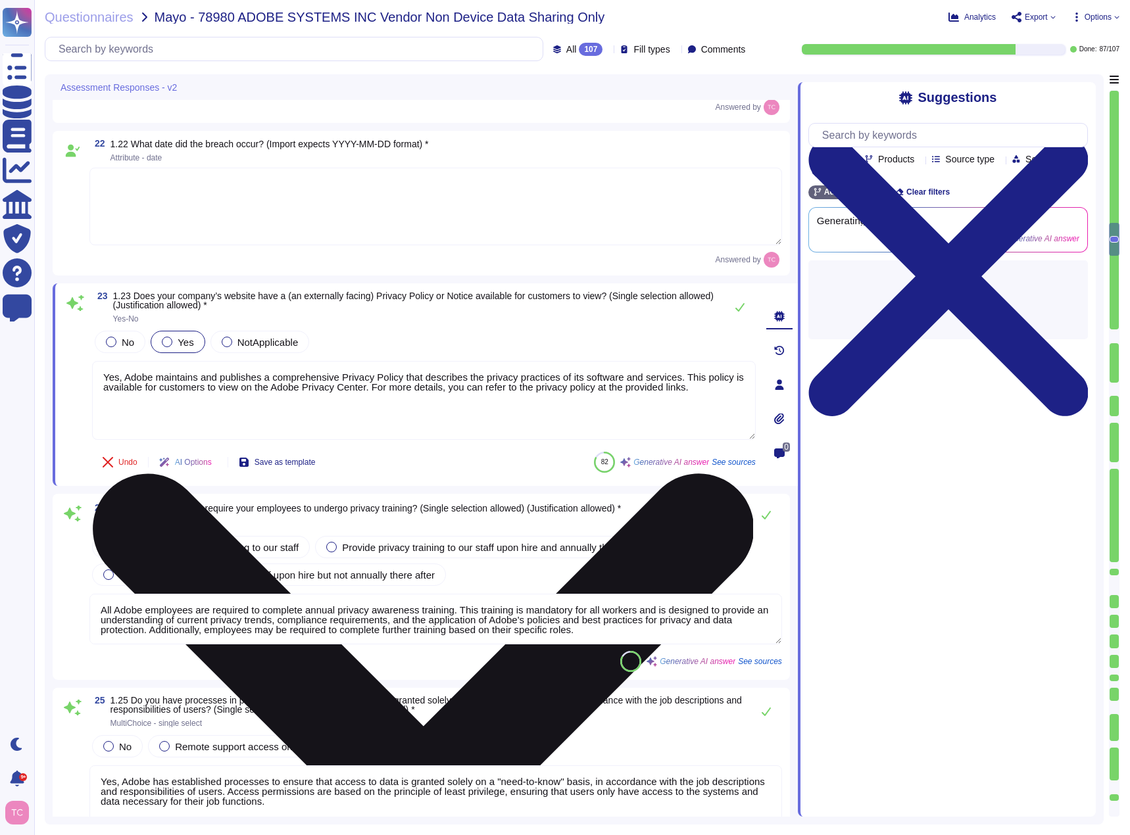
type textarea "Yes, Adobe has established processes to ensure that both physical and logical a…"
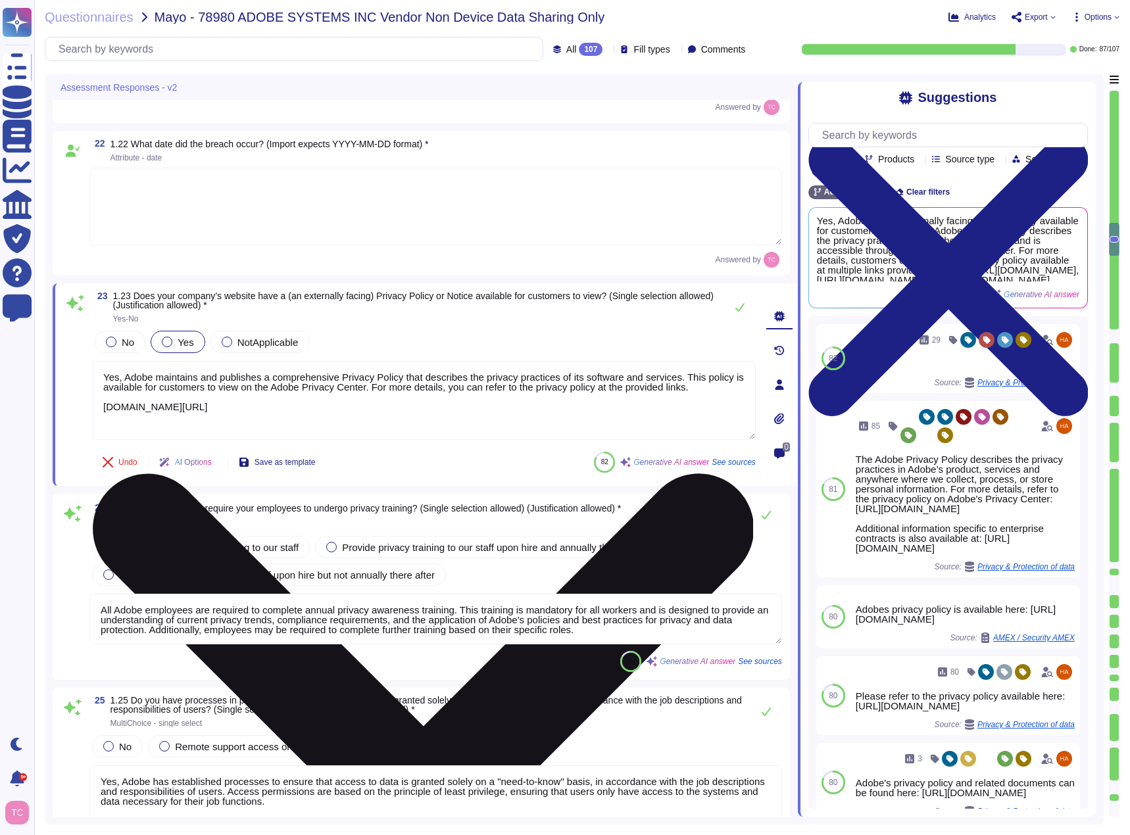
click at [102, 412] on textarea "Yes, Adobe maintains and publishes a comprehensive Privacy Policy that describe…" at bounding box center [424, 400] width 664 height 79
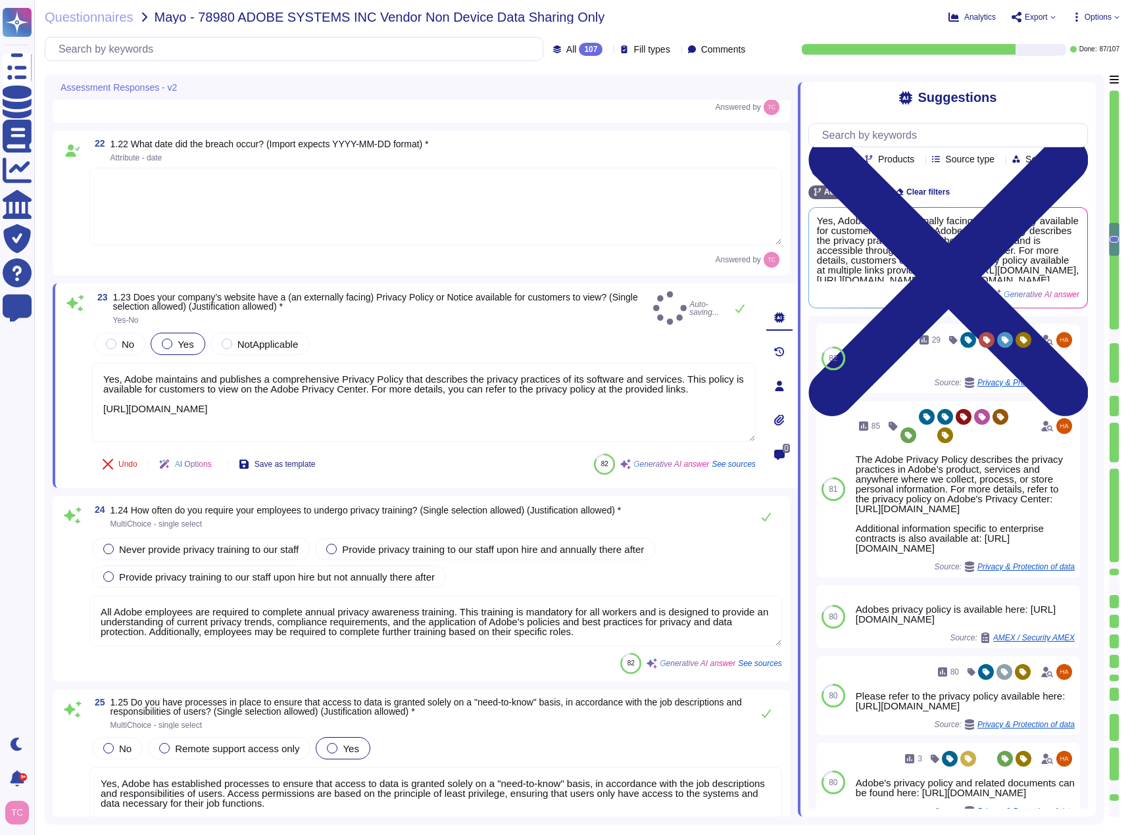
type textarea "Yes, Adobe maintains and publishes a comprehensive Privacy Policy that describe…"
click at [82, 591] on span at bounding box center [73, 591] width 24 height 112
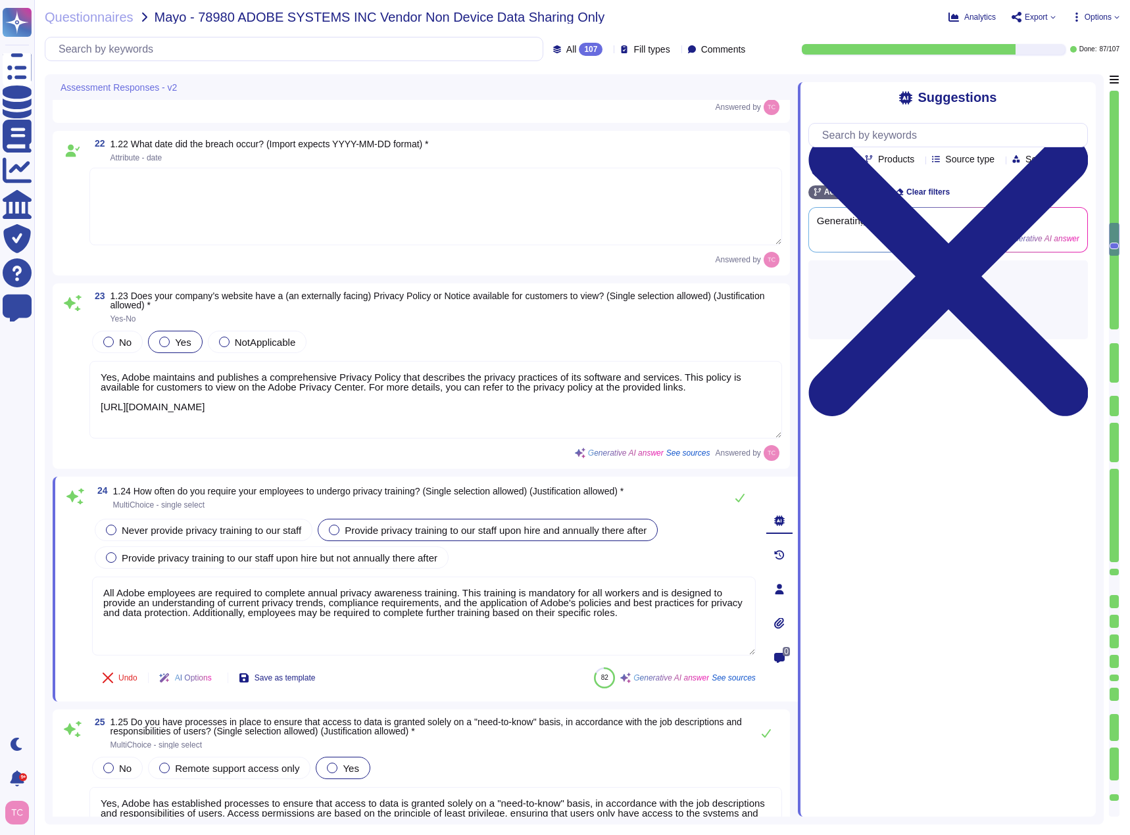
click at [545, 529] on span "Provide privacy training to our staff upon hire and annually there after" at bounding box center [496, 530] width 302 height 11
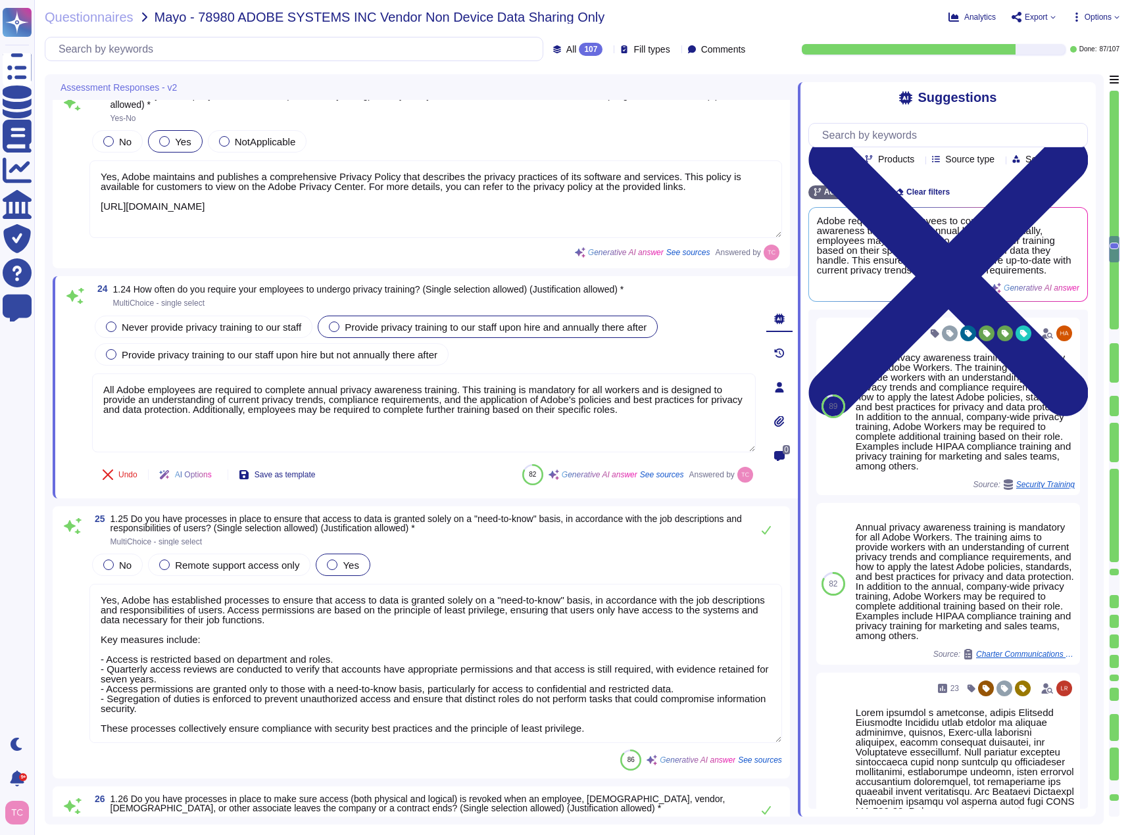
scroll to position [3178, 0]
type textarea "Yes, Adobe has a documented and approved incident response plan in place. This …"
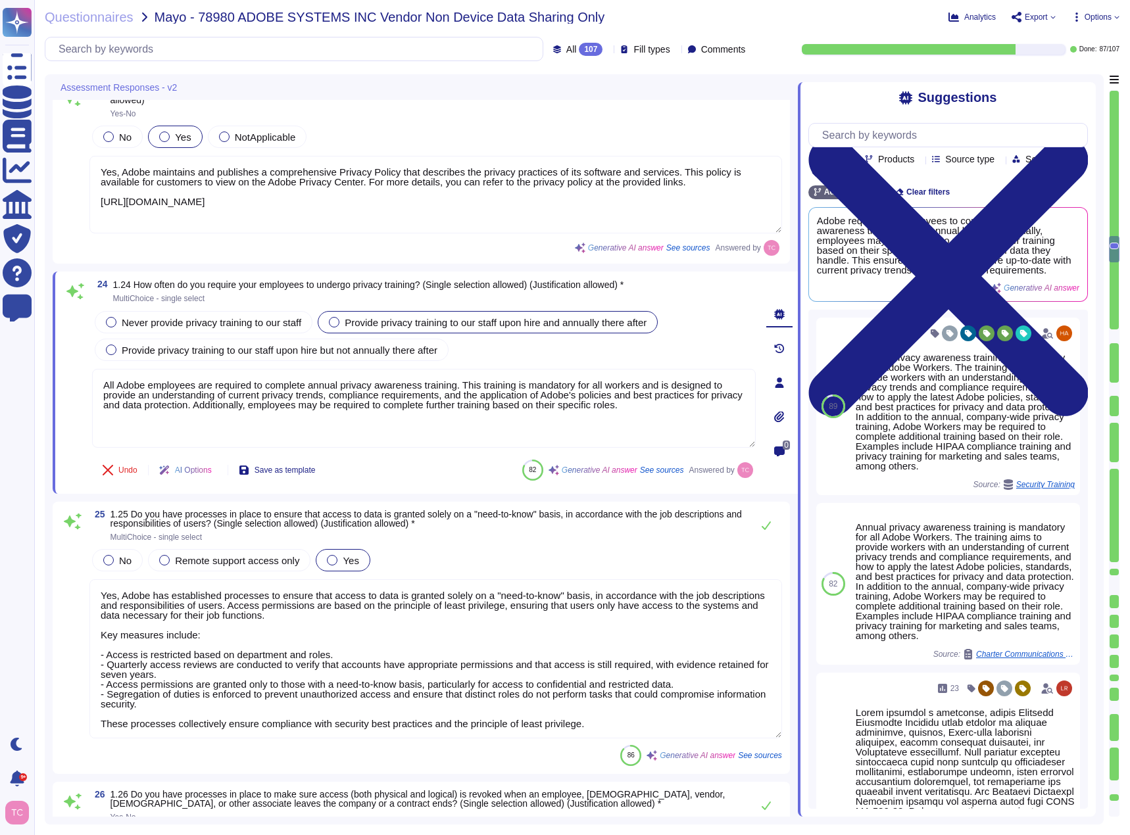
scroll to position [1, 0]
click at [80, 558] on span at bounding box center [73, 643] width 24 height 193
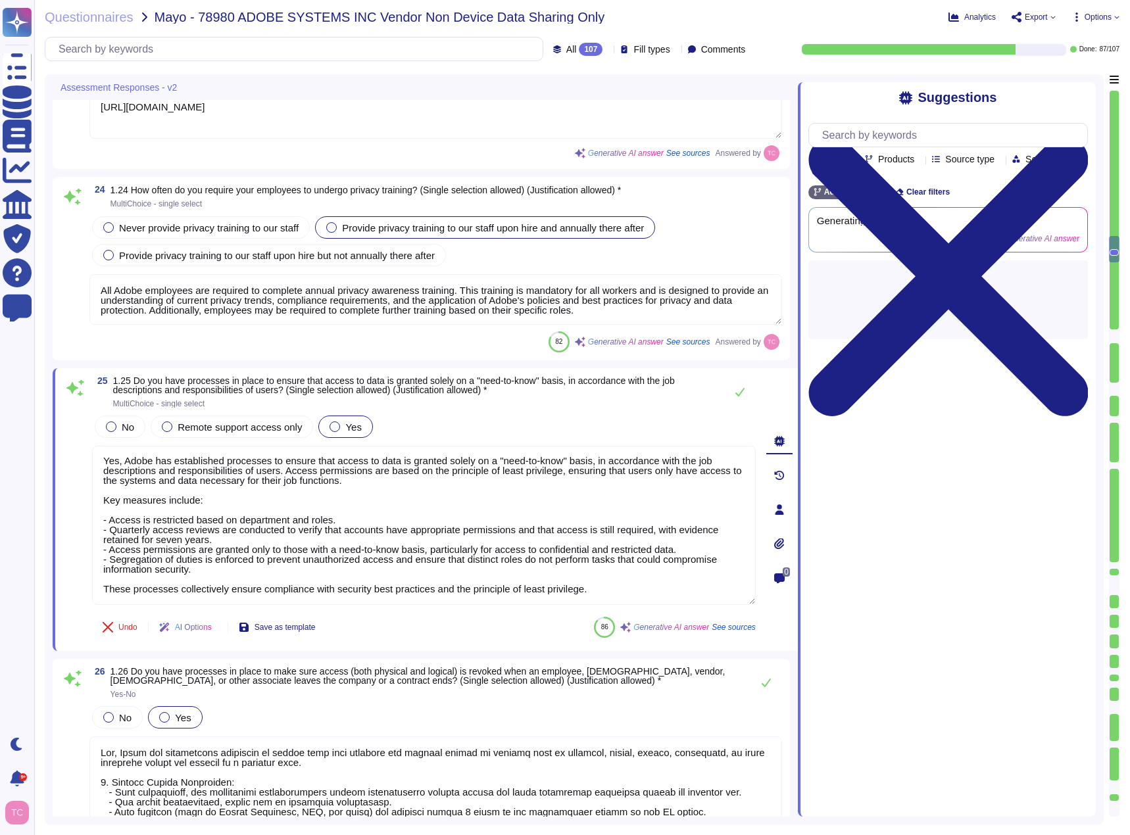
type textarea "Adobe has a documented procedure to promptly report data breaches to customers,…"
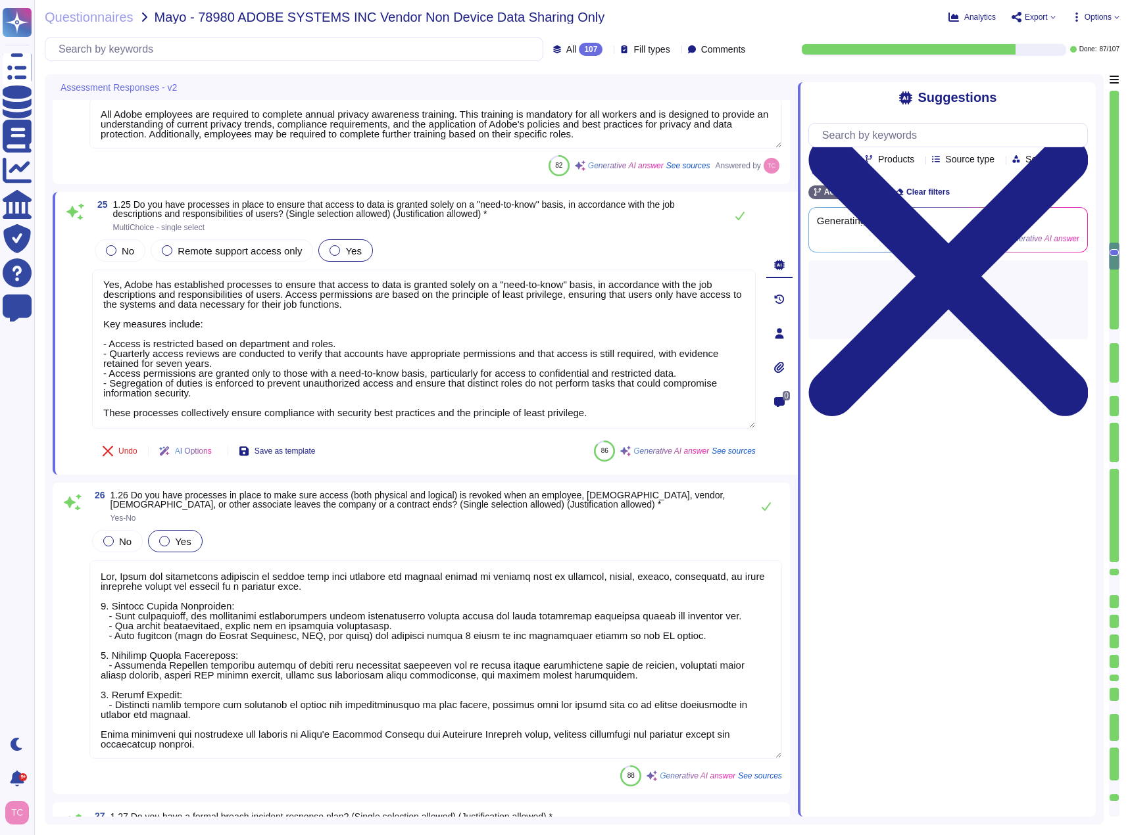
scroll to position [3507, 0]
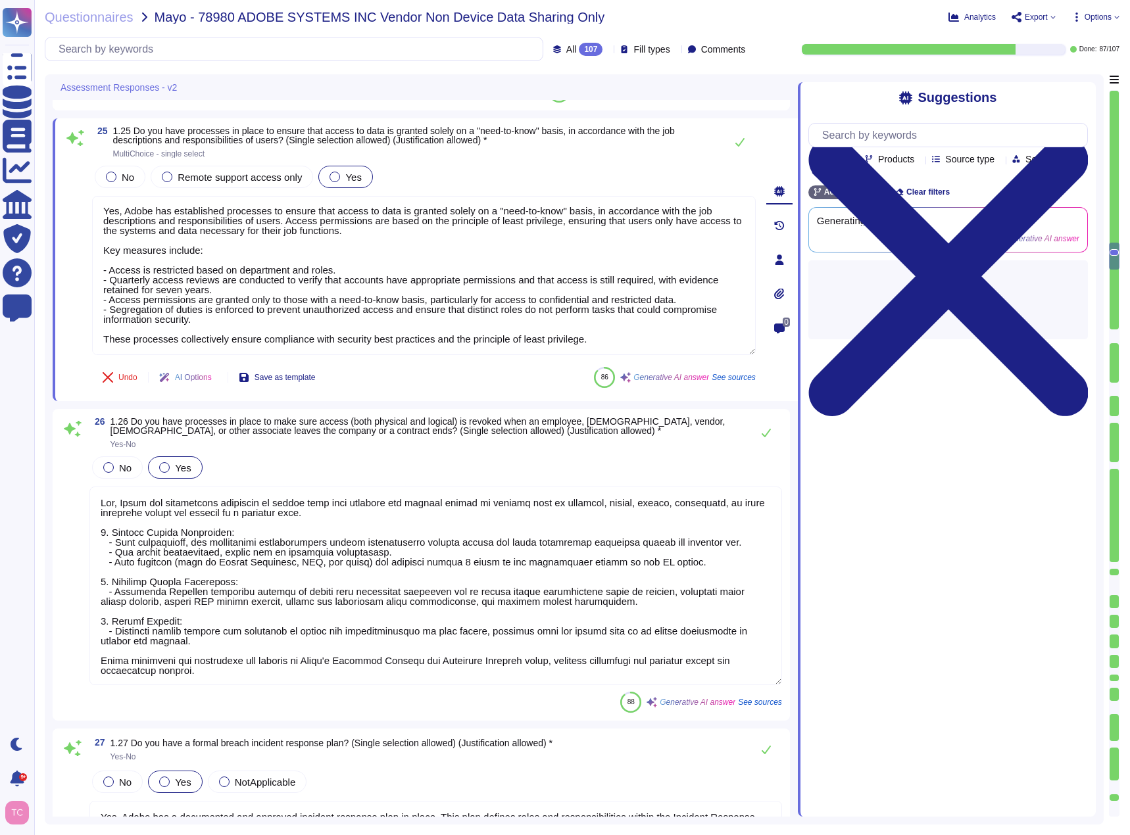
type textarea "For a current listing of sub-processors applicable to Adobe Cloud Services, ple…"
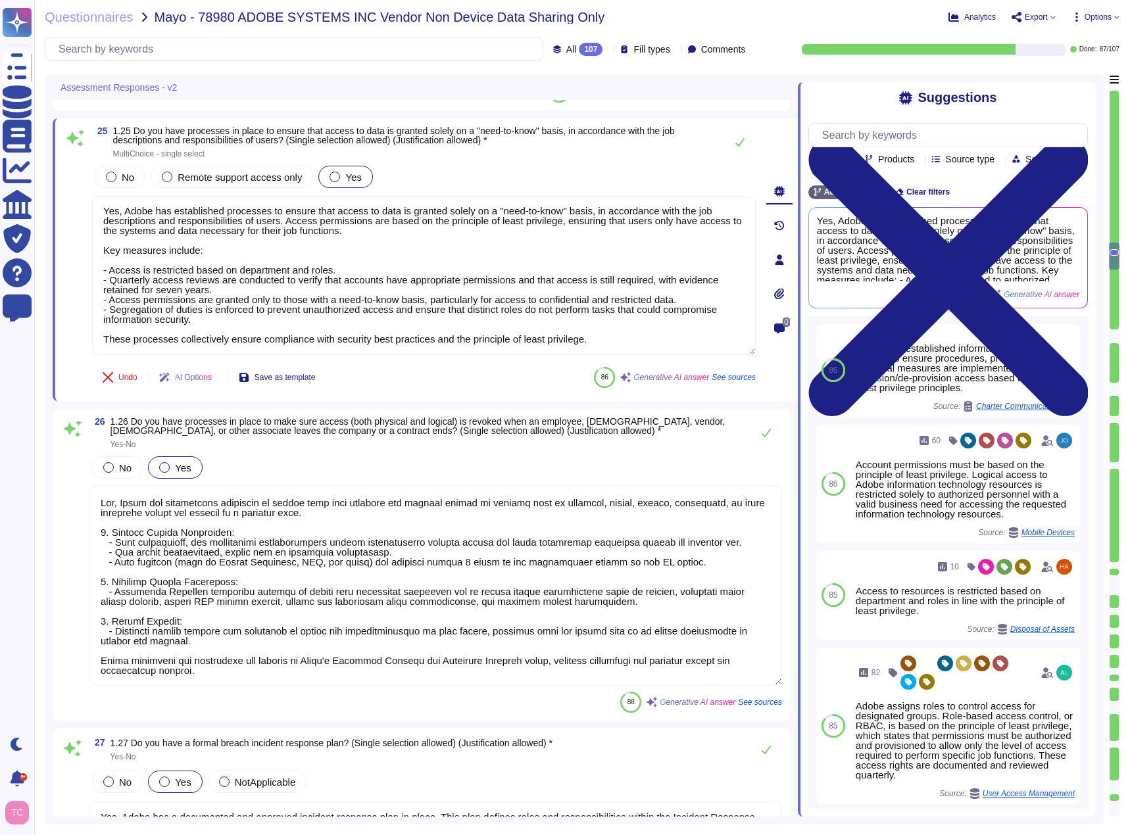
click at [78, 487] on span at bounding box center [73, 570] width 24 height 233
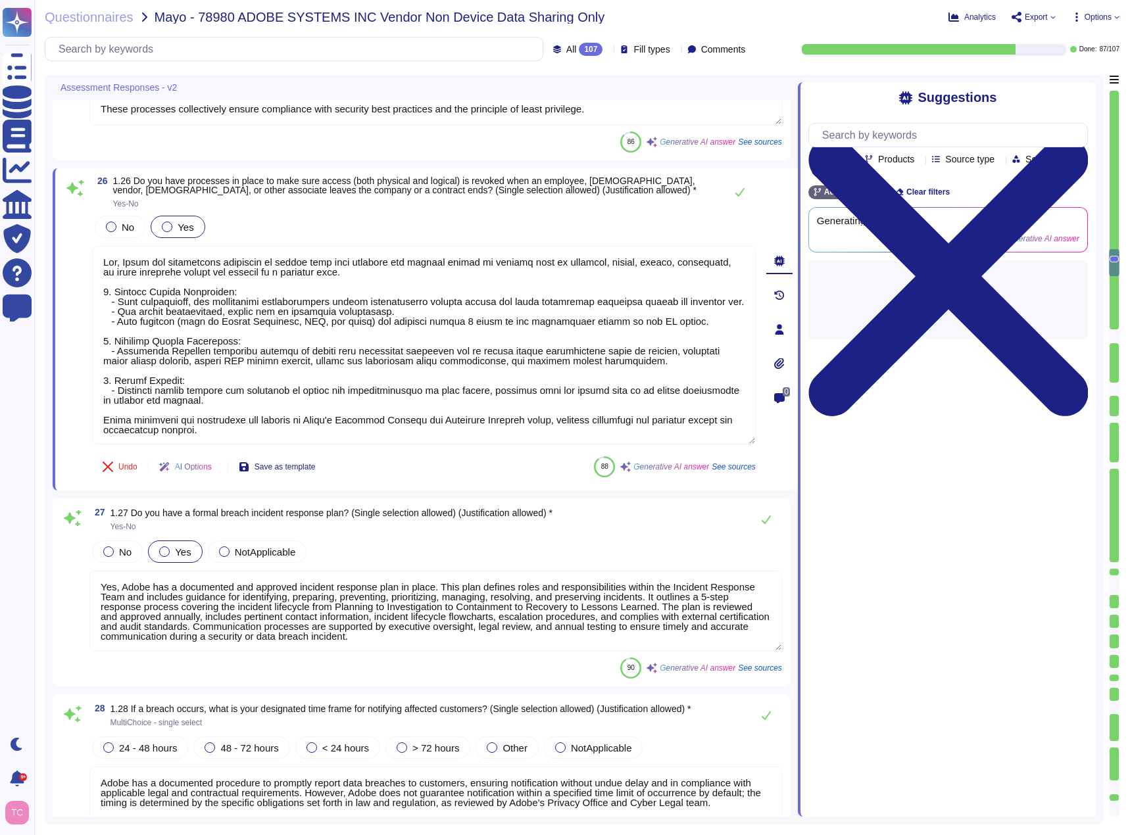
scroll to position [3770, 0]
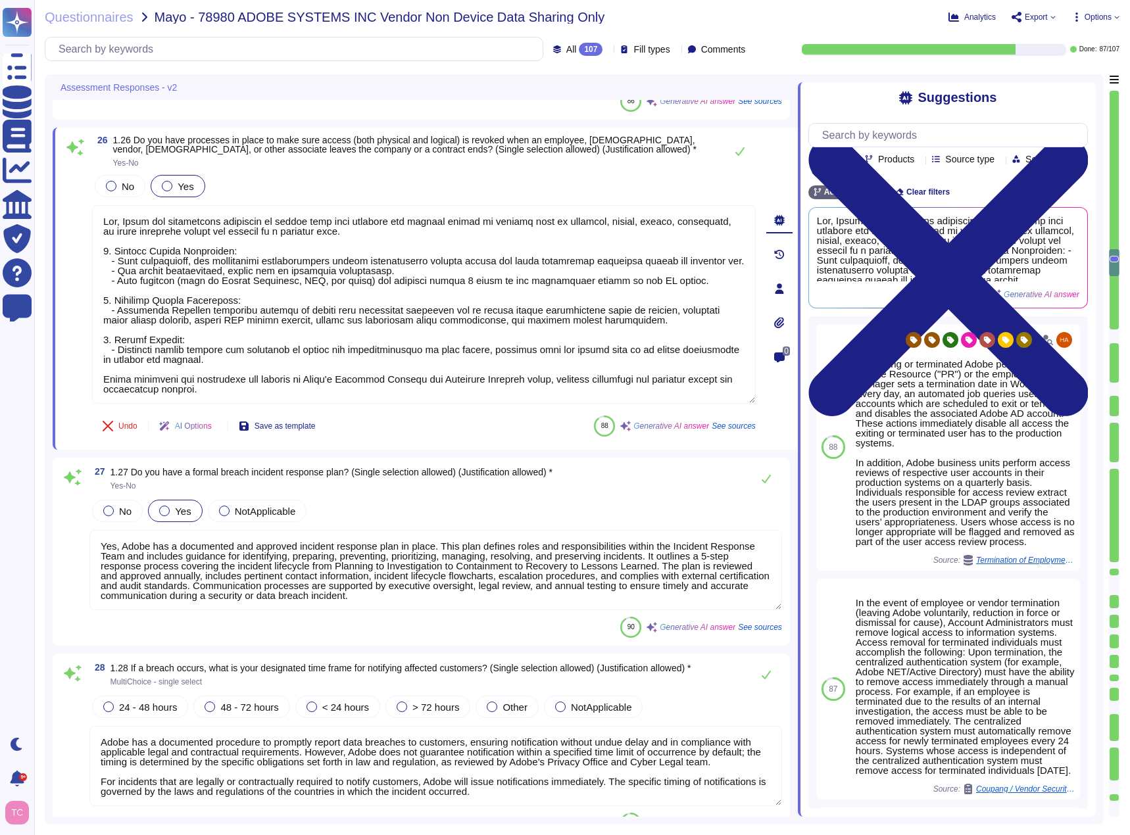
type textarea "Yes, Adobe has a formal third-party assessment process documented in its Vendor…"
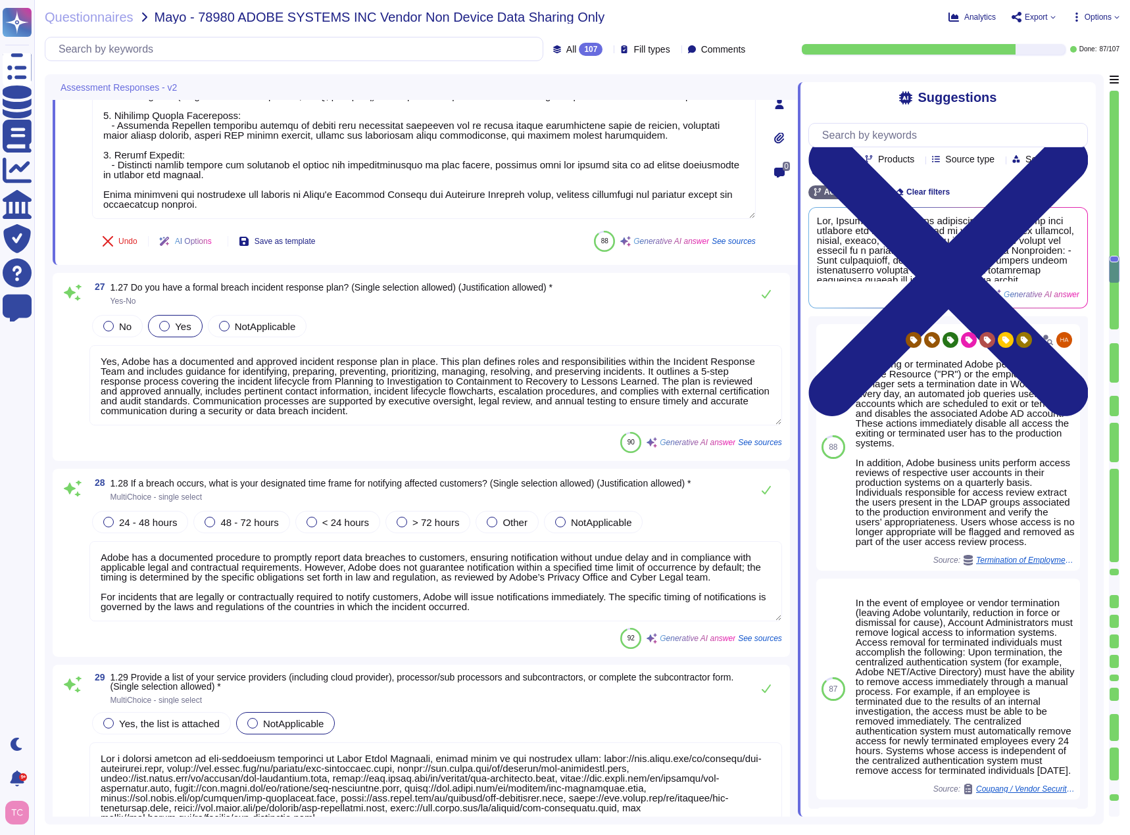
type textarea "At the end of the license term, Adobe will use commercially reasonable efforts …"
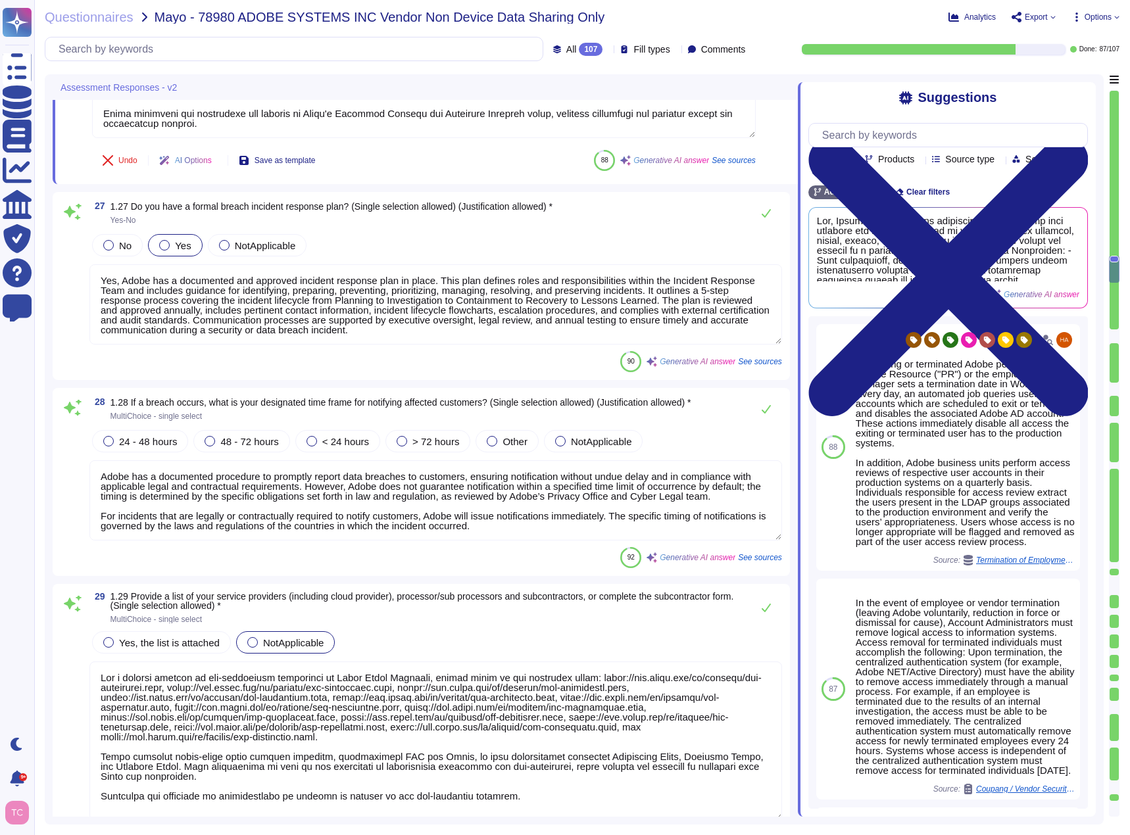
scroll to position [4033, 0]
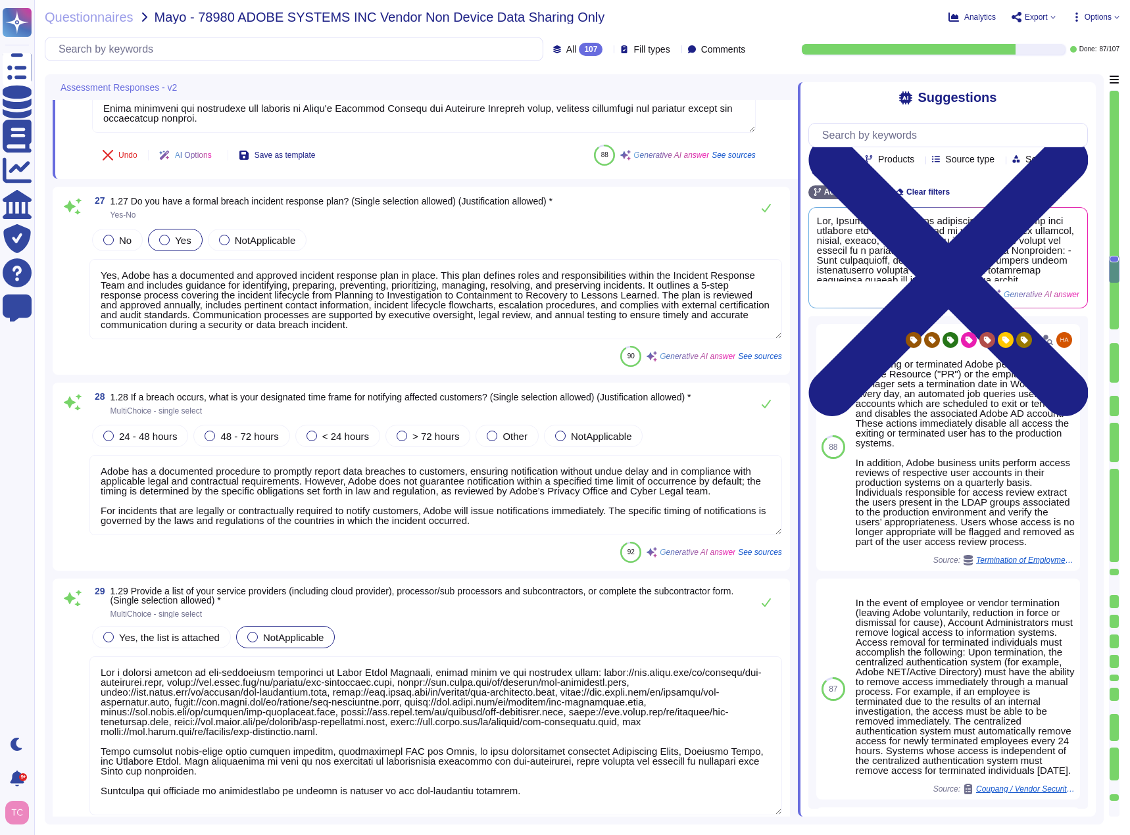
click at [71, 484] on span at bounding box center [73, 479] width 24 height 114
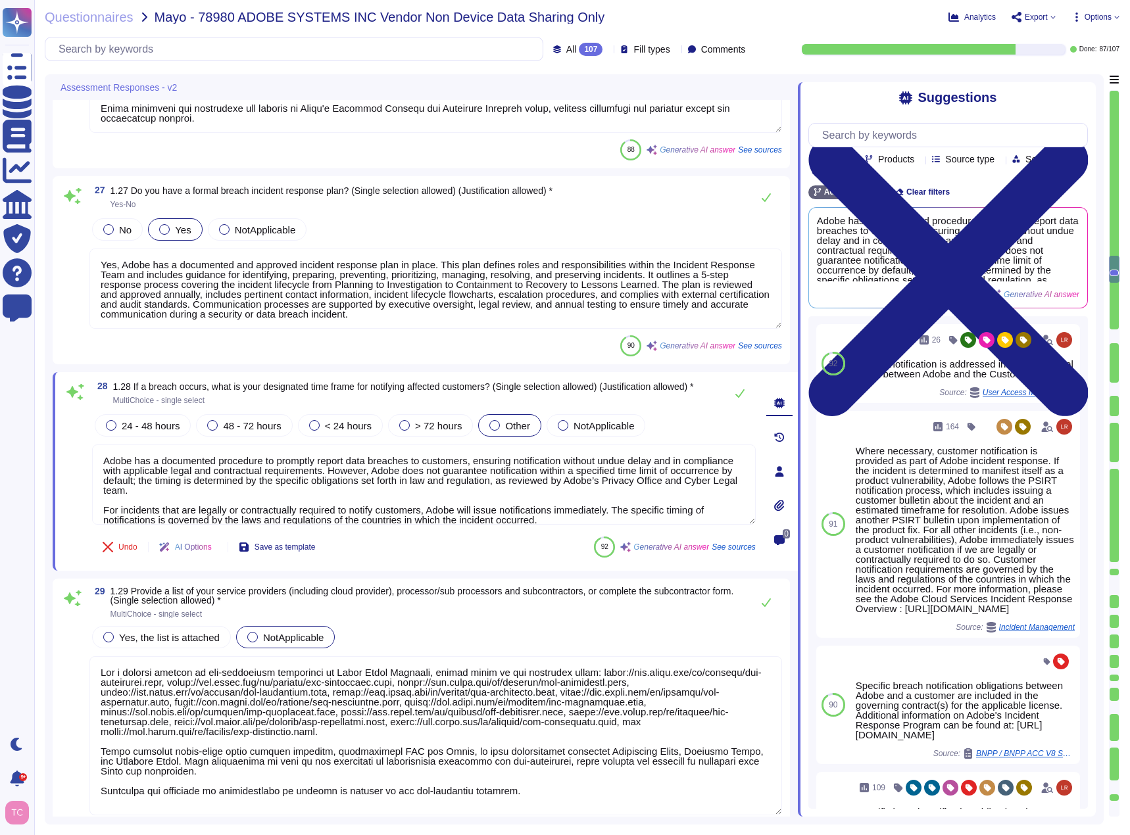
click at [508, 420] on span "Other" at bounding box center [517, 425] width 25 height 11
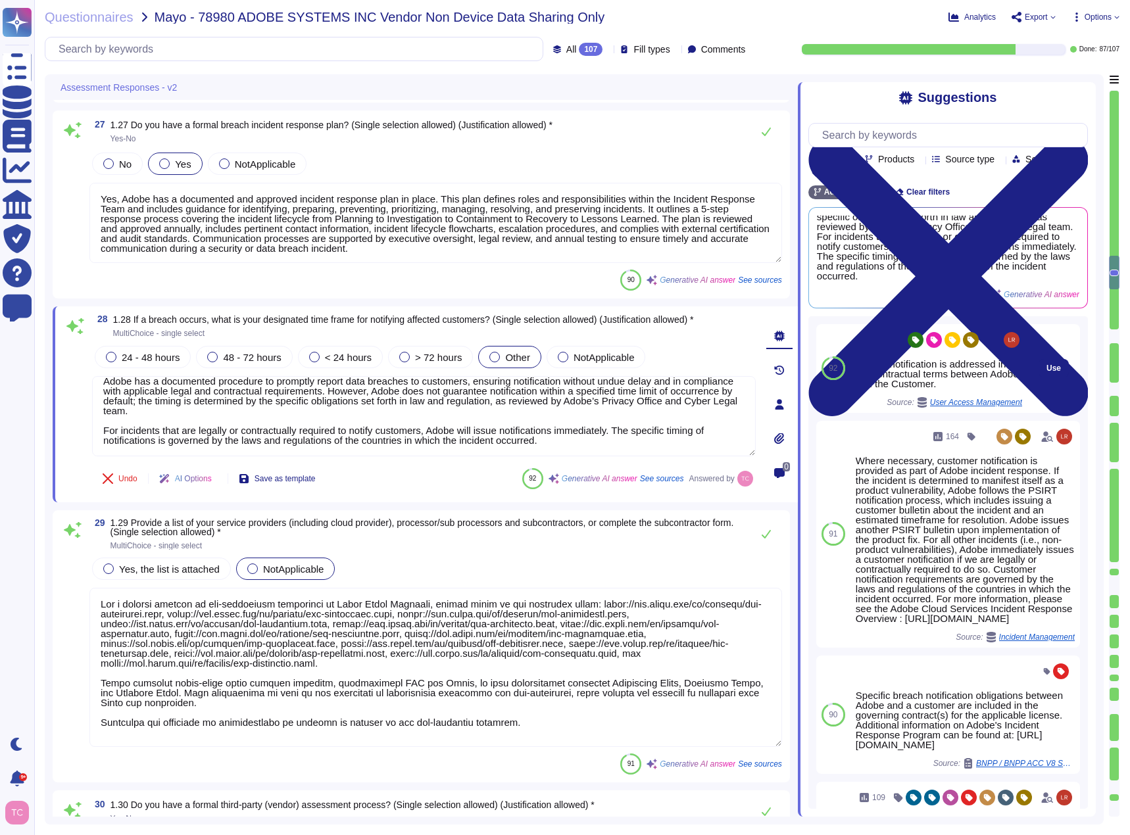
scroll to position [64, 0]
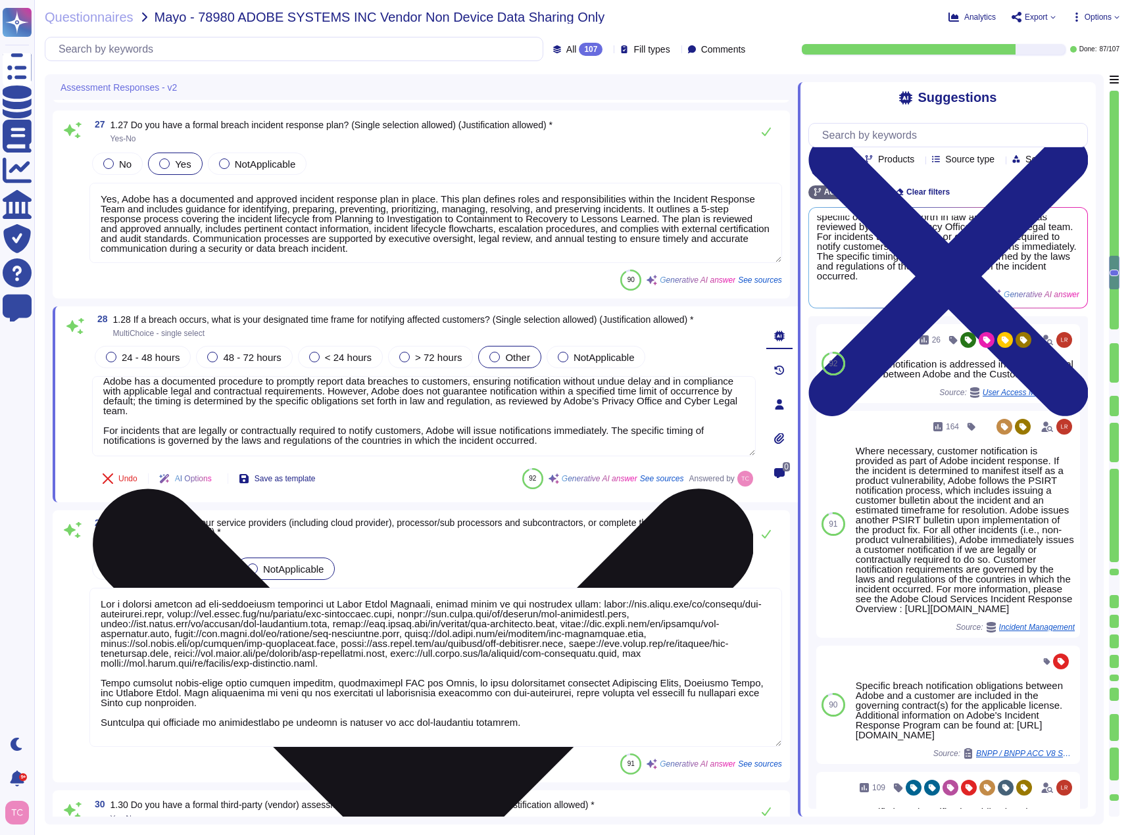
click at [552, 446] on textarea "Adobe has a documented procedure to promptly report data breaches to customers,…" at bounding box center [424, 416] width 664 height 80
type textarea "Adobe has a documented procedure to promptly report data breaches to customers,…"
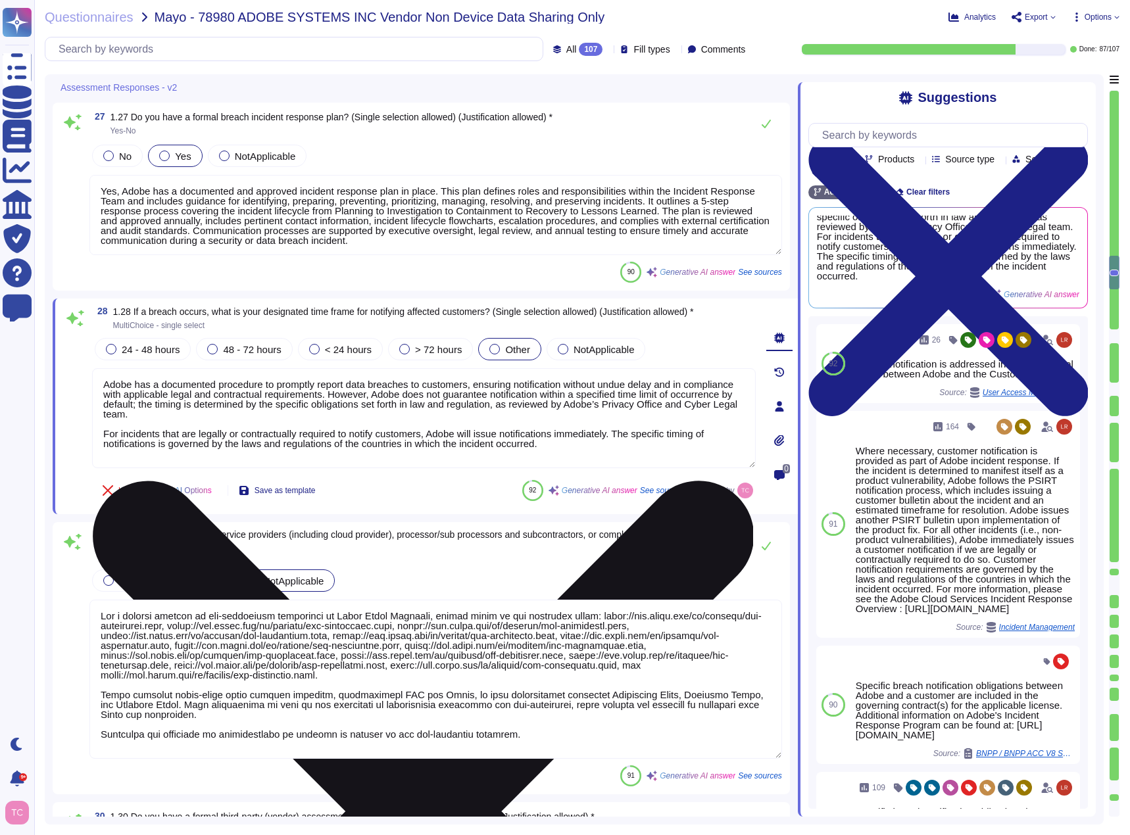
type textarea "At the end of the license term, Adobe will use commercially reasonable efforts …"
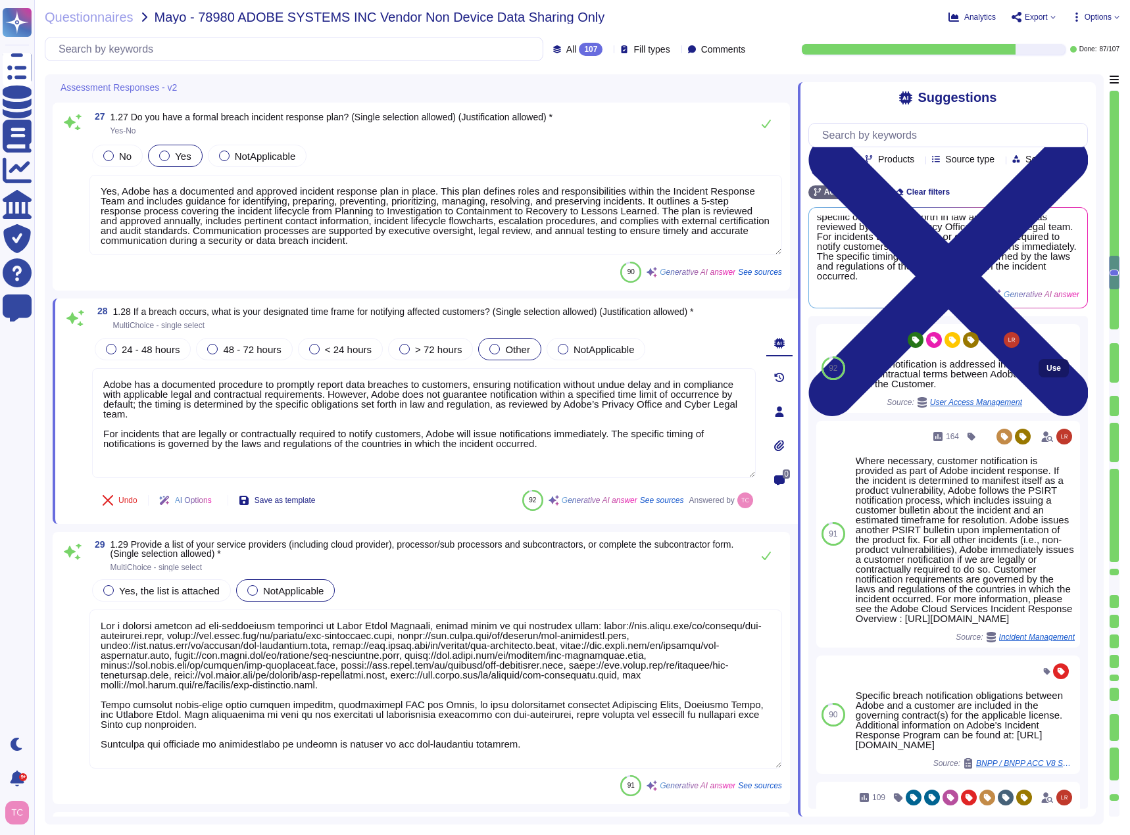
click at [1046, 372] on span "Use" at bounding box center [1053, 368] width 14 height 8
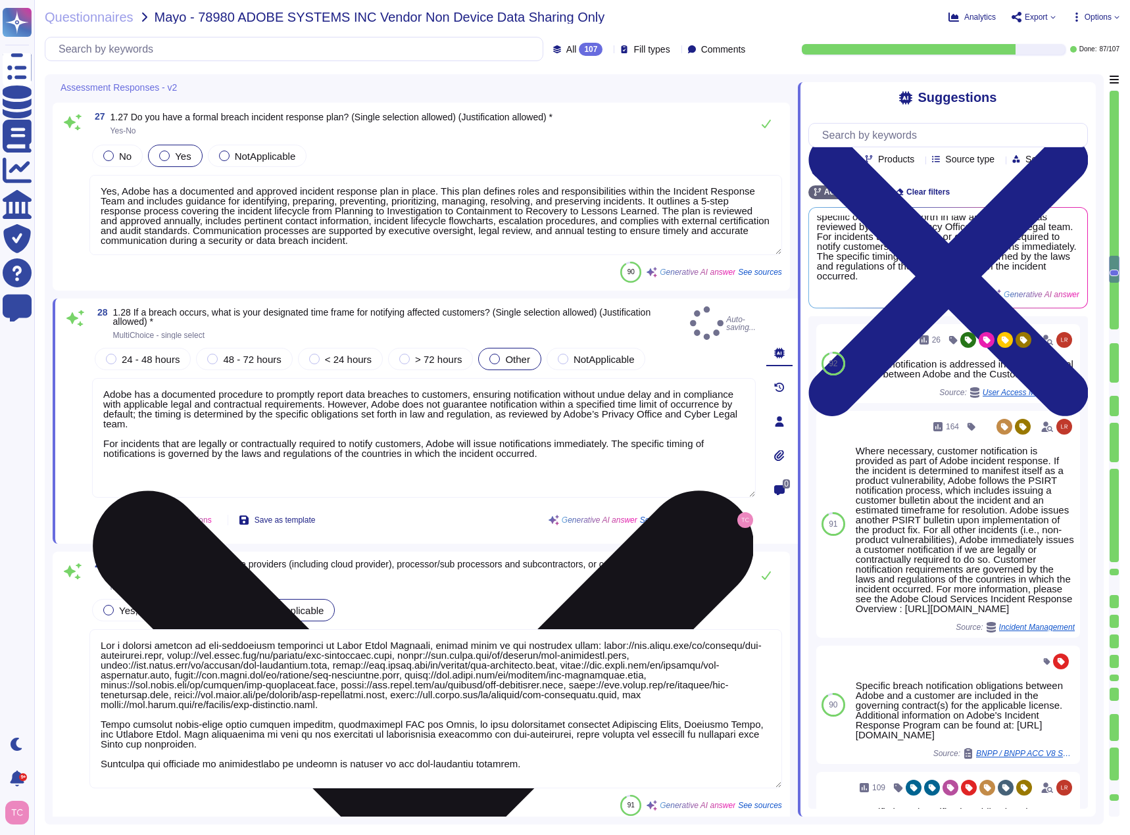
type textarea "Adobe has a documented procedure to promptly report data breaches to customers,…"
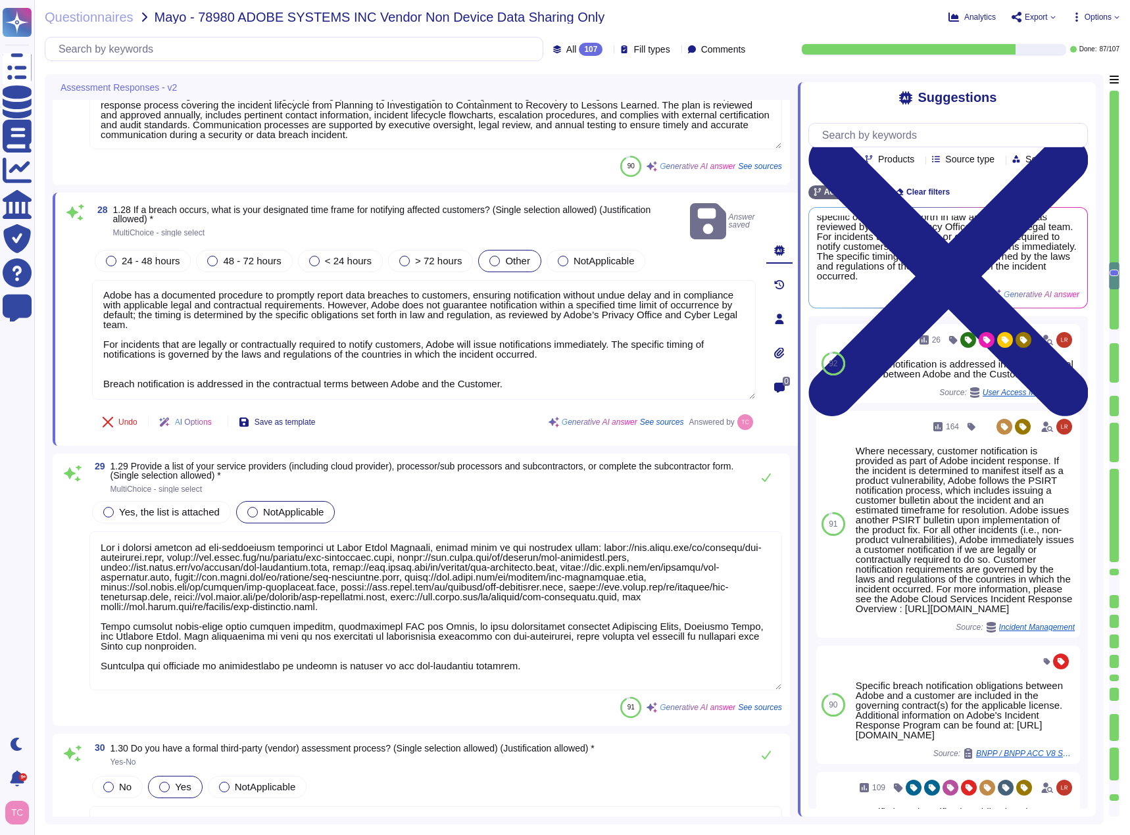
type textarea "Yes, our product collects information using cookies and other technologies to t…"
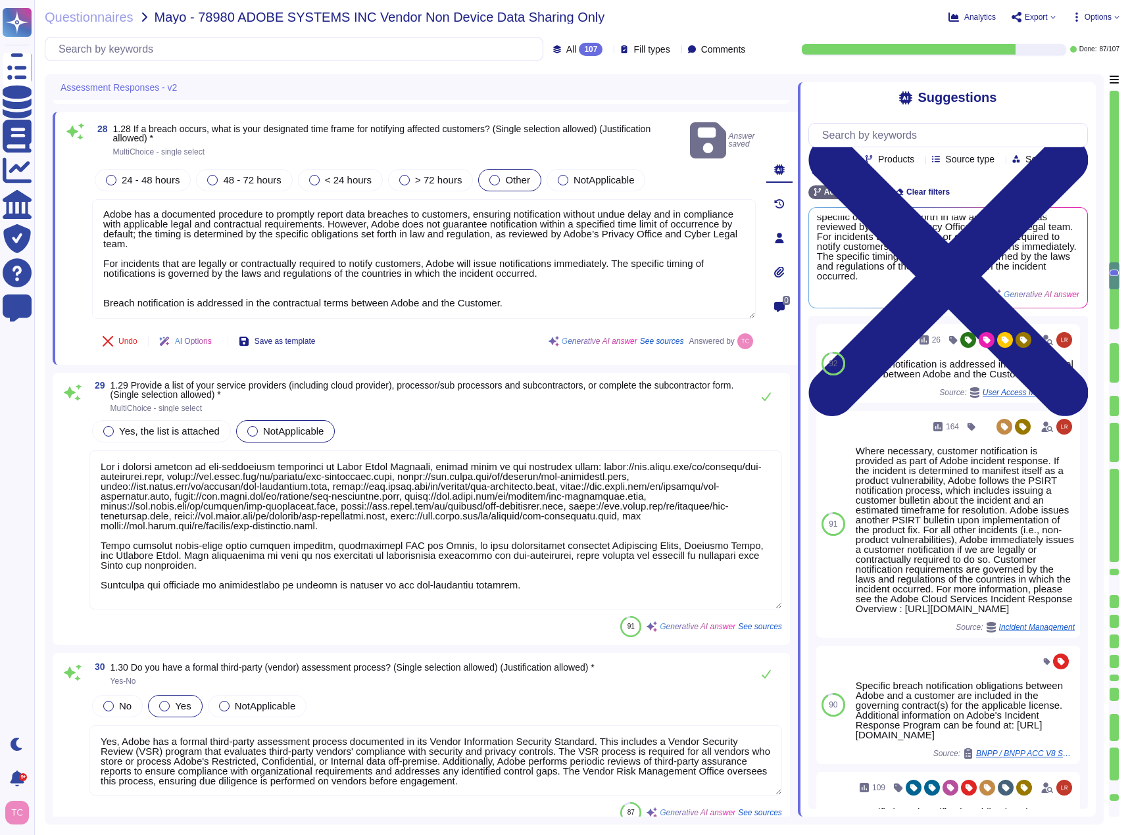
scroll to position [4296, 0]
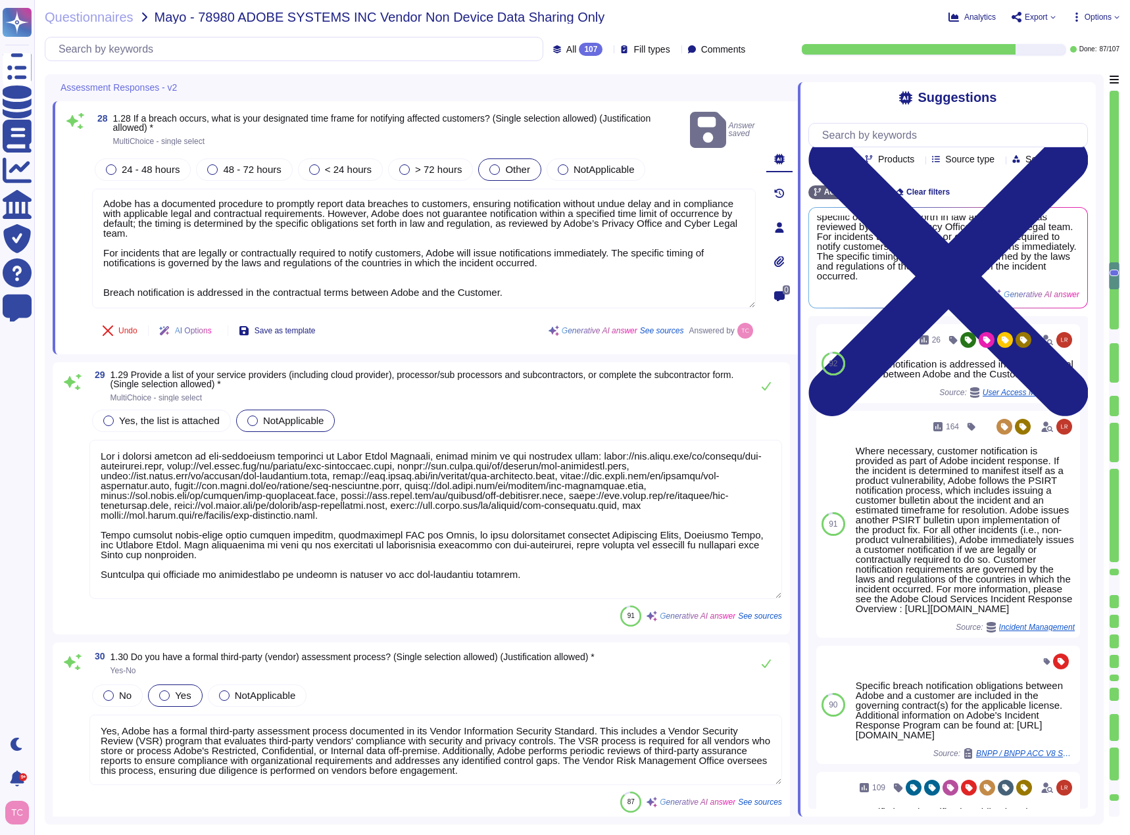
click at [85, 435] on div "29 1.29 Provide a list of your service providers (including cloud provider), pr…" at bounding box center [421, 498] width 721 height 256
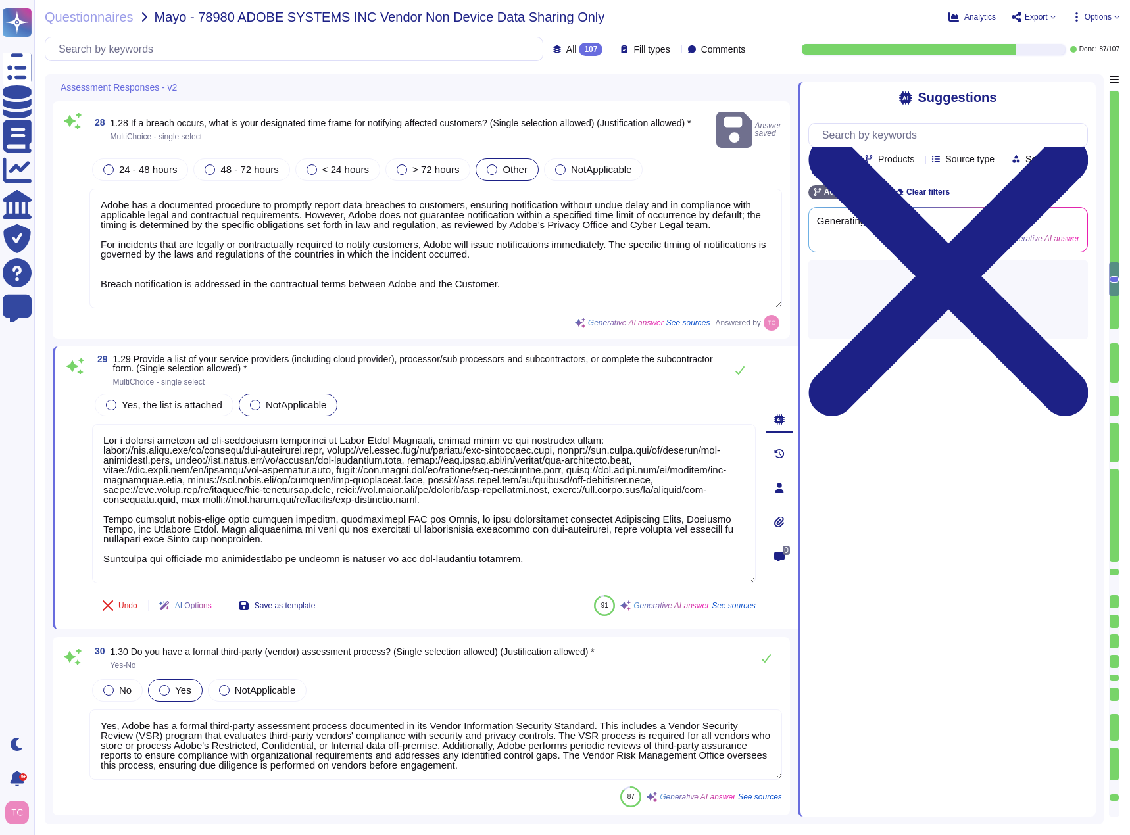
scroll to position [0, 0]
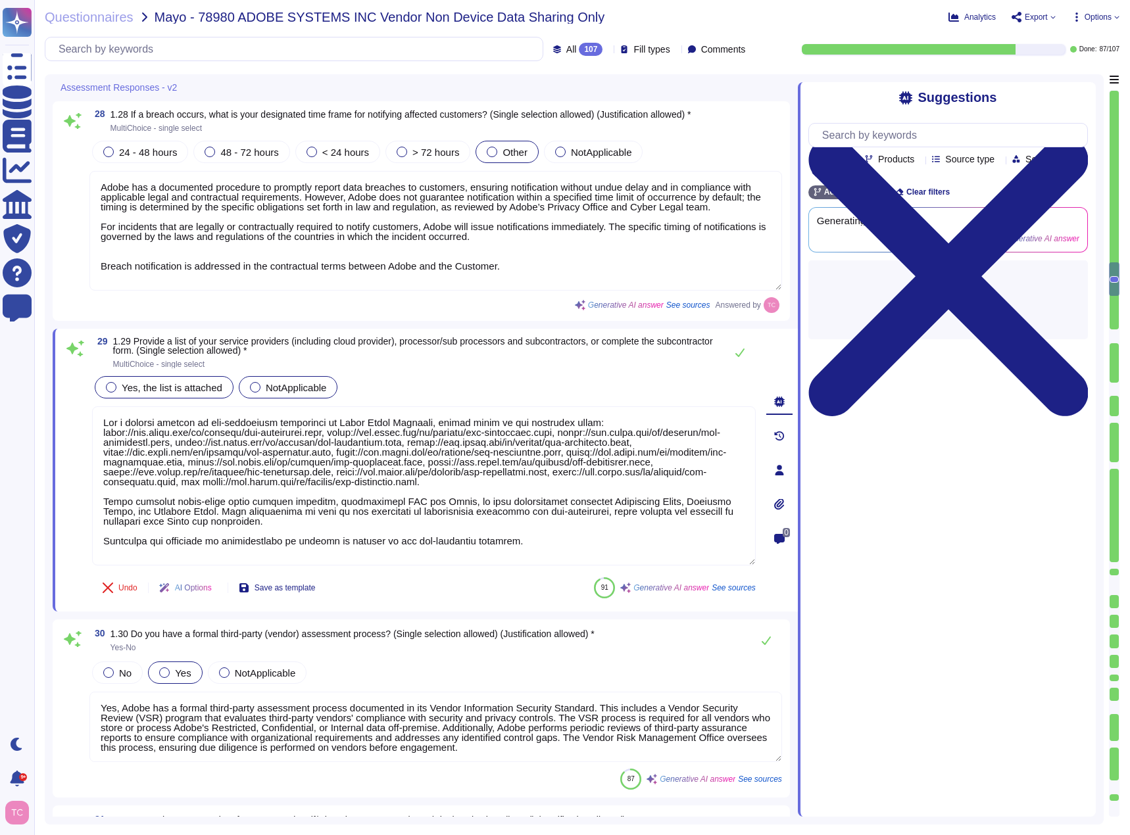
click at [170, 385] on span "Yes, the list is attached" at bounding box center [172, 387] width 101 height 11
